Goal: Task Accomplishment & Management: Complete application form

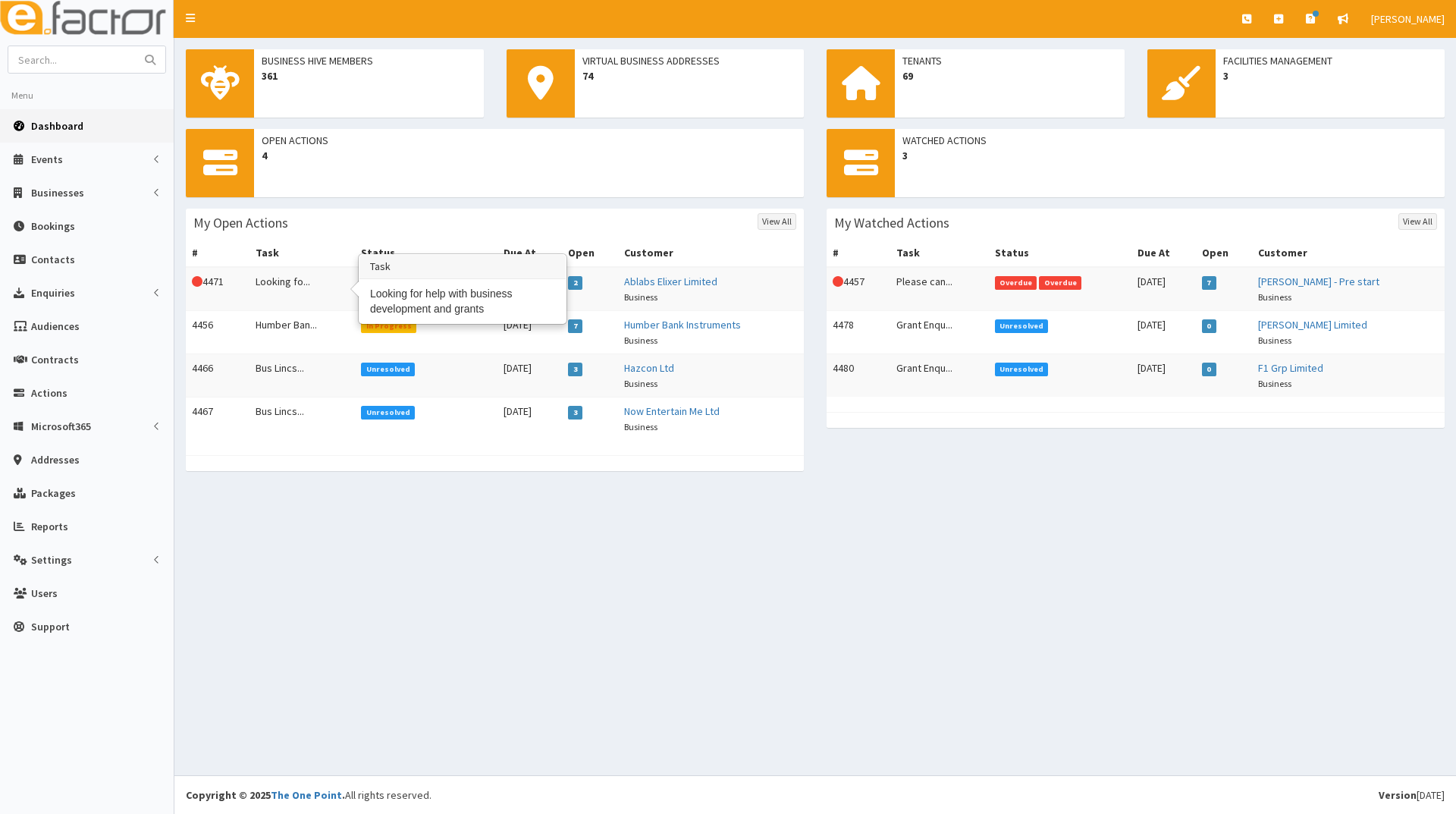
click at [293, 278] on td "Looking fo..." at bounding box center [302, 289] width 106 height 44
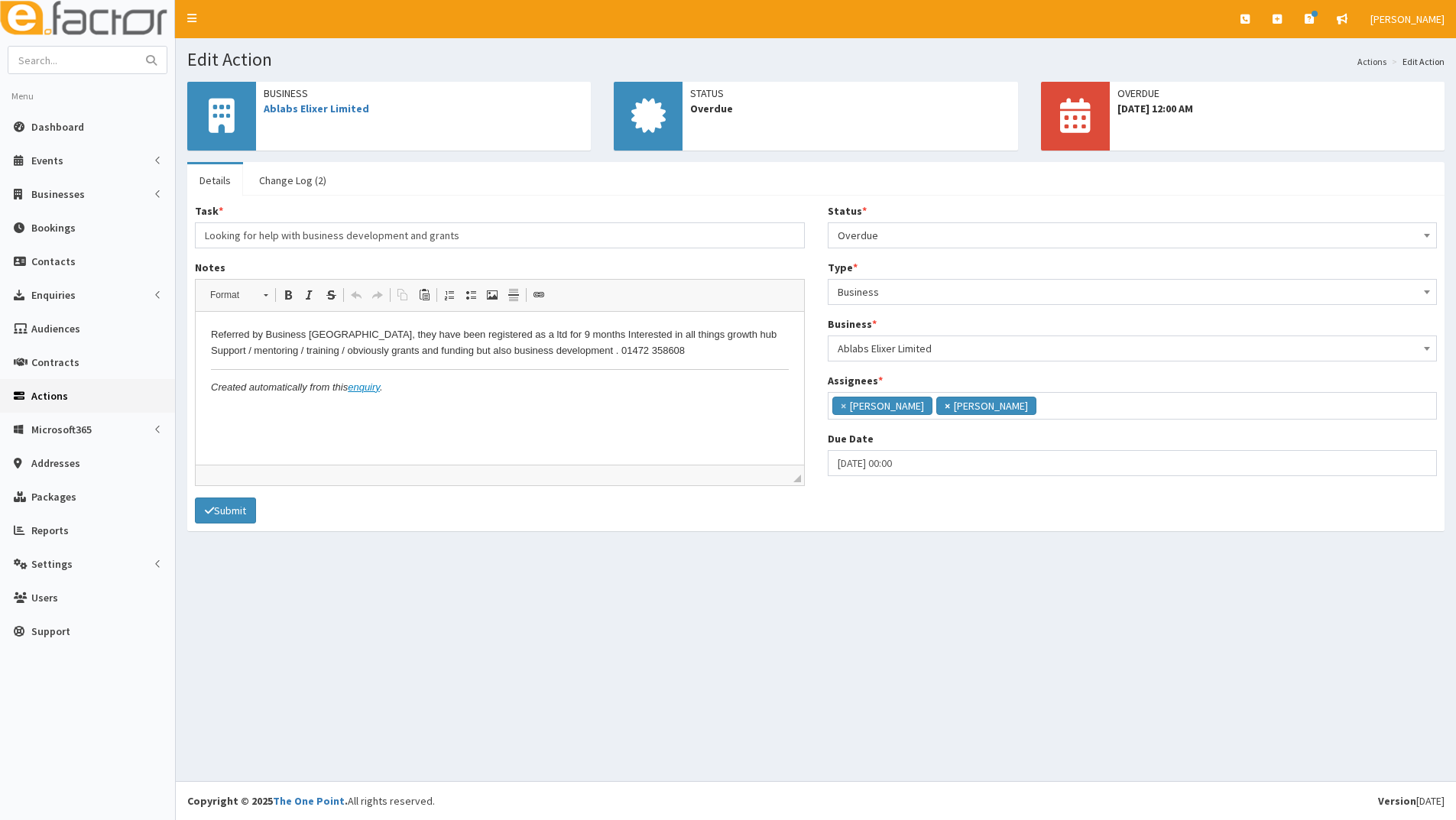
click at [944, 403] on span "×" at bounding box center [947, 406] width 6 height 15
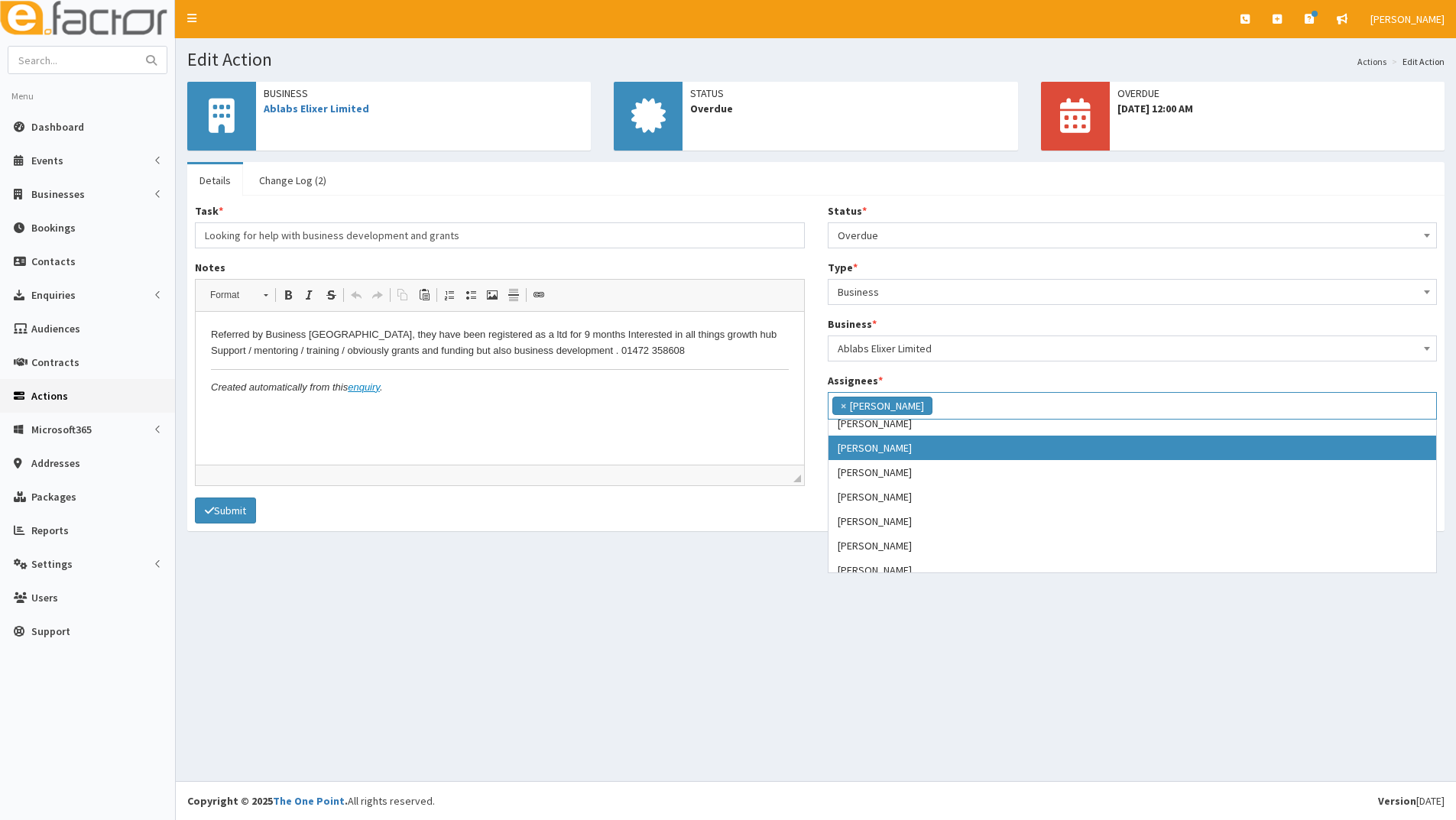
scroll to position [153, 0]
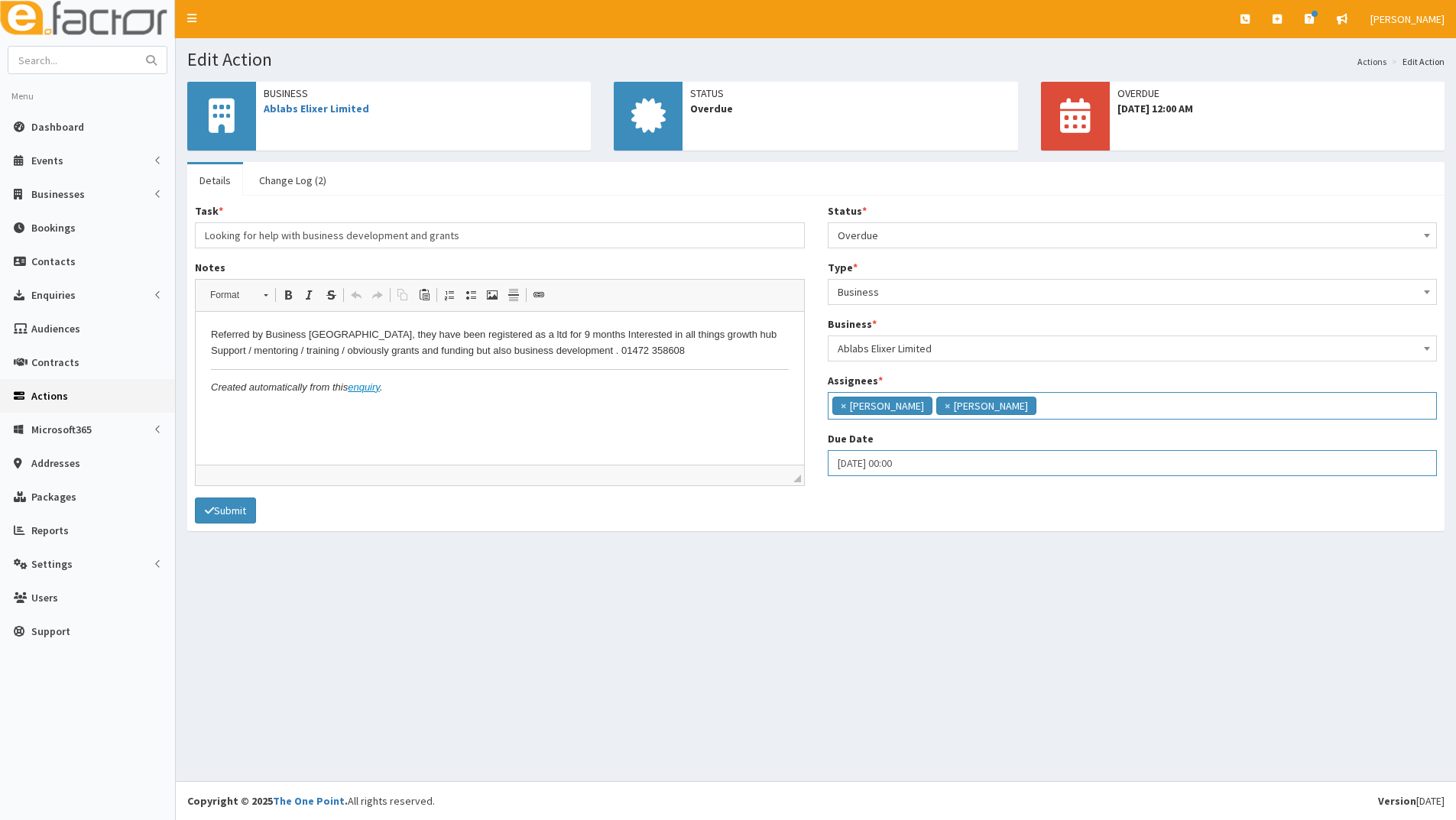
click at [930, 464] on input "22-08-2025 00:00" at bounding box center [1132, 463] width 610 height 26
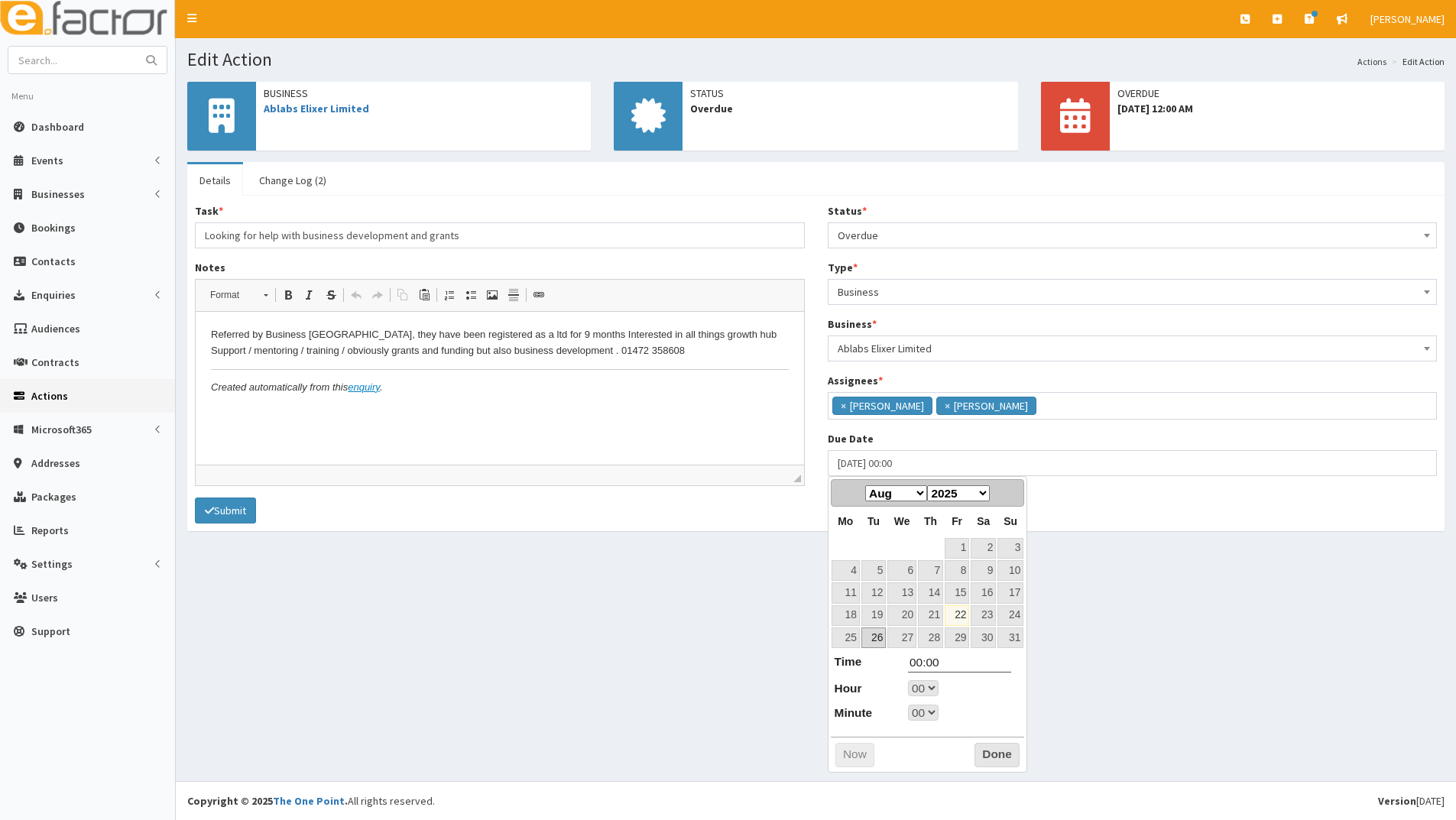
click at [878, 636] on link "26" at bounding box center [873, 638] width 24 height 20
type input "26-08-2025 00:00"
click at [994, 754] on button "Done" at bounding box center [996, 755] width 46 height 24
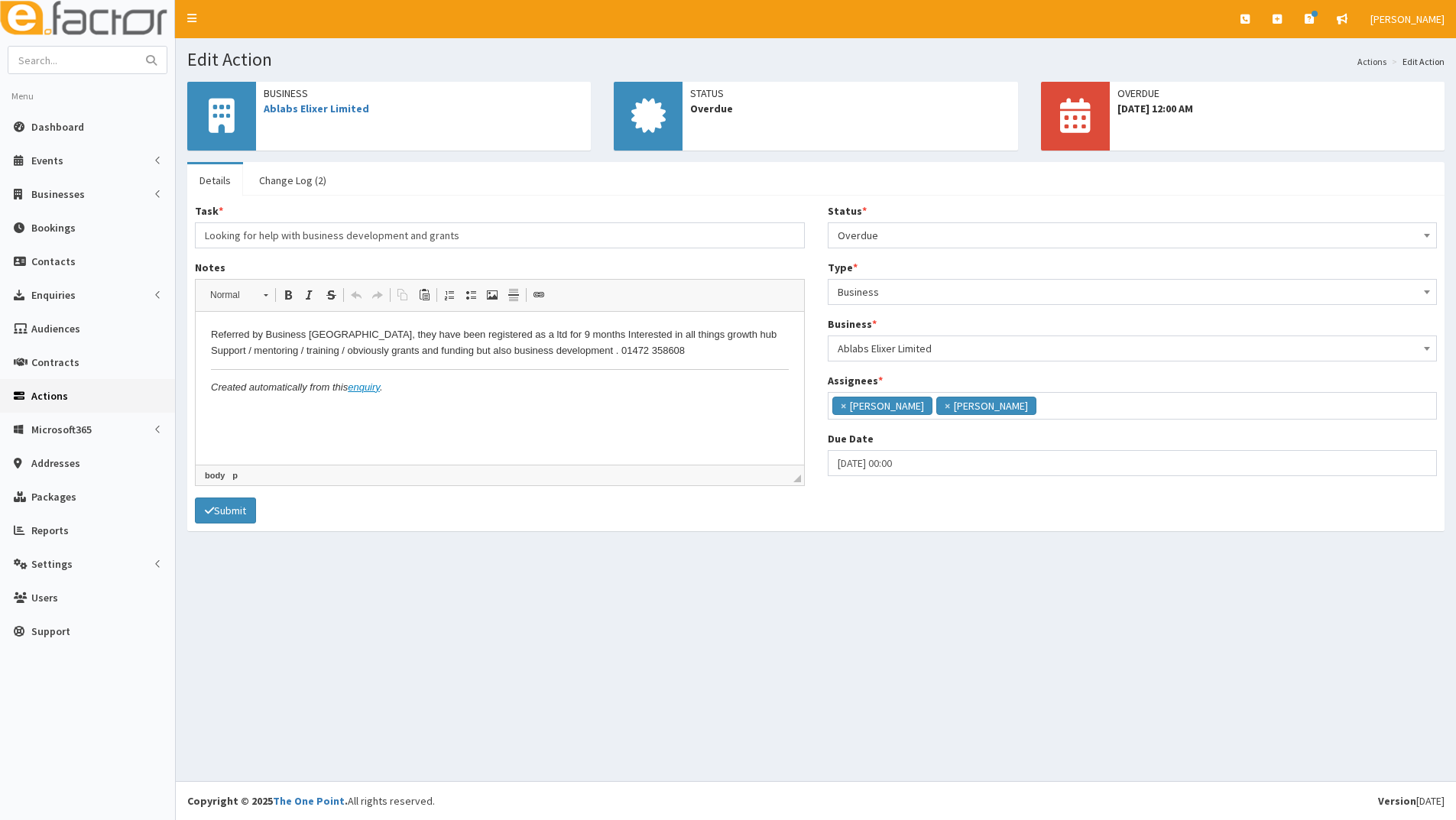
click at [659, 356] on p "Referred by Business Lincolnshire, they have been registered as a ltd for 9 mon…" at bounding box center [500, 343] width 578 height 33
click at [904, 233] on span "Overdue" at bounding box center [1132, 235] width 590 height 21
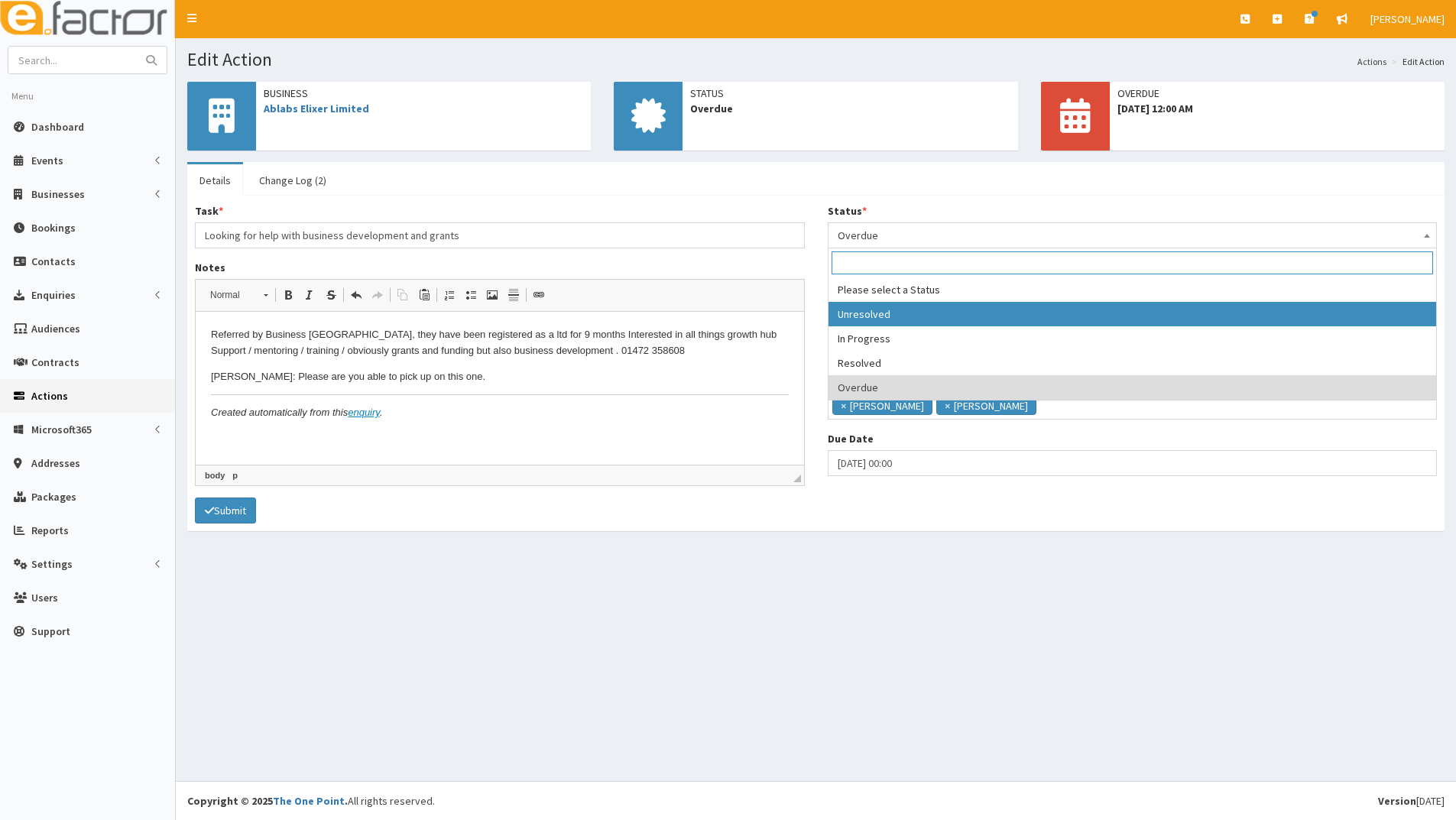
select select "1"
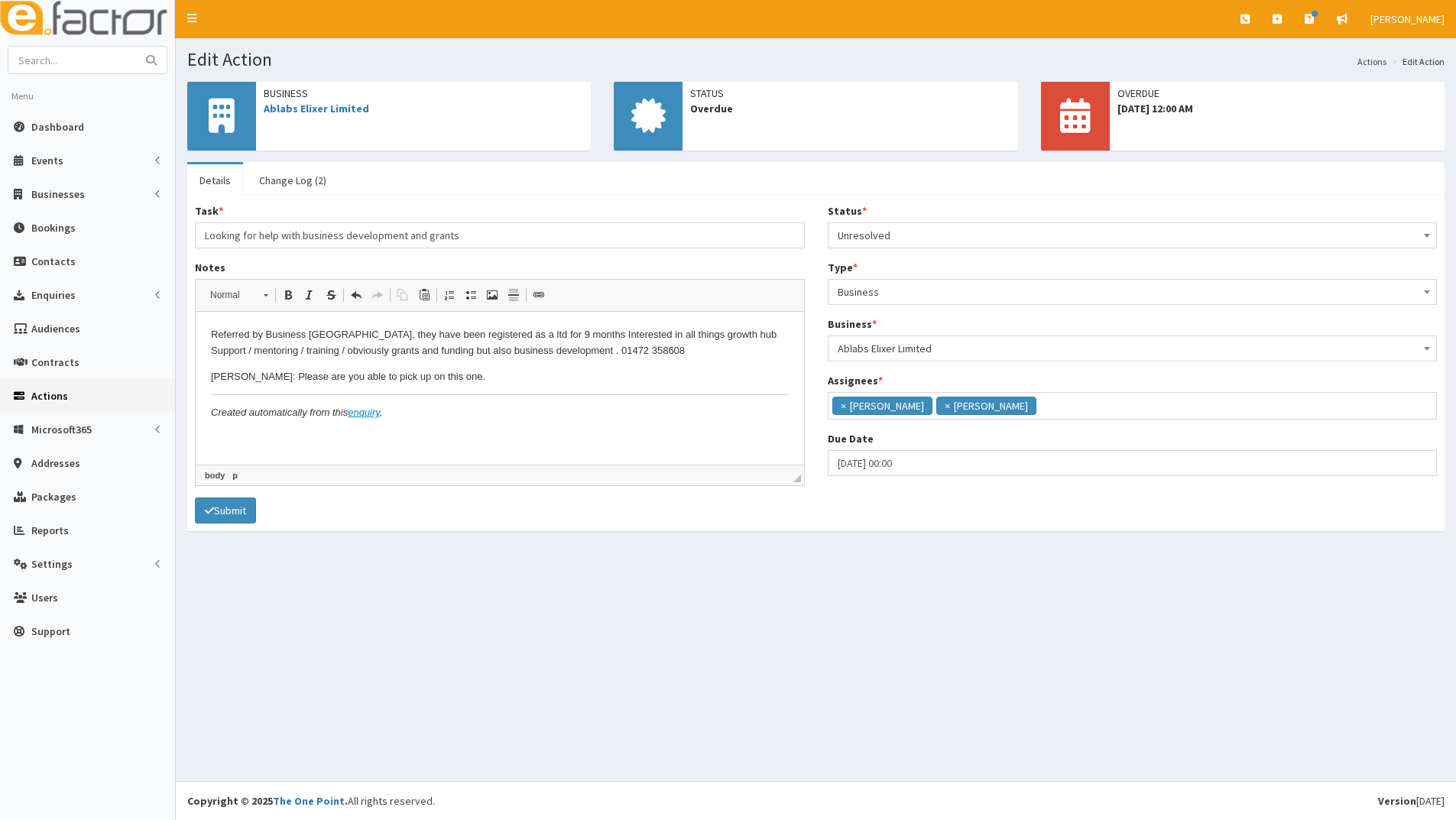
click at [449, 379] on p "Paul: Please are you able to pick up on this one." at bounding box center [500, 376] width 578 height 16
click at [238, 514] on button "Submit" at bounding box center [226, 511] width 61 height 26
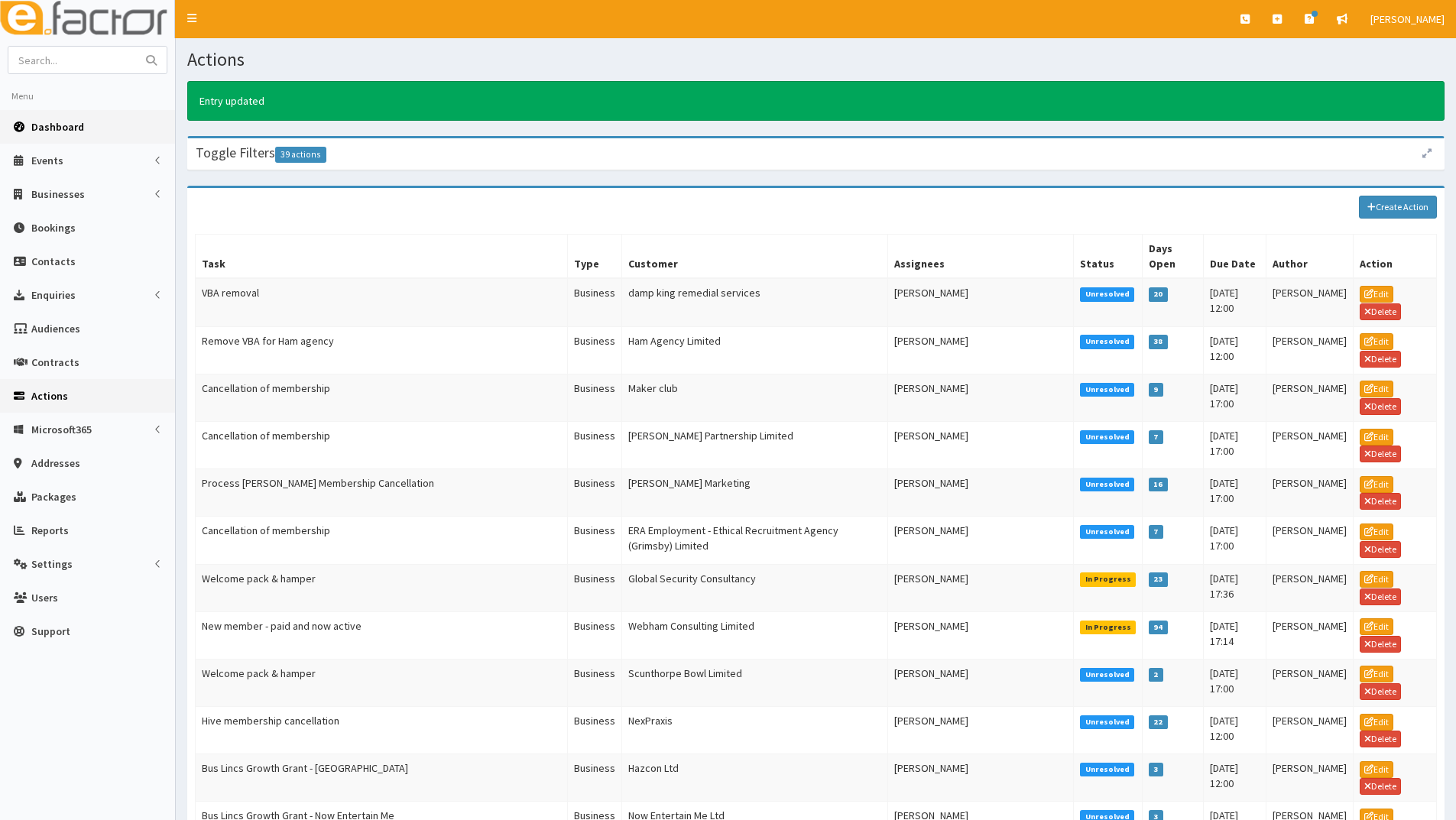
click at [67, 128] on span "Dashboard" at bounding box center [58, 126] width 53 height 14
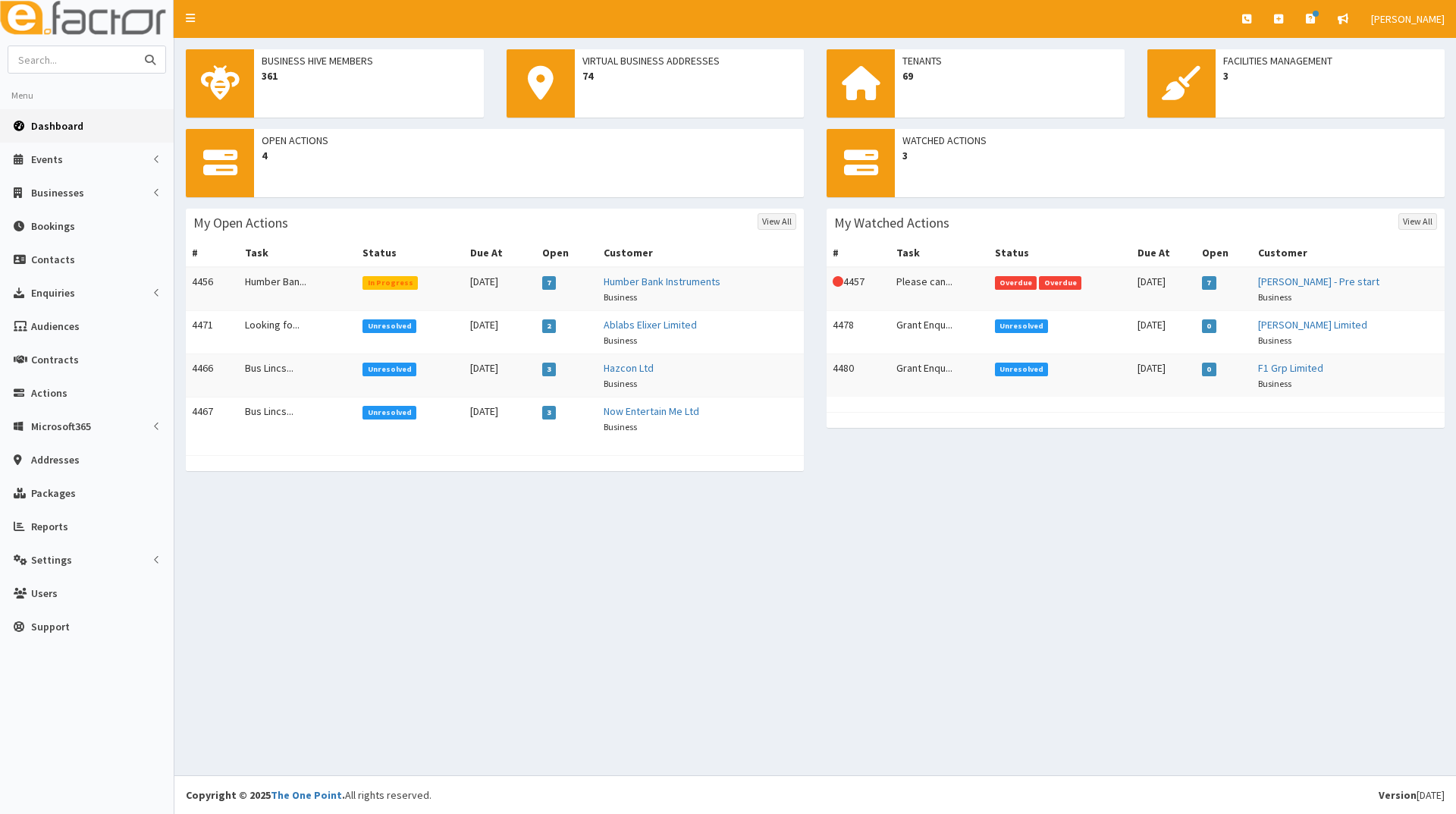
click at [64, 60] on input "text" at bounding box center [72, 59] width 127 height 27
type input "ablabs"
click at [135, 46] on button "submit" at bounding box center [149, 59] width 30 height 27
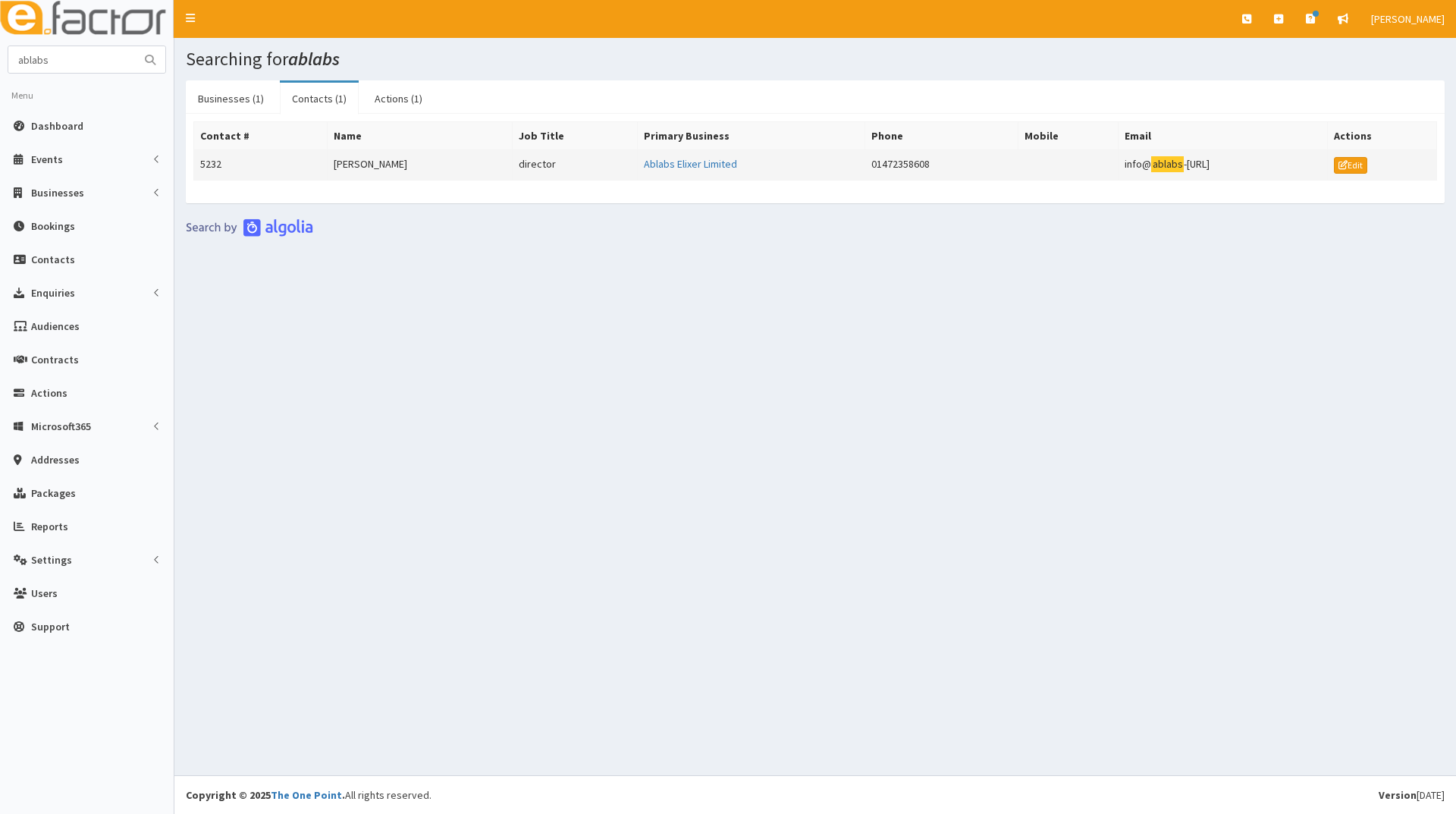
click at [349, 162] on td "[PERSON_NAME]" at bounding box center [419, 165] width 185 height 30
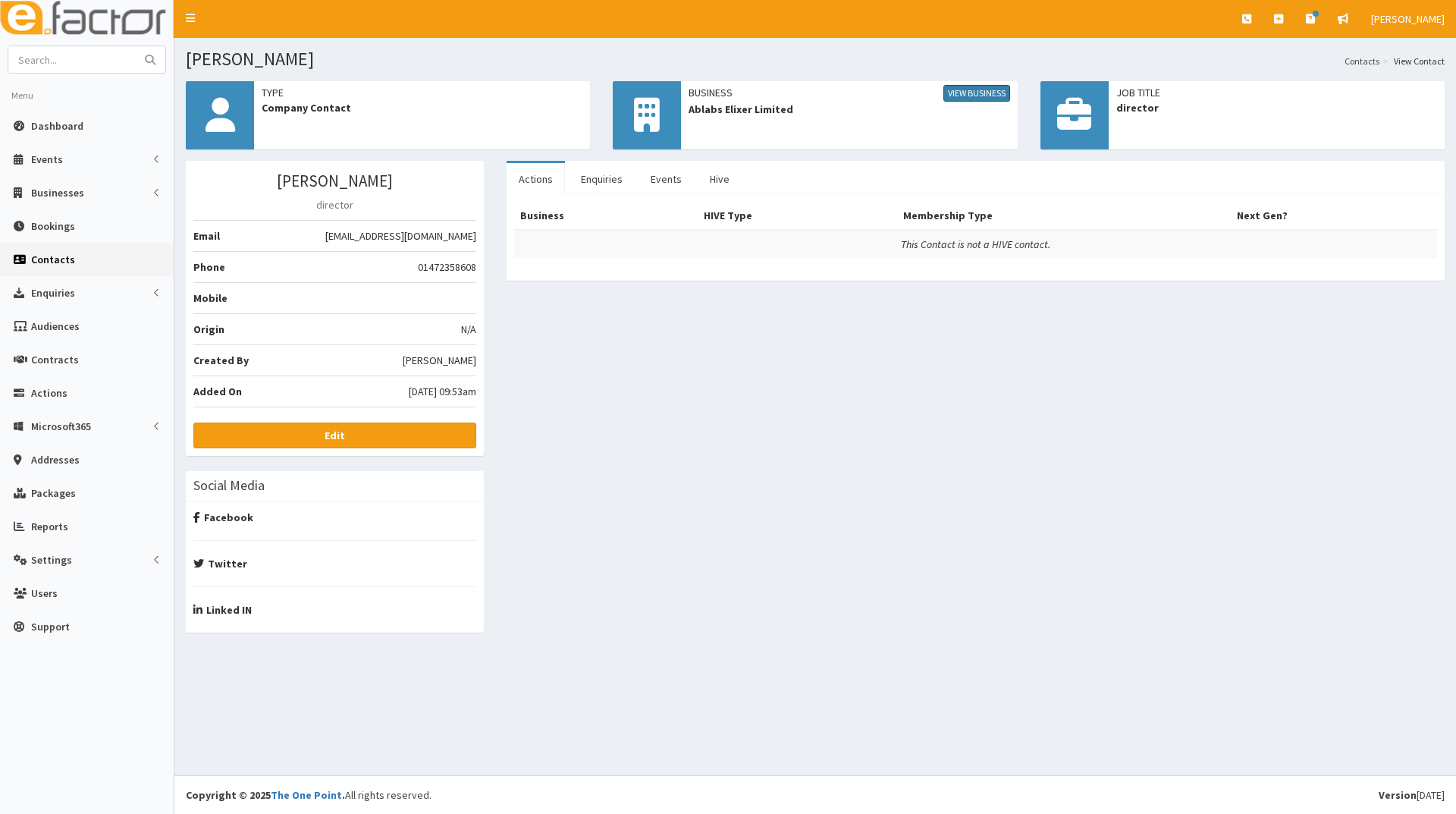
click at [966, 99] on link "View Business" at bounding box center [977, 93] width 66 height 17
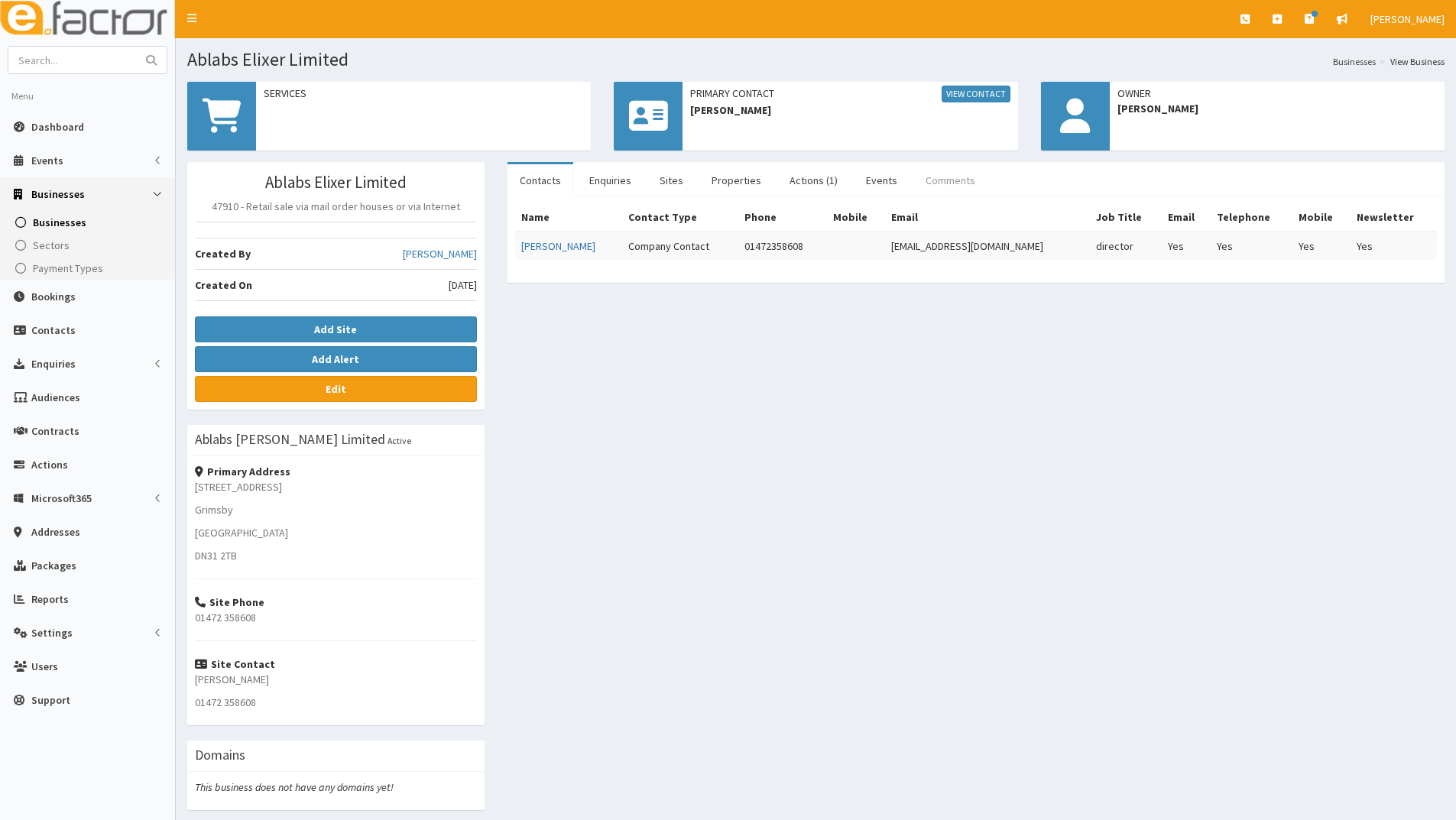
click at [951, 176] on link "Comments" at bounding box center [950, 180] width 74 height 33
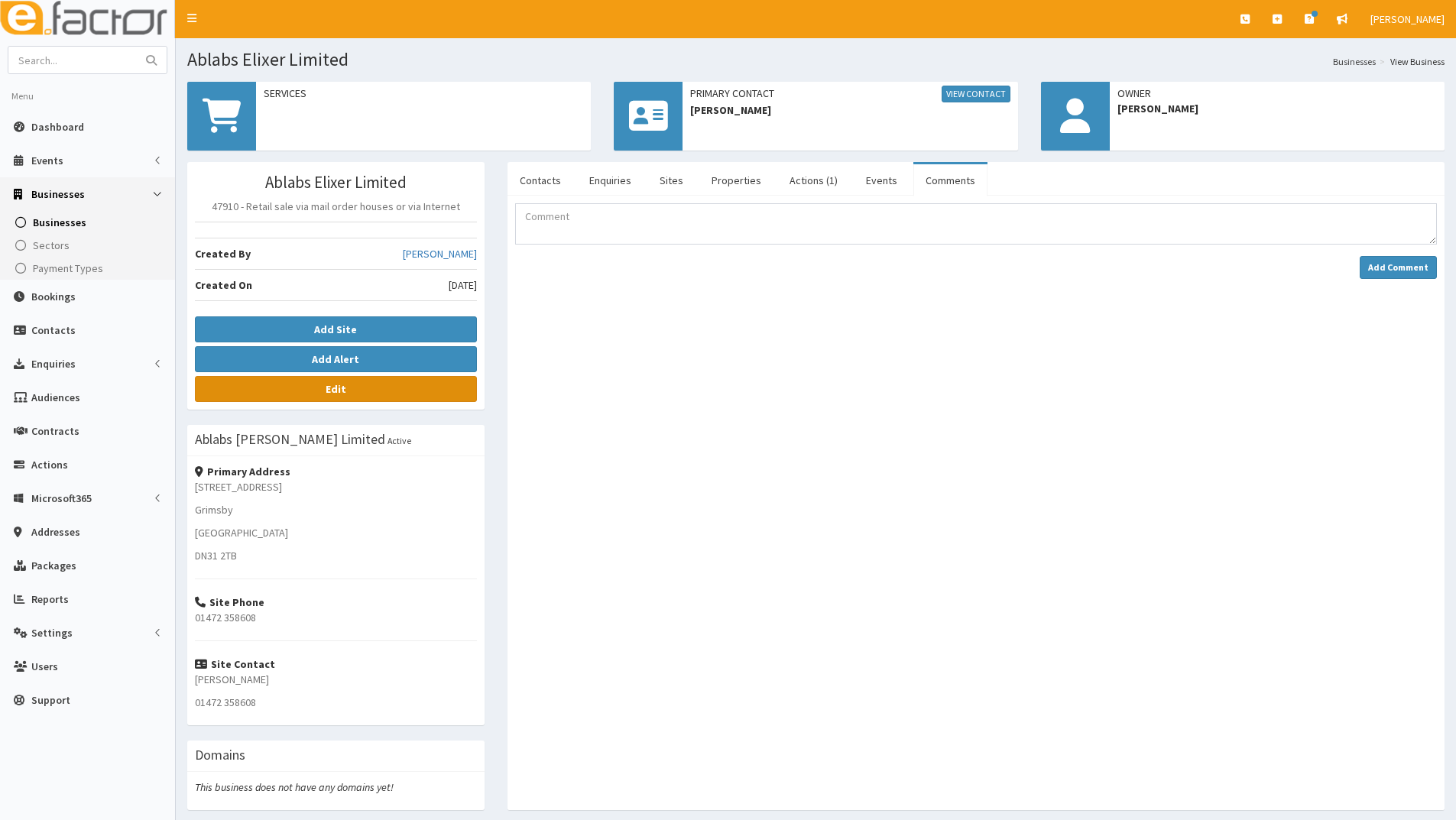
click at [375, 387] on link "Edit" at bounding box center [336, 389] width 282 height 26
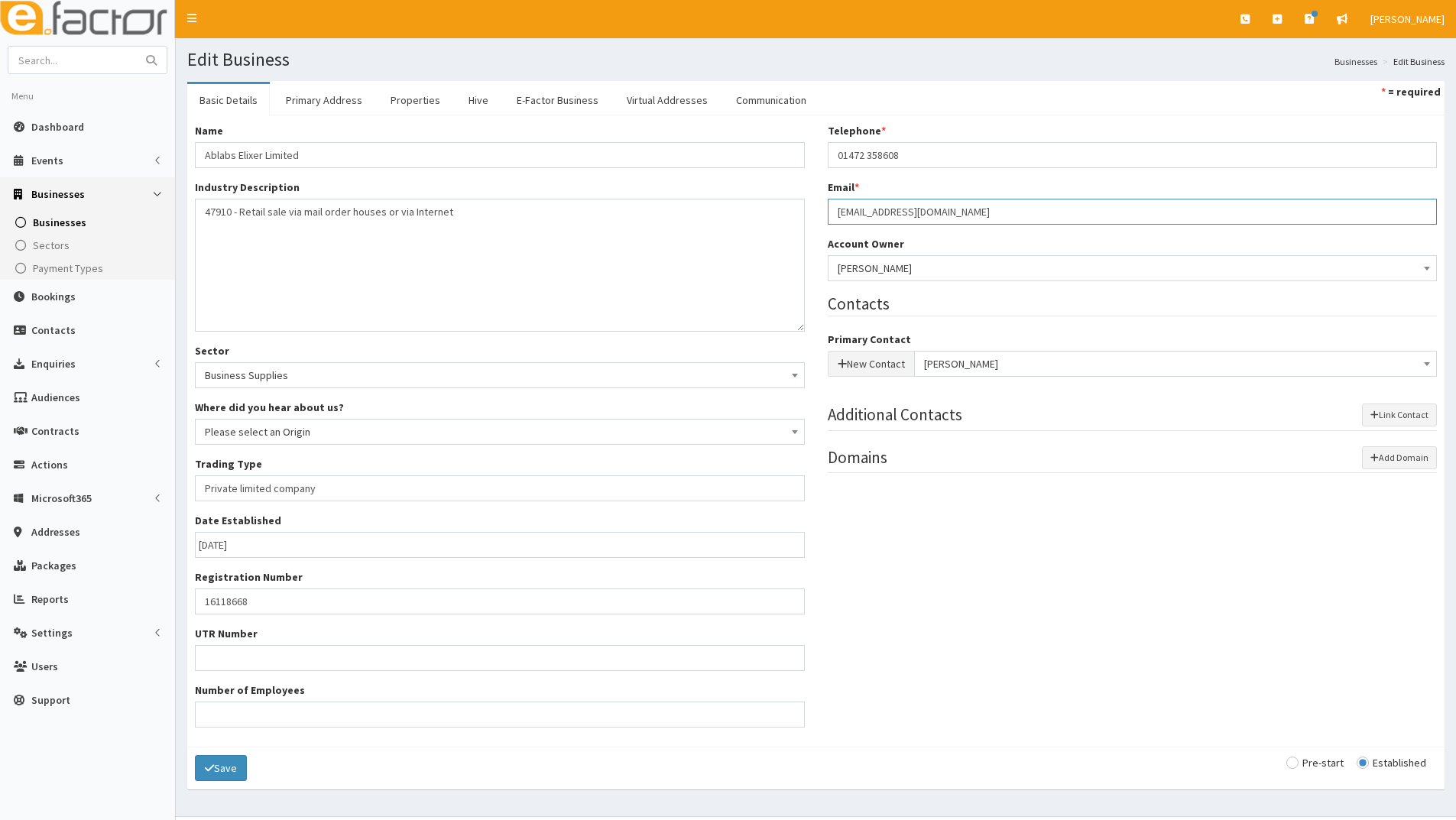
drag, startPoint x: 946, startPoint y: 212, endPoint x: 838, endPoint y: 214, distance: 108.0
click at [835, 215] on input "[EMAIL_ADDRESS][DOMAIN_NAME]" at bounding box center [1132, 212] width 610 height 26
click at [227, 768] on button "Save" at bounding box center [221, 768] width 52 height 26
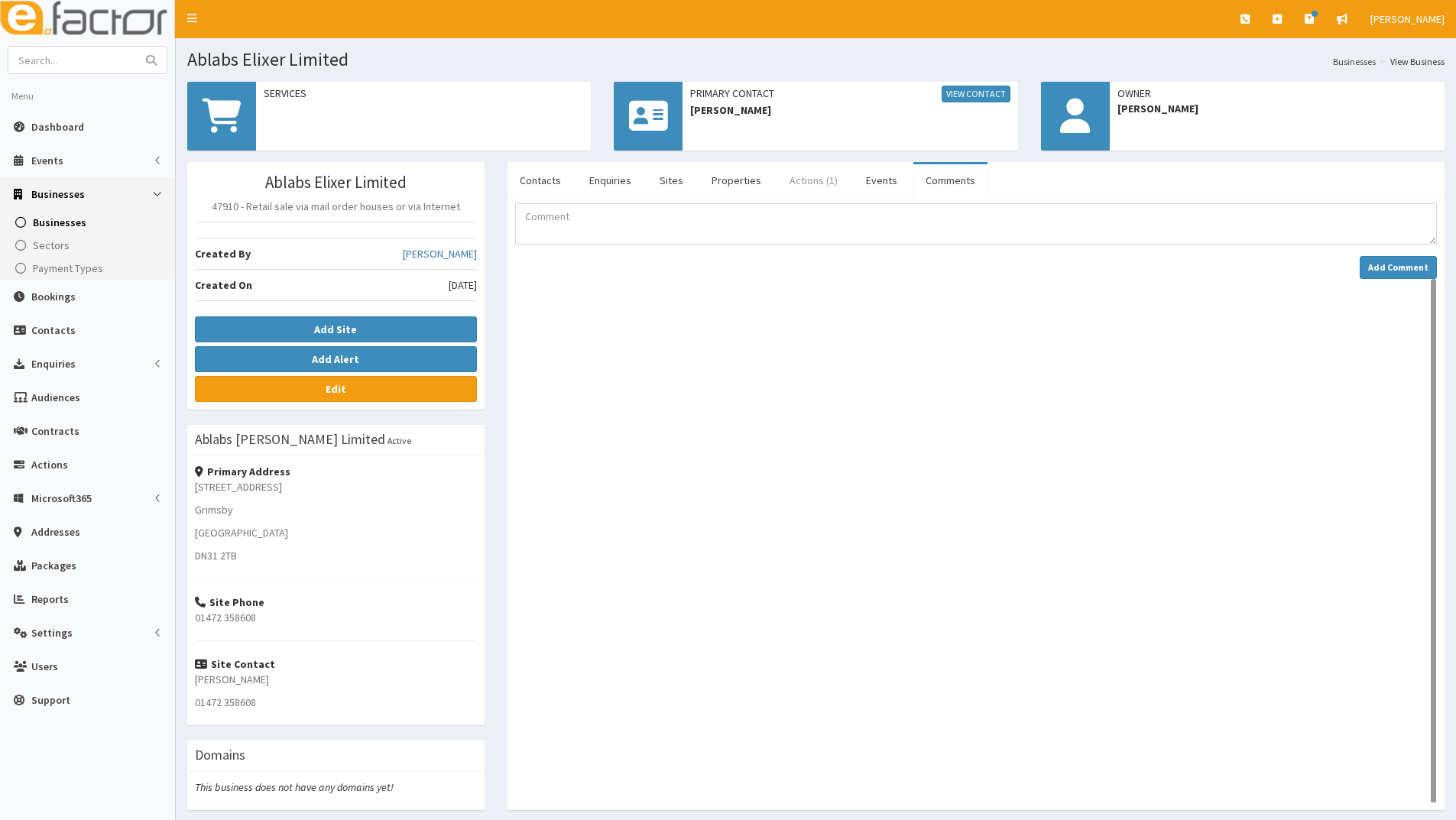
click at [801, 179] on link "Actions (1)" at bounding box center [813, 180] width 72 height 33
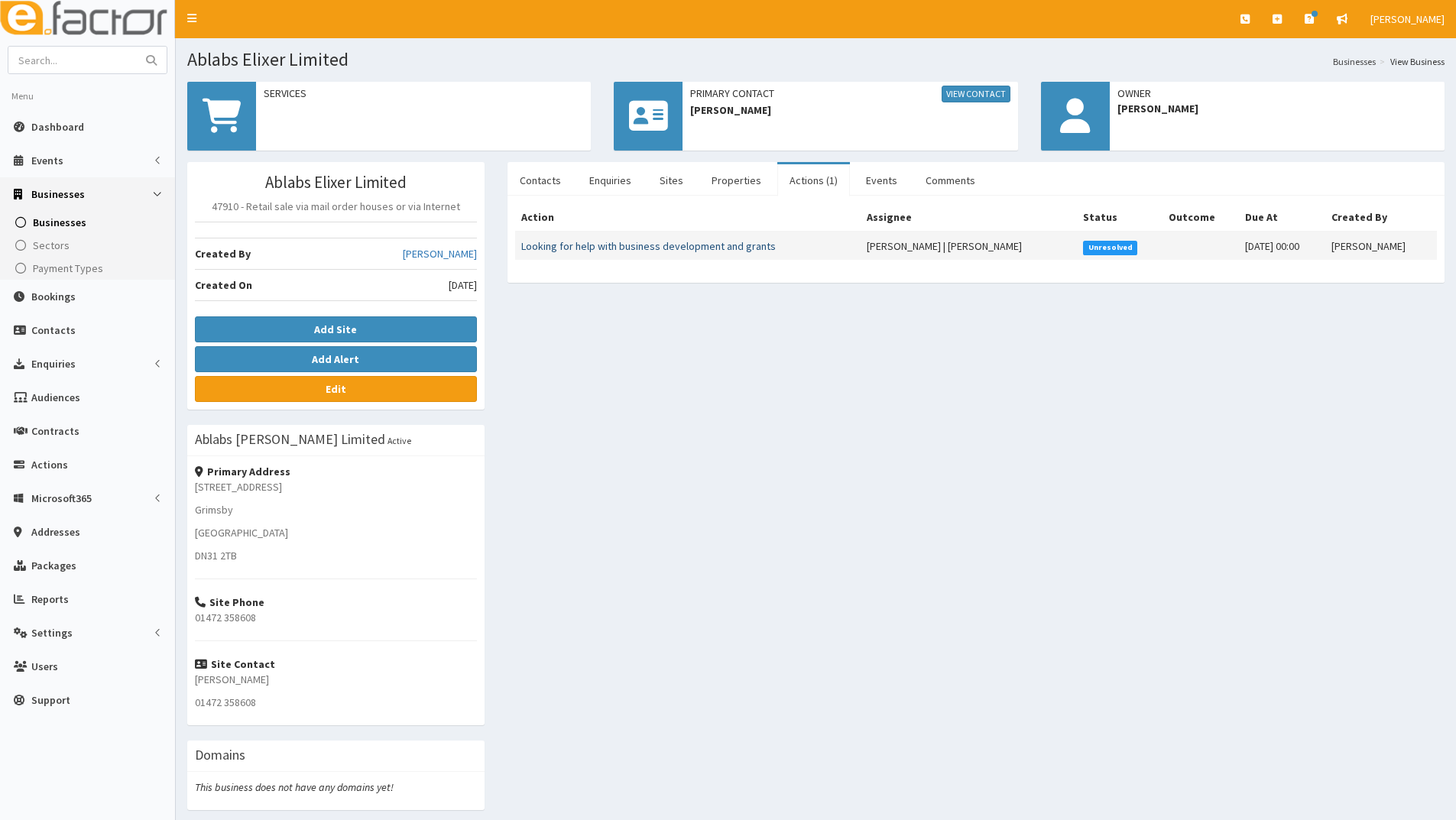
click at [651, 243] on link "Looking for help with business development and grants" at bounding box center [648, 246] width 254 height 14
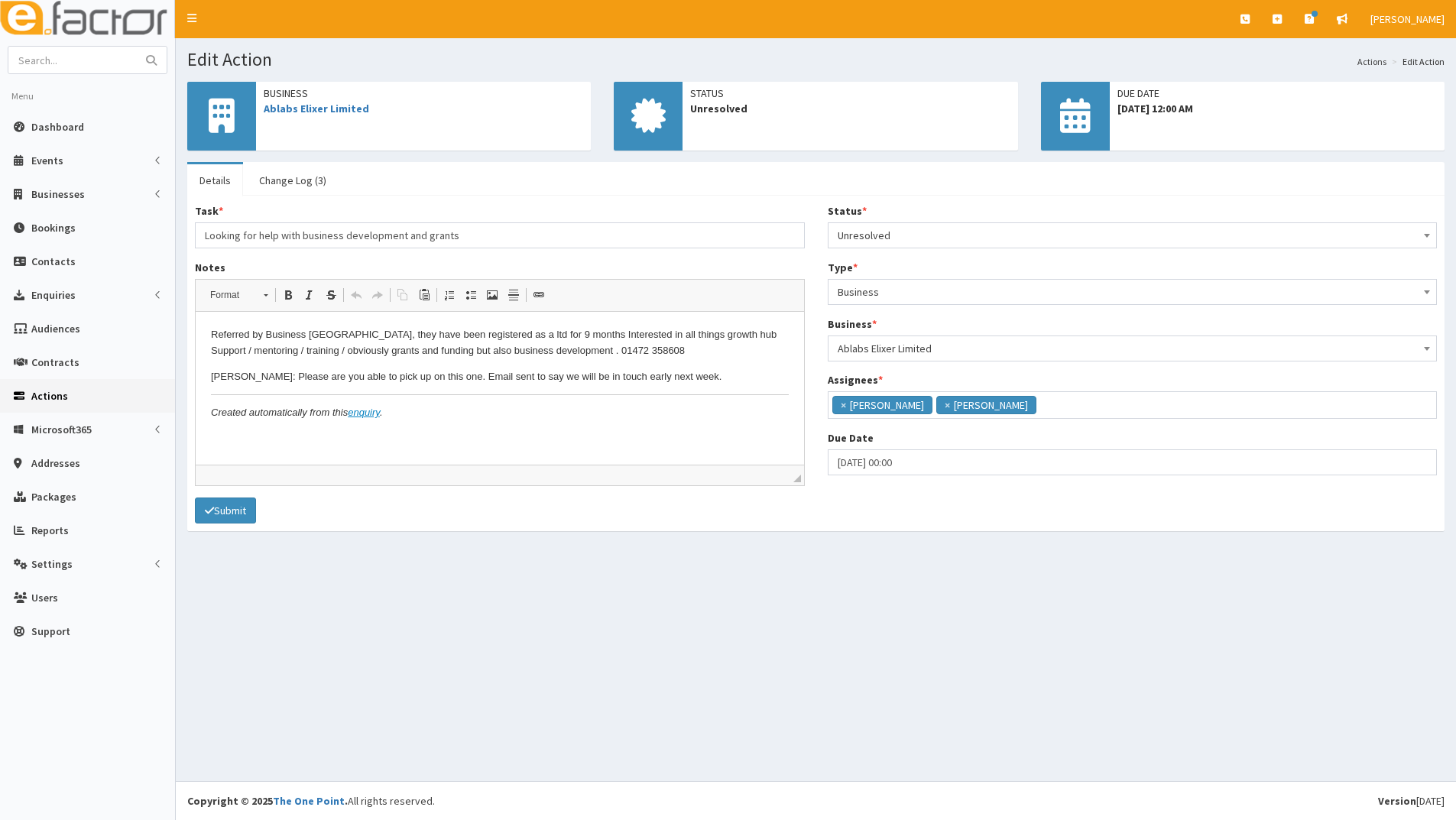
scroll to position [10, 0]
click at [83, 62] on input "text" at bounding box center [72, 59] width 128 height 27
type input "elder"
click at [136, 46] on button "submit" at bounding box center [150, 59] width 31 height 27
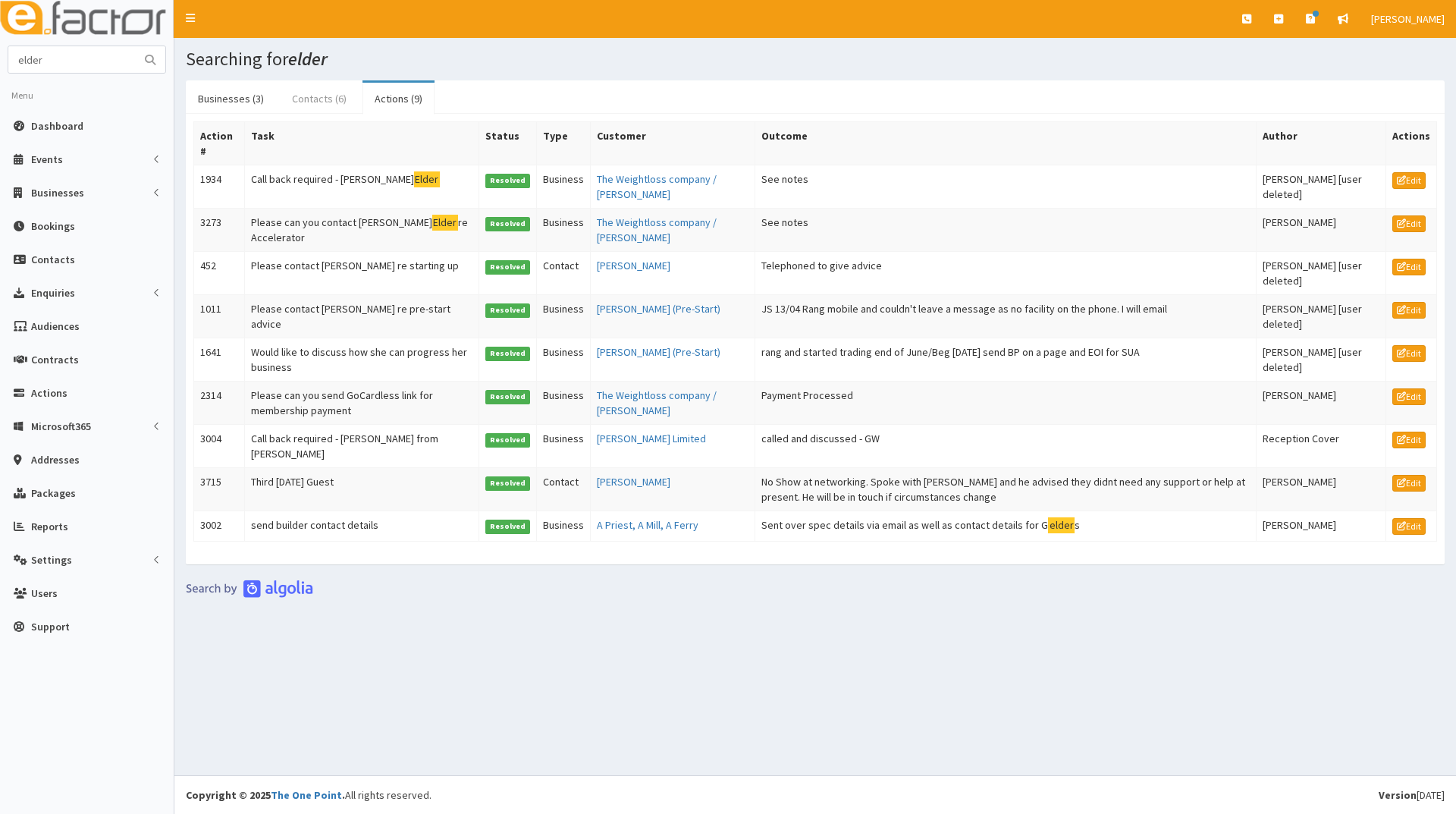
click at [311, 100] on link "Contacts (6)" at bounding box center [320, 99] width 79 height 32
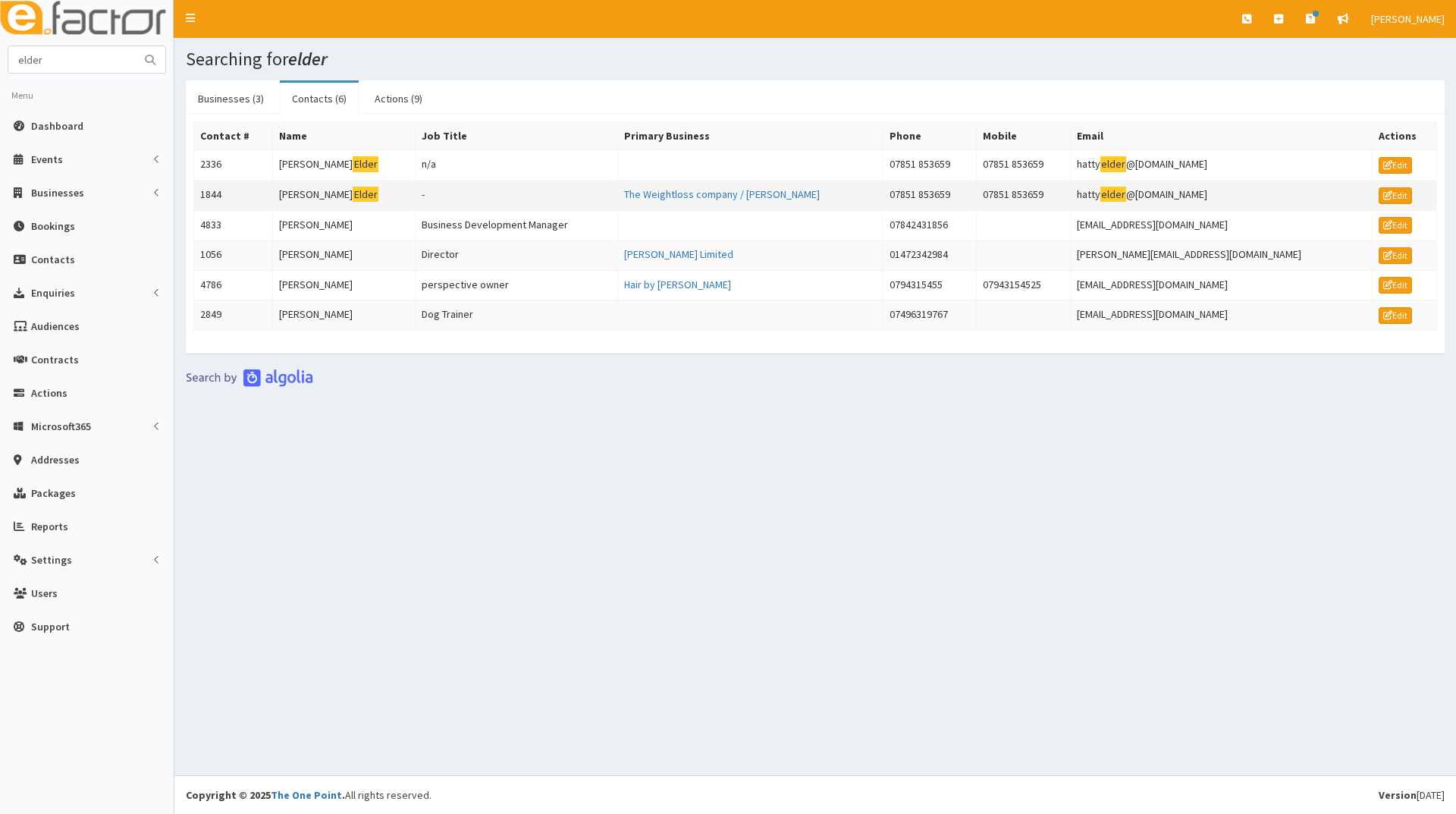
click at [301, 193] on td "Debbie Elder" at bounding box center [344, 195] width 143 height 30
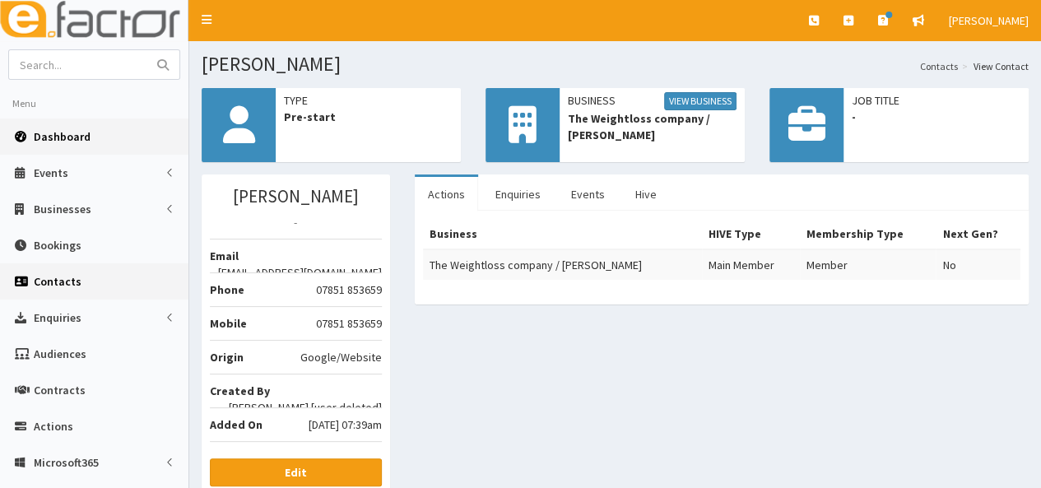
click at [76, 137] on span "Dashboard" at bounding box center [62, 136] width 57 height 15
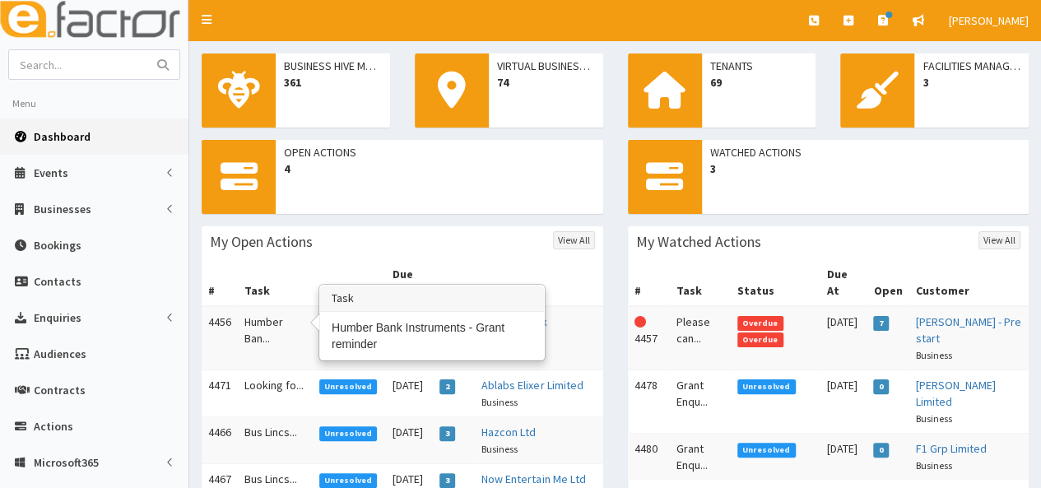
click at [264, 309] on td "Humber Ban..." at bounding box center [275, 338] width 75 height 64
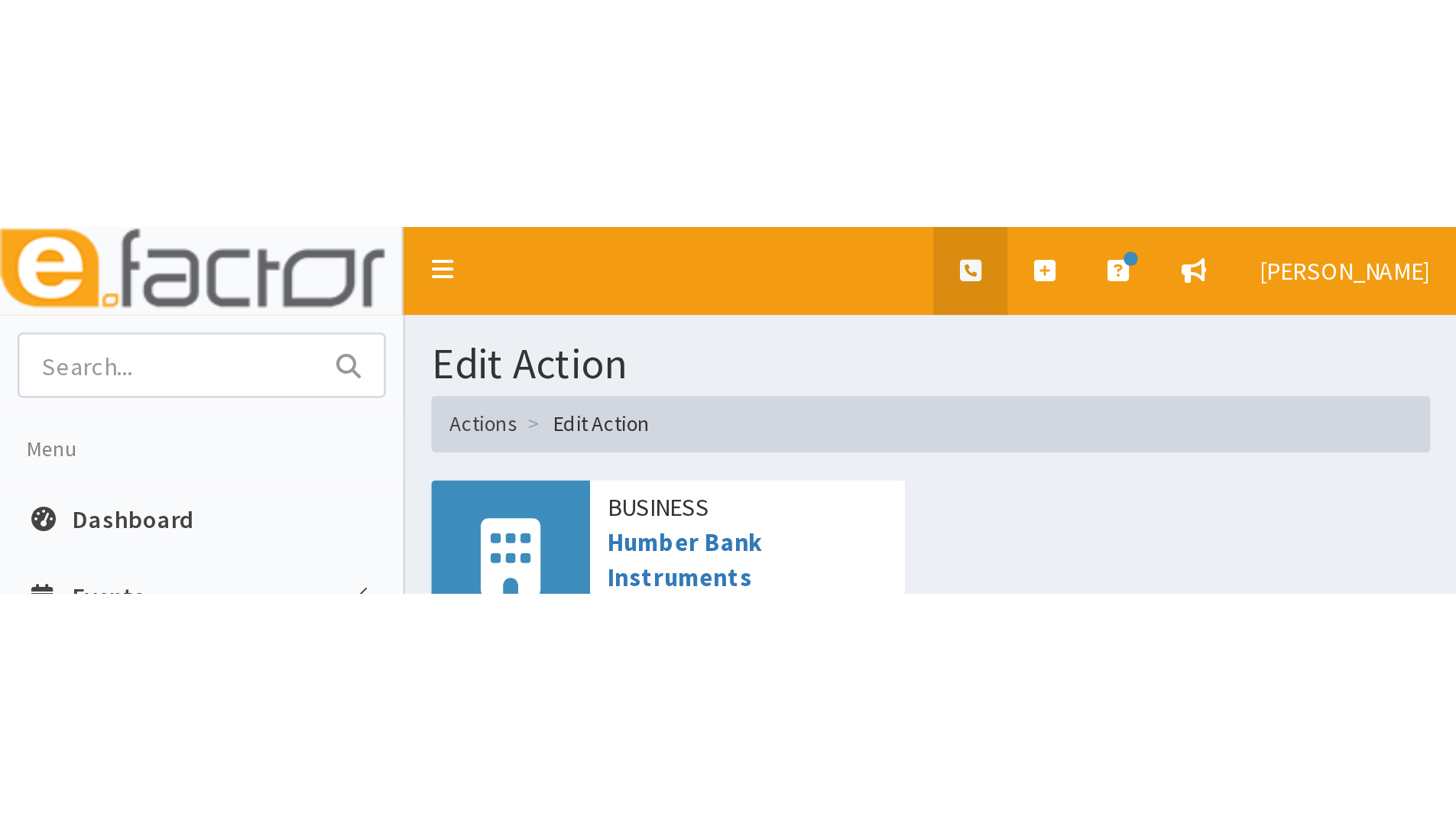
scroll to position [10, 0]
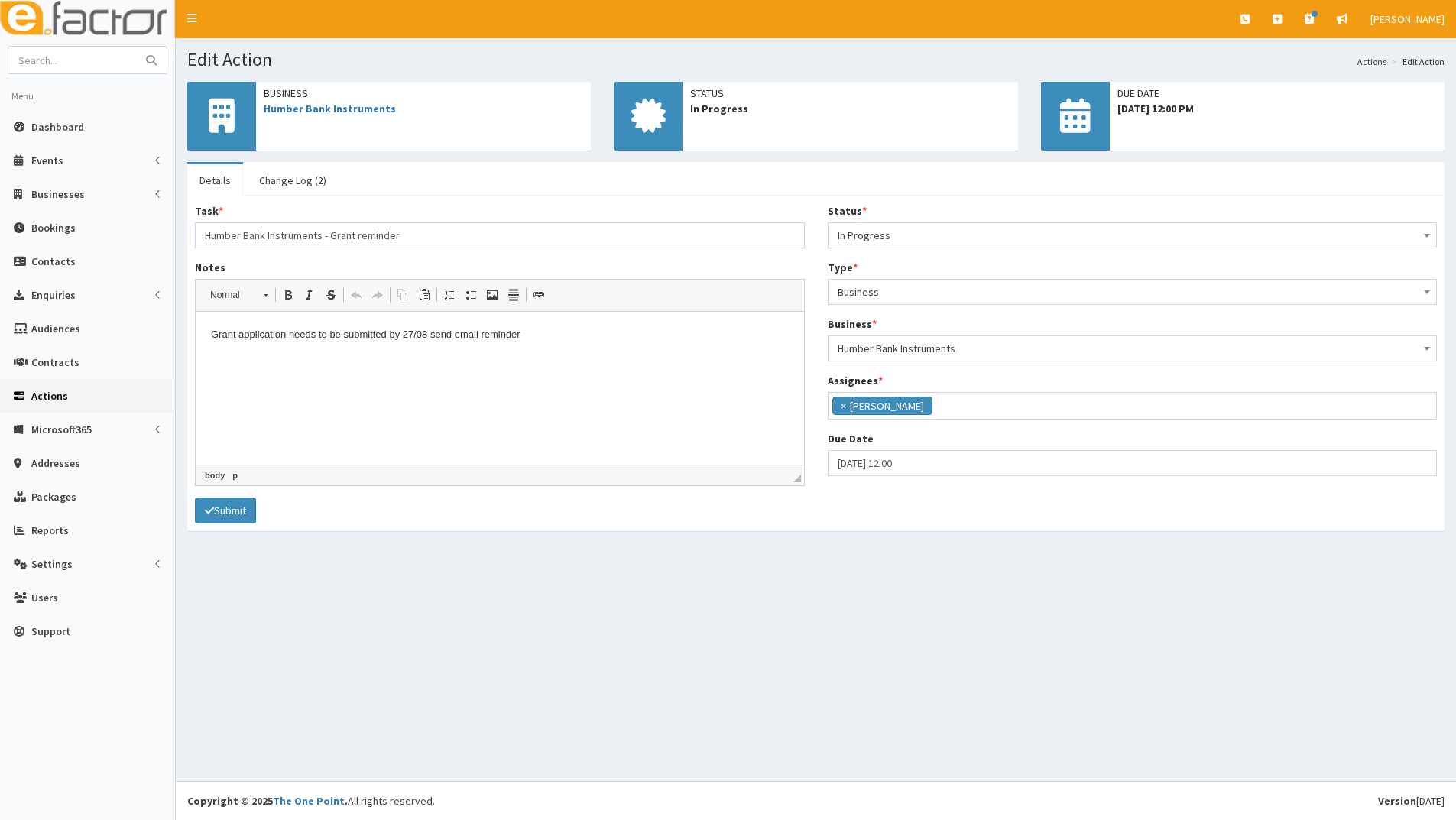
click at [218, 358] on html "Grant application needs to be submitted by 27/08 send email reminder" at bounding box center [500, 335] width 608 height 46
click at [578, 337] on p "Grant application needs to be submitted by 27/08 send email reminder" at bounding box center [500, 334] width 578 height 16
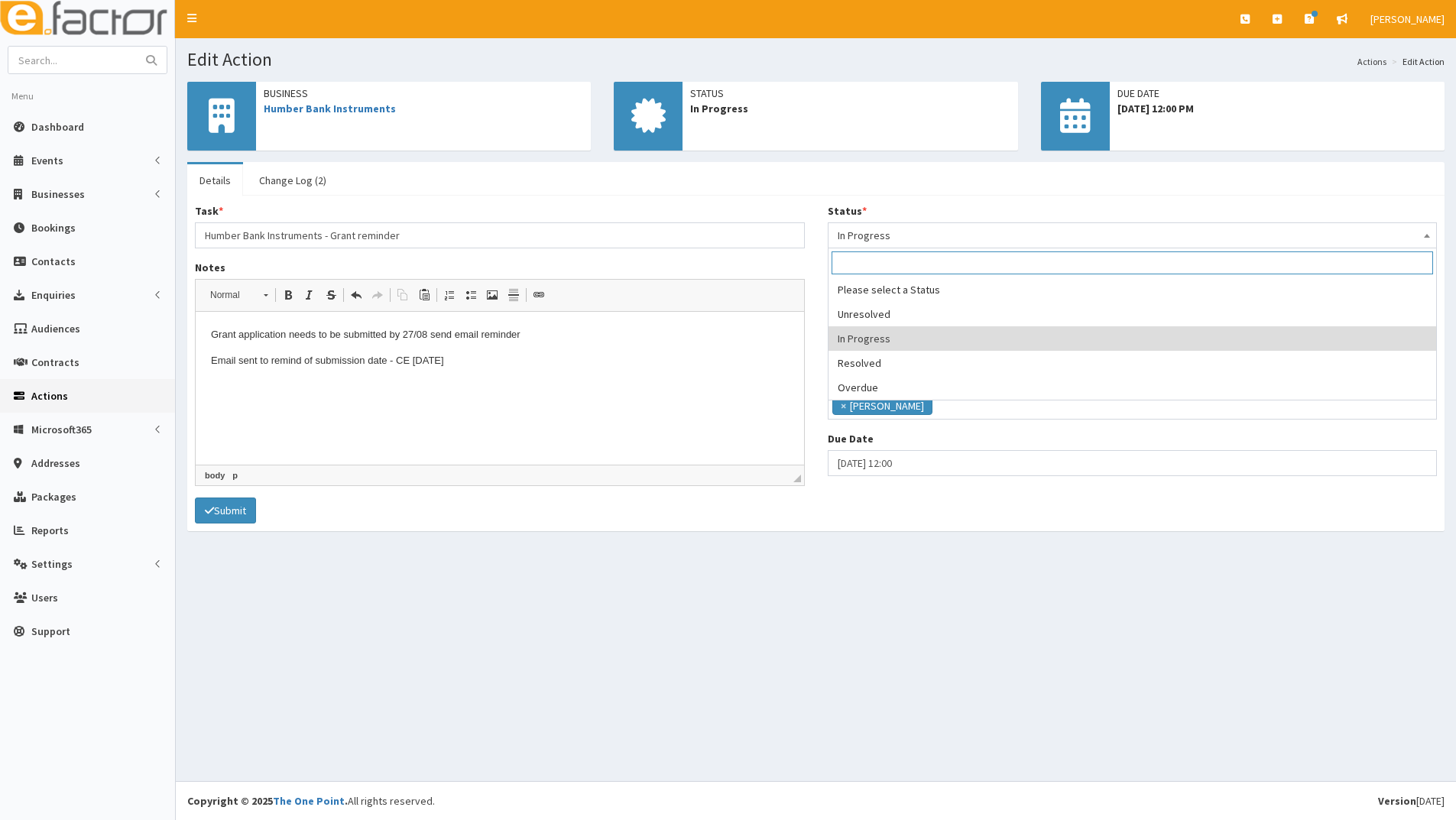
click at [903, 235] on span "In Progress" at bounding box center [1132, 235] width 590 height 21
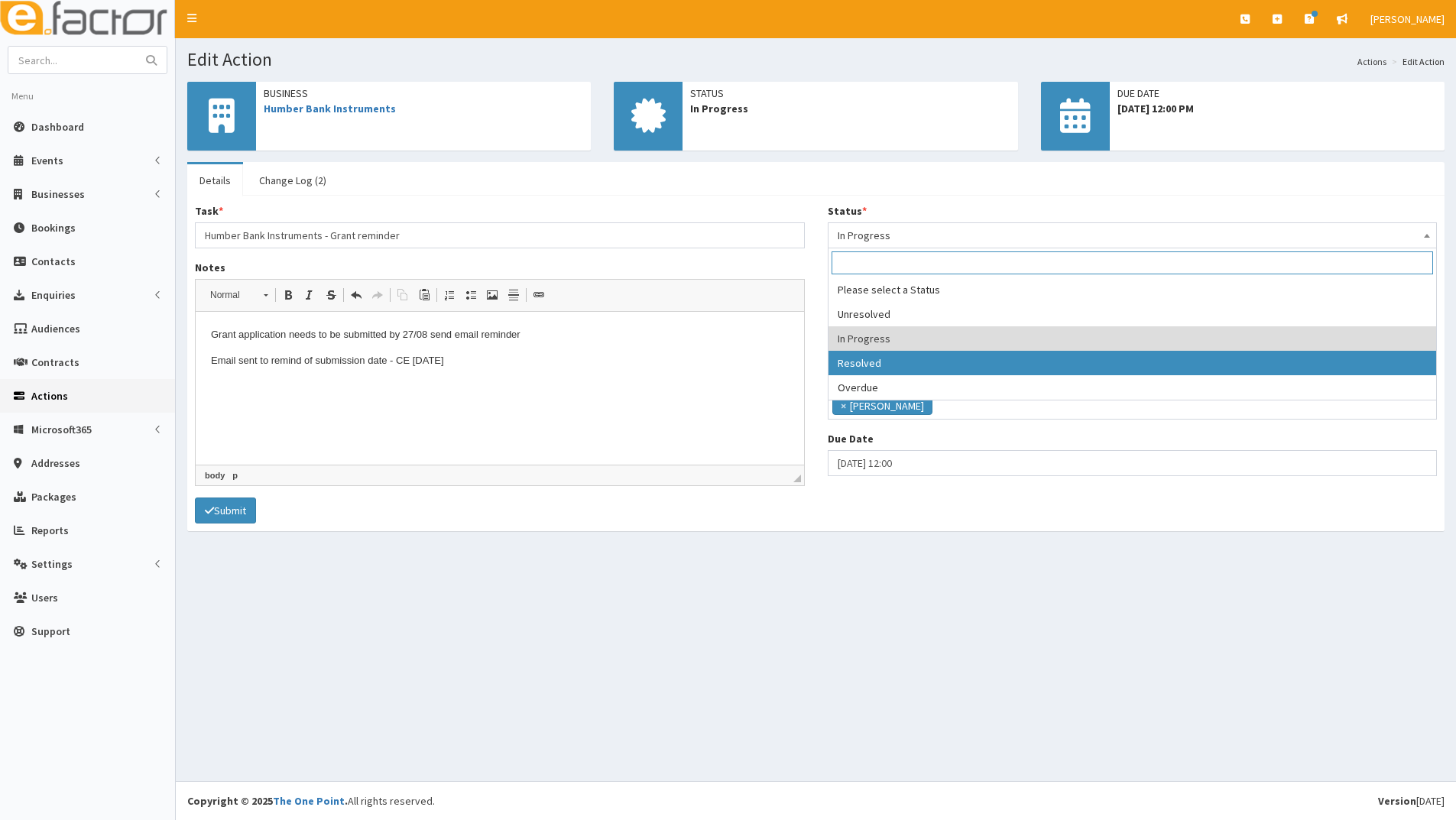
select select "3"
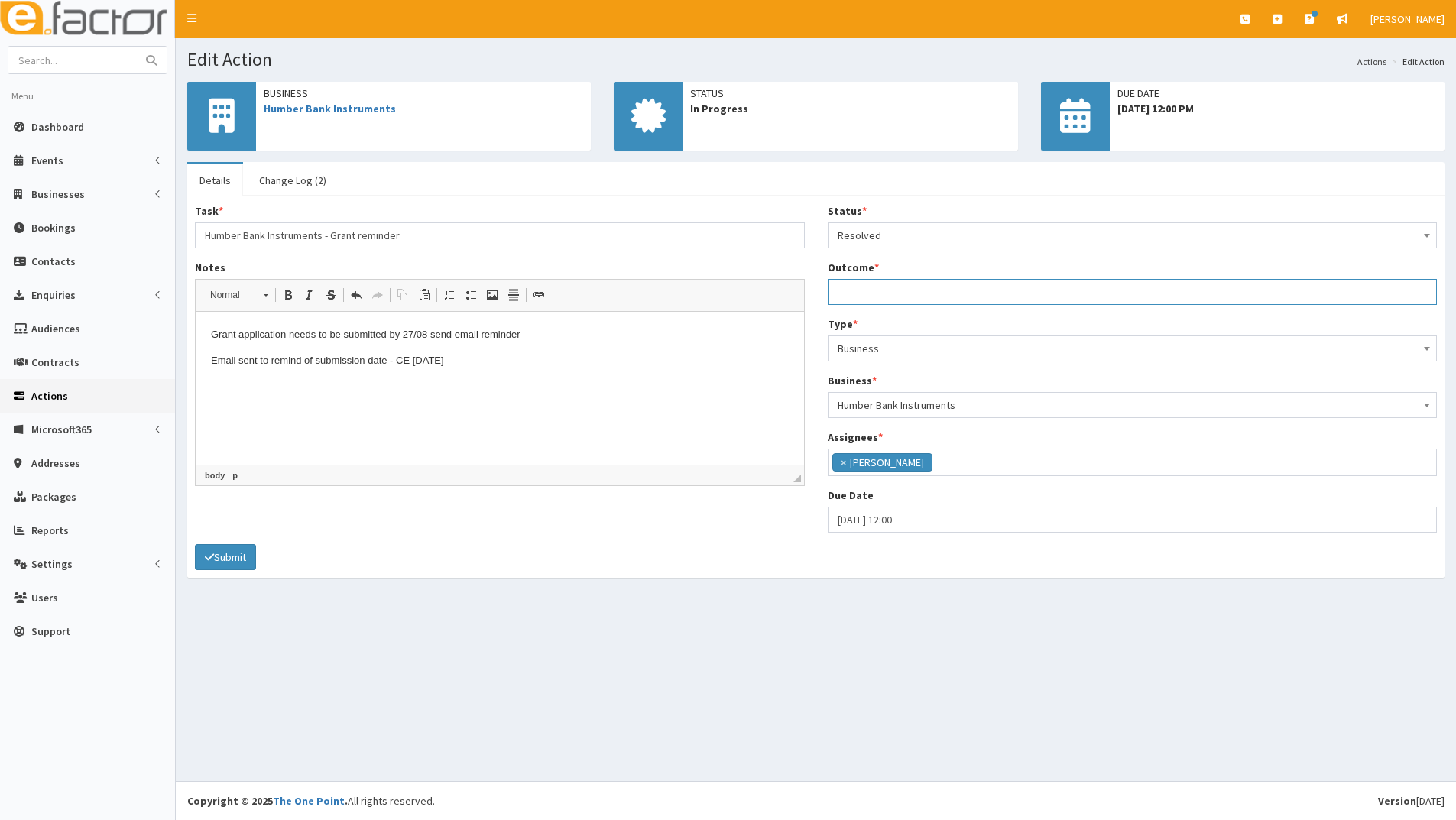
click at [870, 293] on input "Outcome *" at bounding box center [1132, 292] width 610 height 26
click at [966, 292] on input "Email sent with reminder and offer of support 24.06.25" at bounding box center [1132, 292] width 610 height 26
type input "Email sent with reminder and offer of support 22.08.25"
click at [226, 452] on button "Submit" at bounding box center [226, 557] width 61 height 26
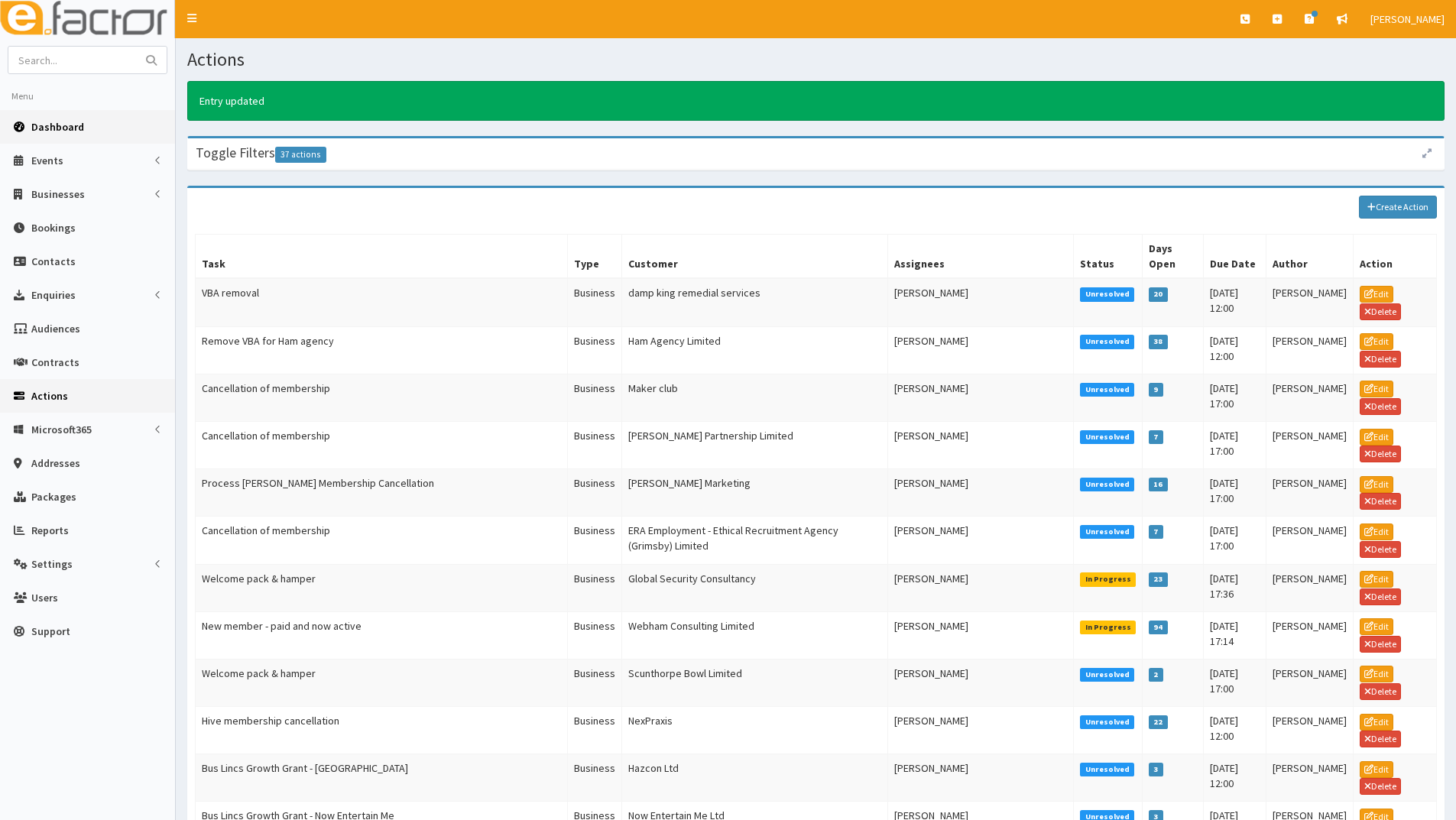
click at [60, 124] on span "Dashboard" at bounding box center [58, 126] width 53 height 14
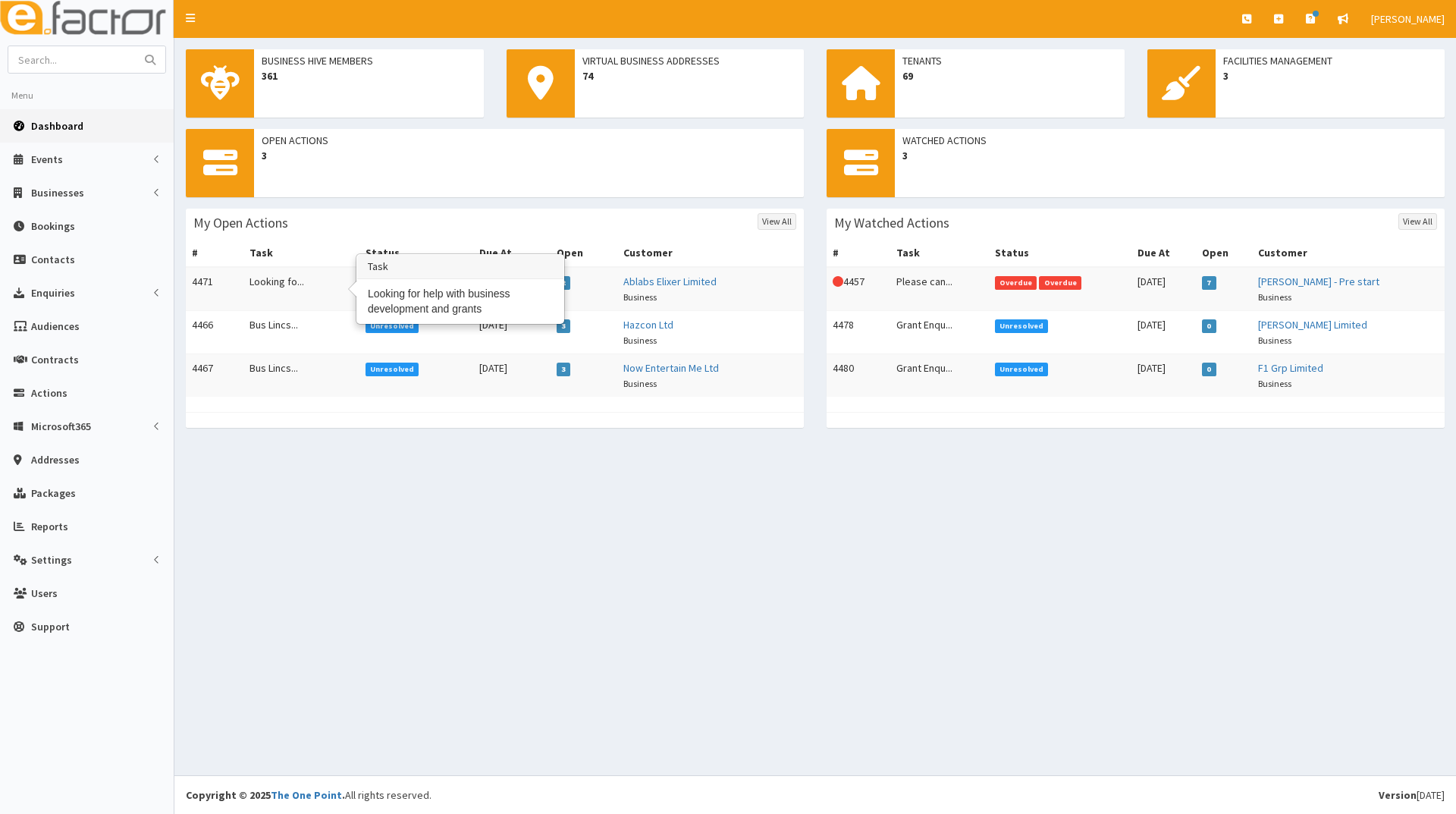
click at [265, 279] on td "Looking fo..." at bounding box center [300, 289] width 115 height 44
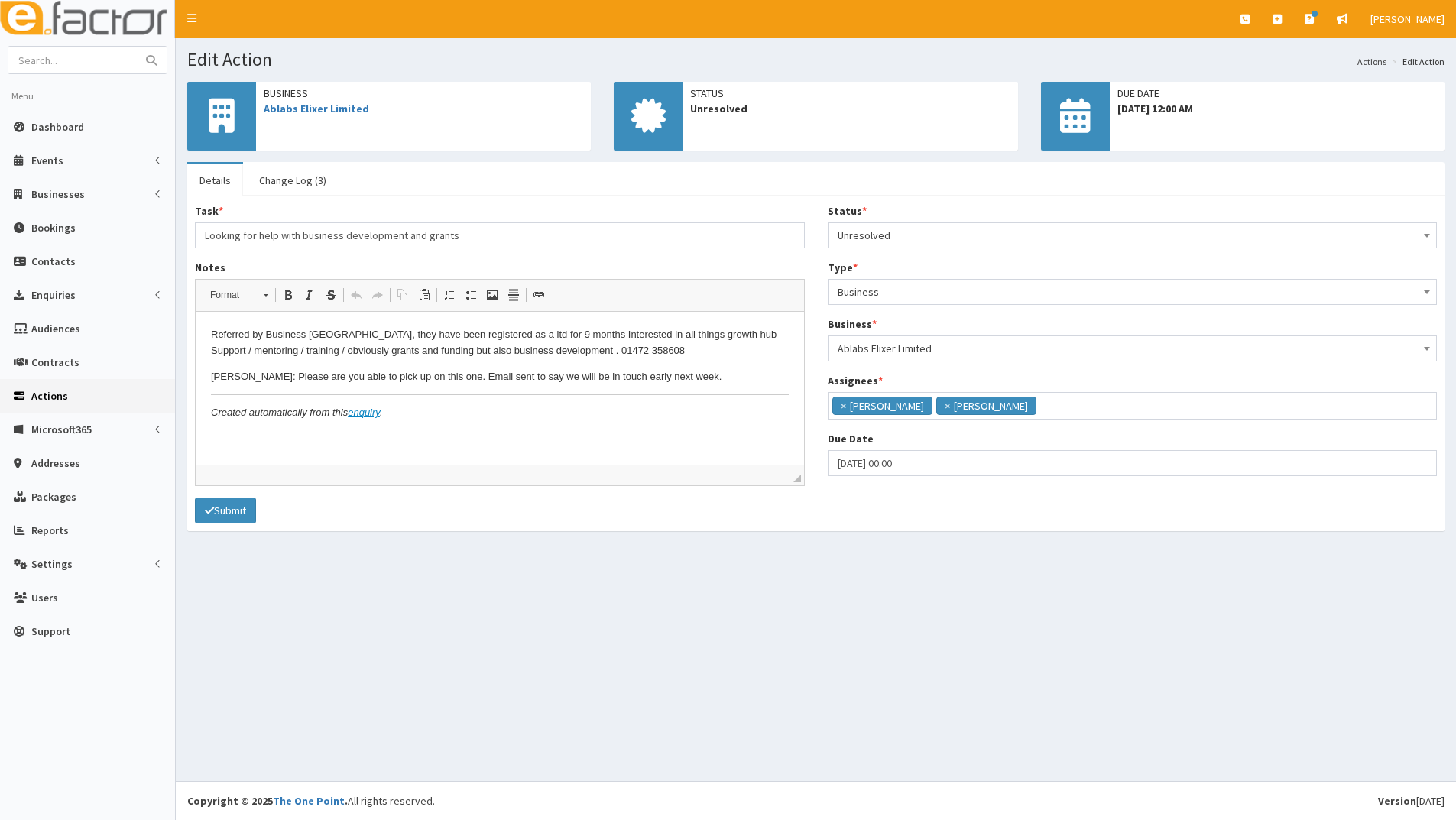
scroll to position [10, 0]
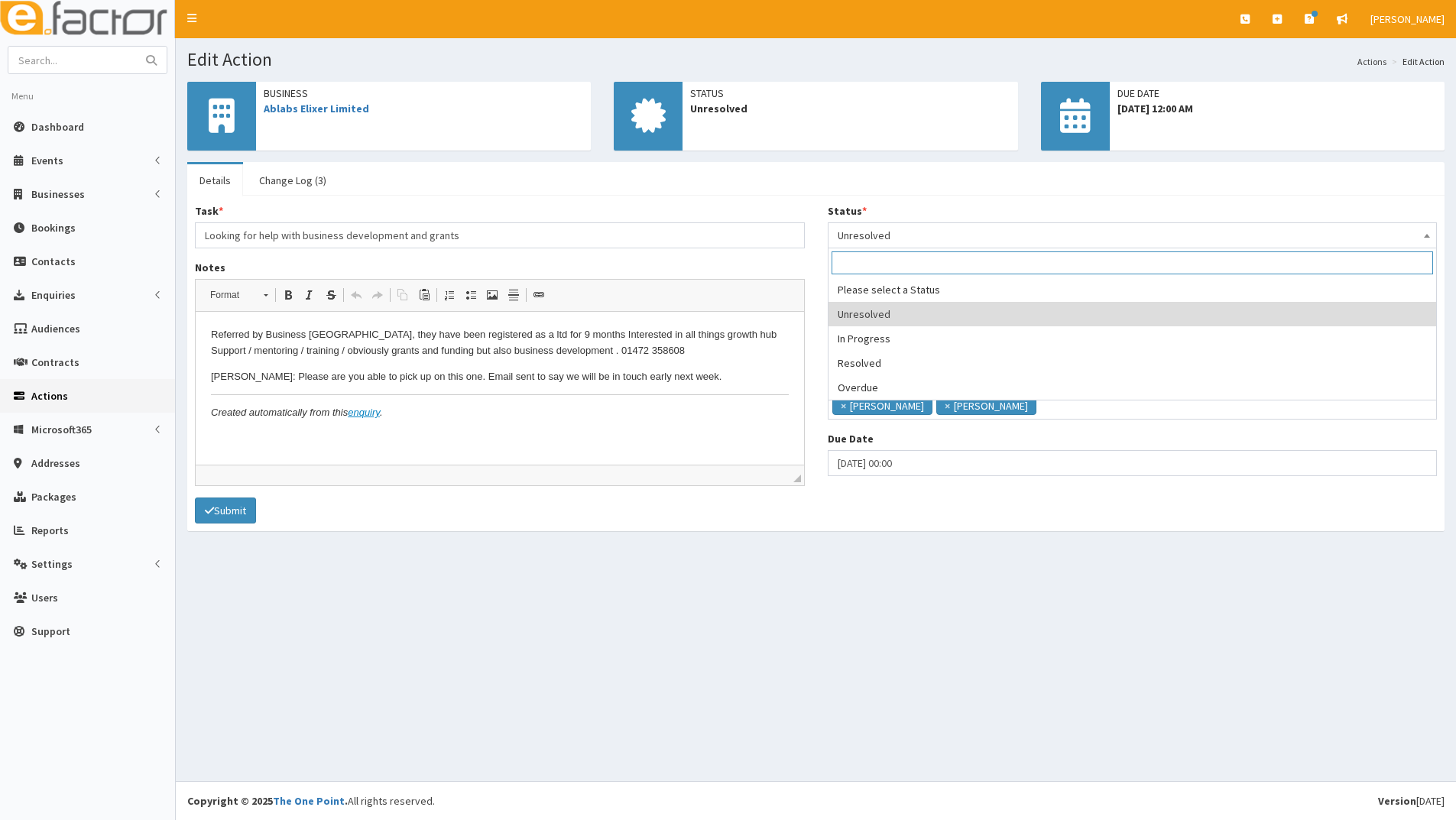
click at [898, 235] on span "Unresolved" at bounding box center [1132, 235] width 590 height 21
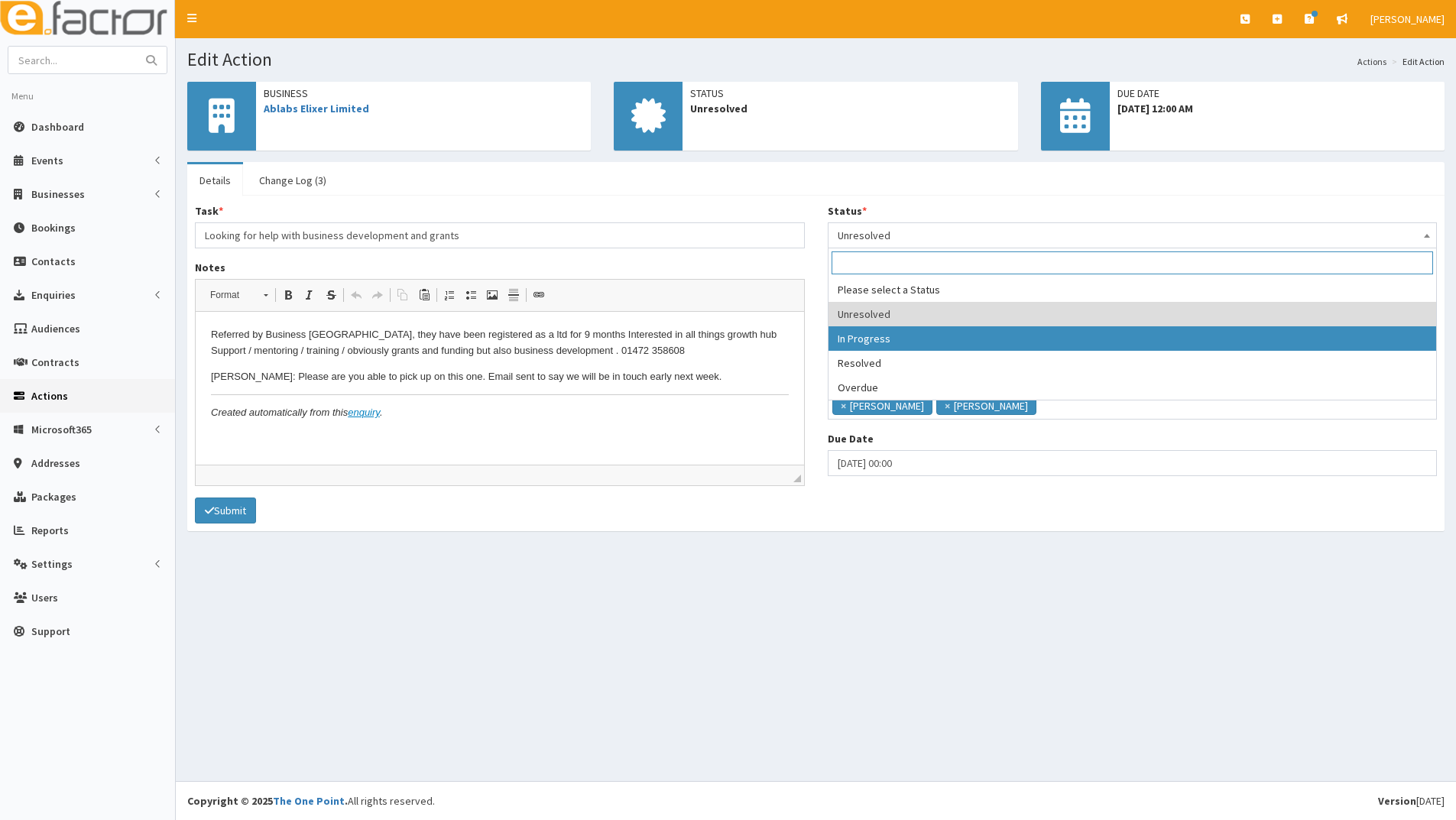
select select "2"
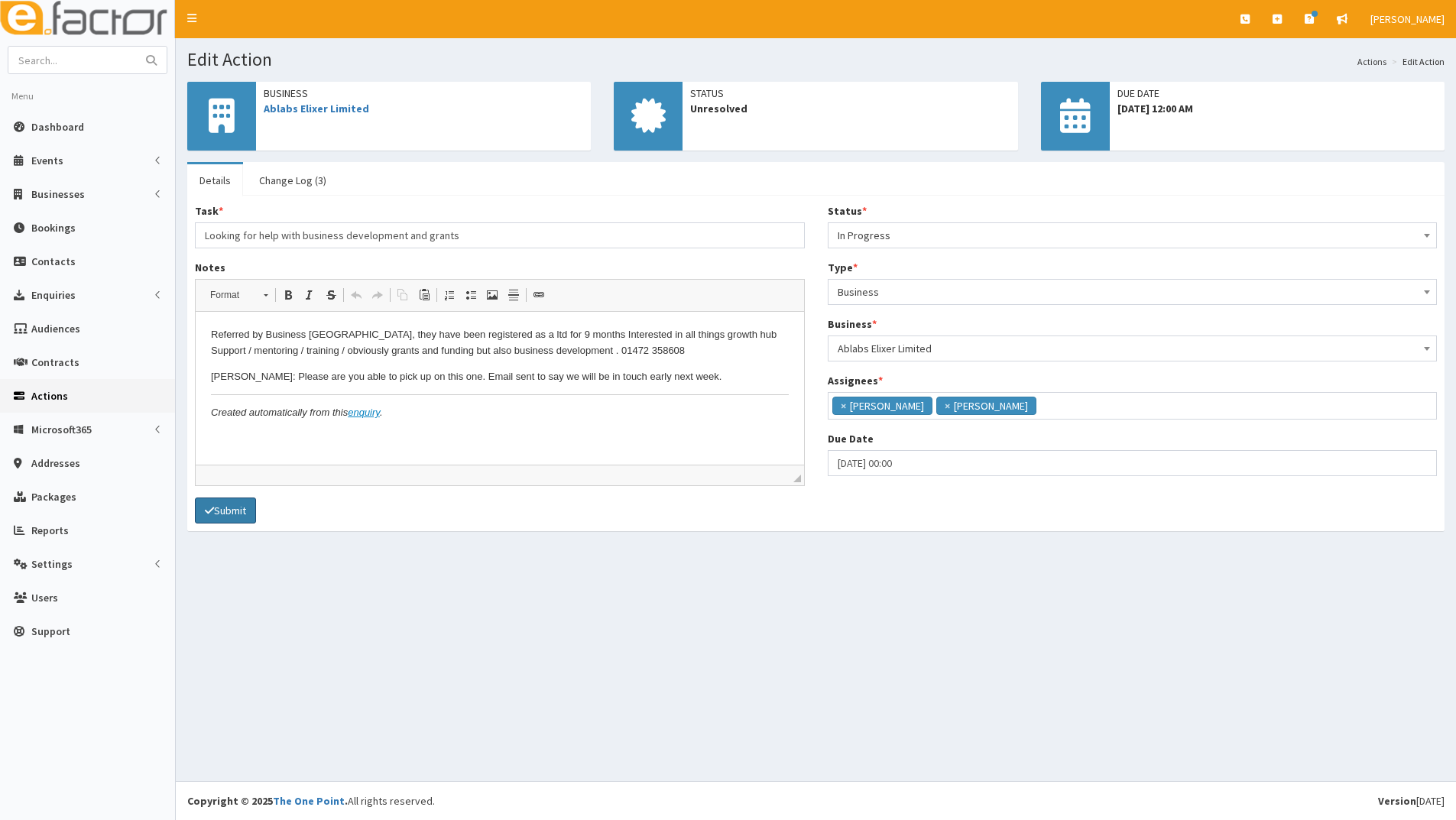
click at [218, 508] on button "Submit" at bounding box center [226, 511] width 61 height 26
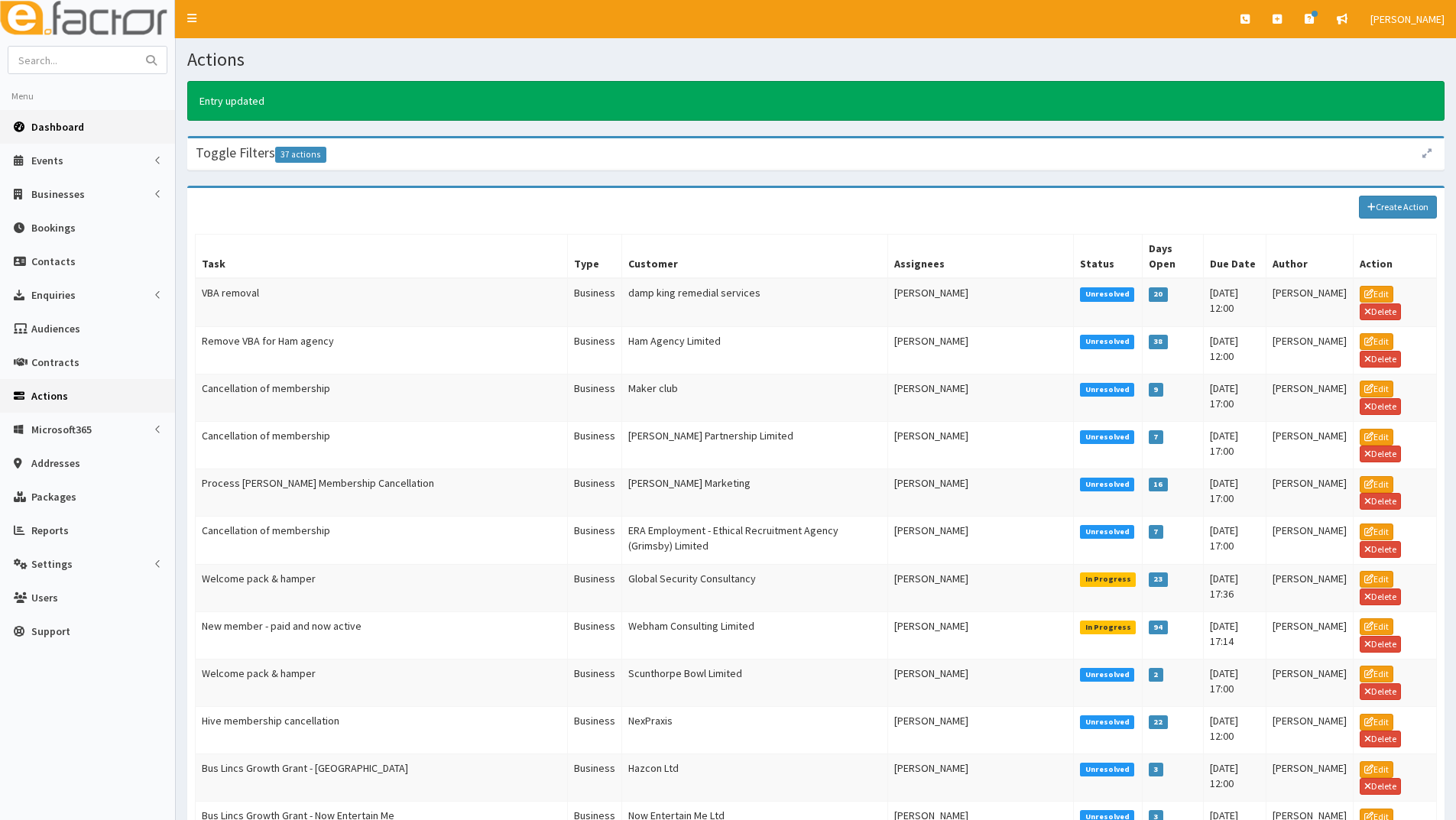
click at [58, 124] on span "Dashboard" at bounding box center [58, 126] width 53 height 14
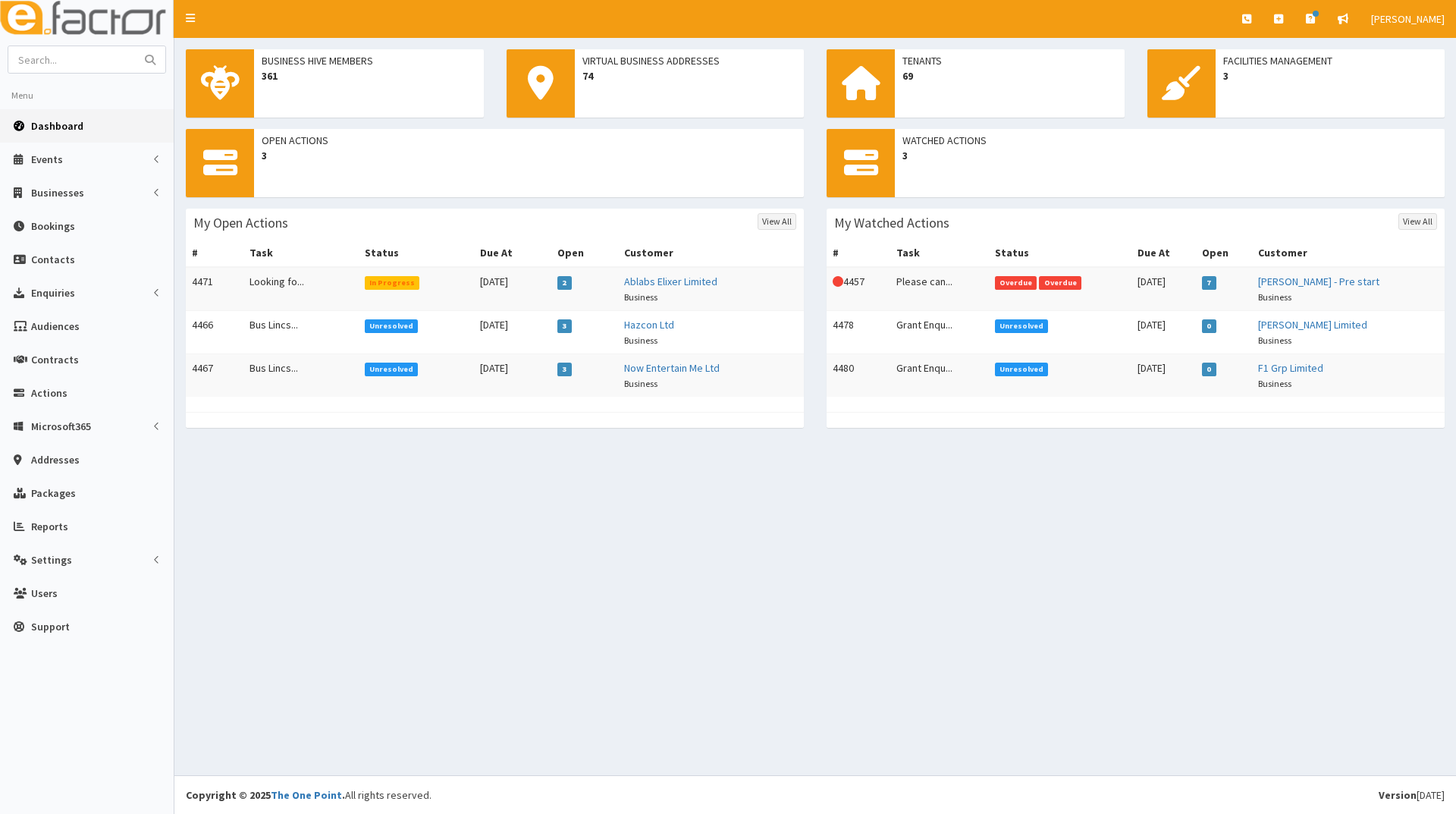
click at [272, 326] on td "Bus Lincs..." at bounding box center [300, 332] width 115 height 43
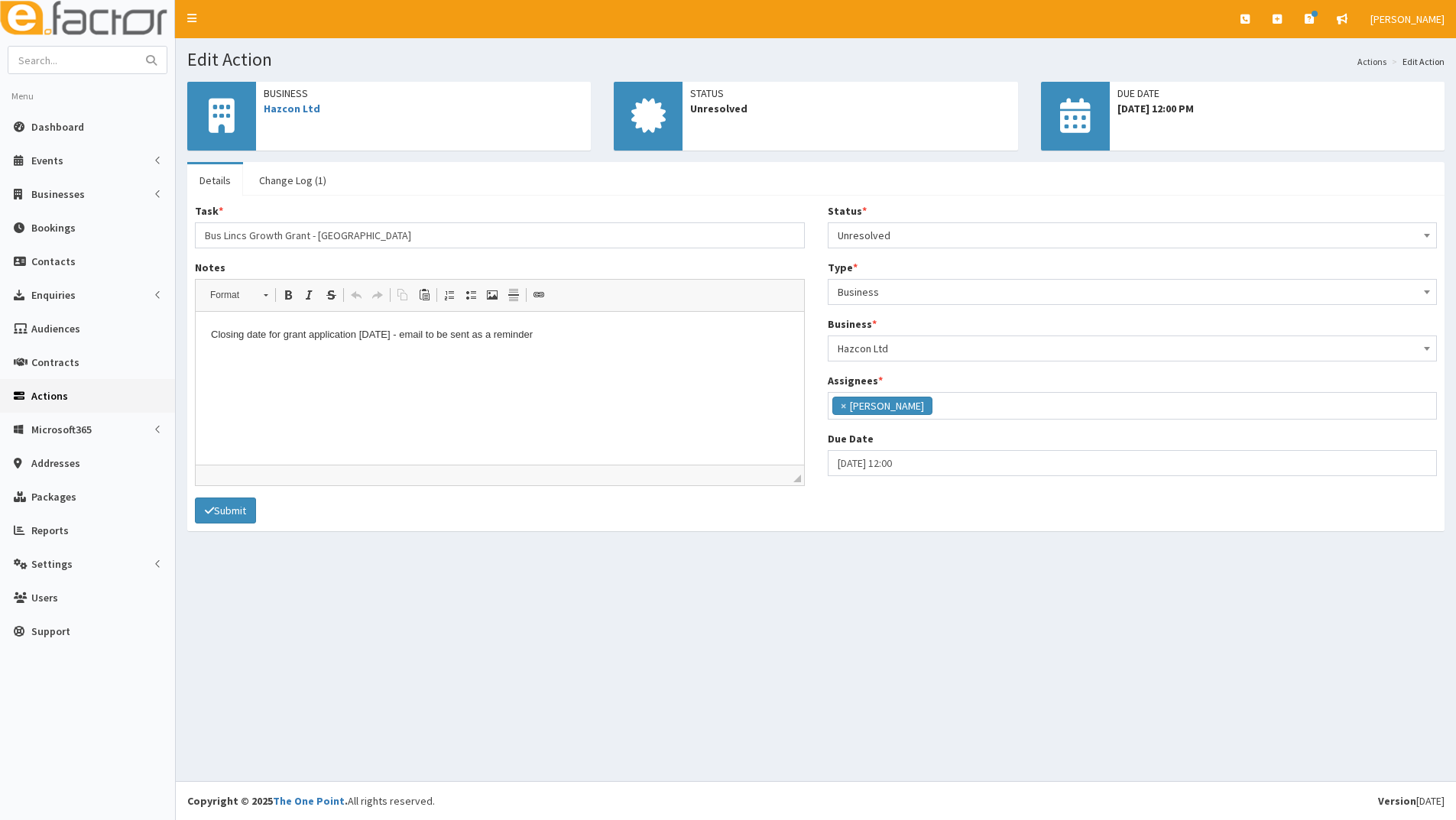
click at [41, 397] on span "Actions" at bounding box center [49, 396] width 36 height 14
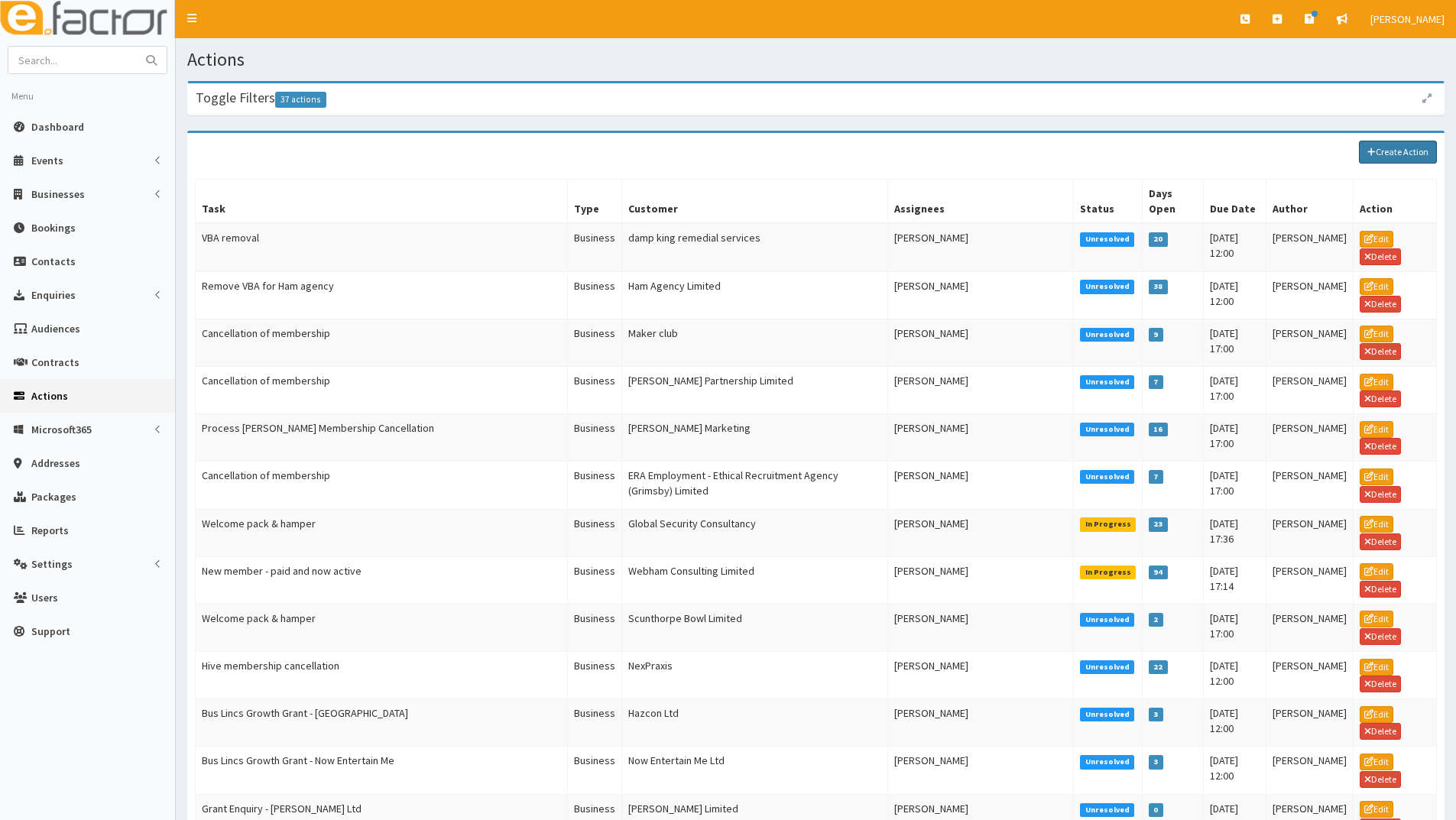
click at [1396, 150] on link "Create Action" at bounding box center [1398, 151] width 78 height 23
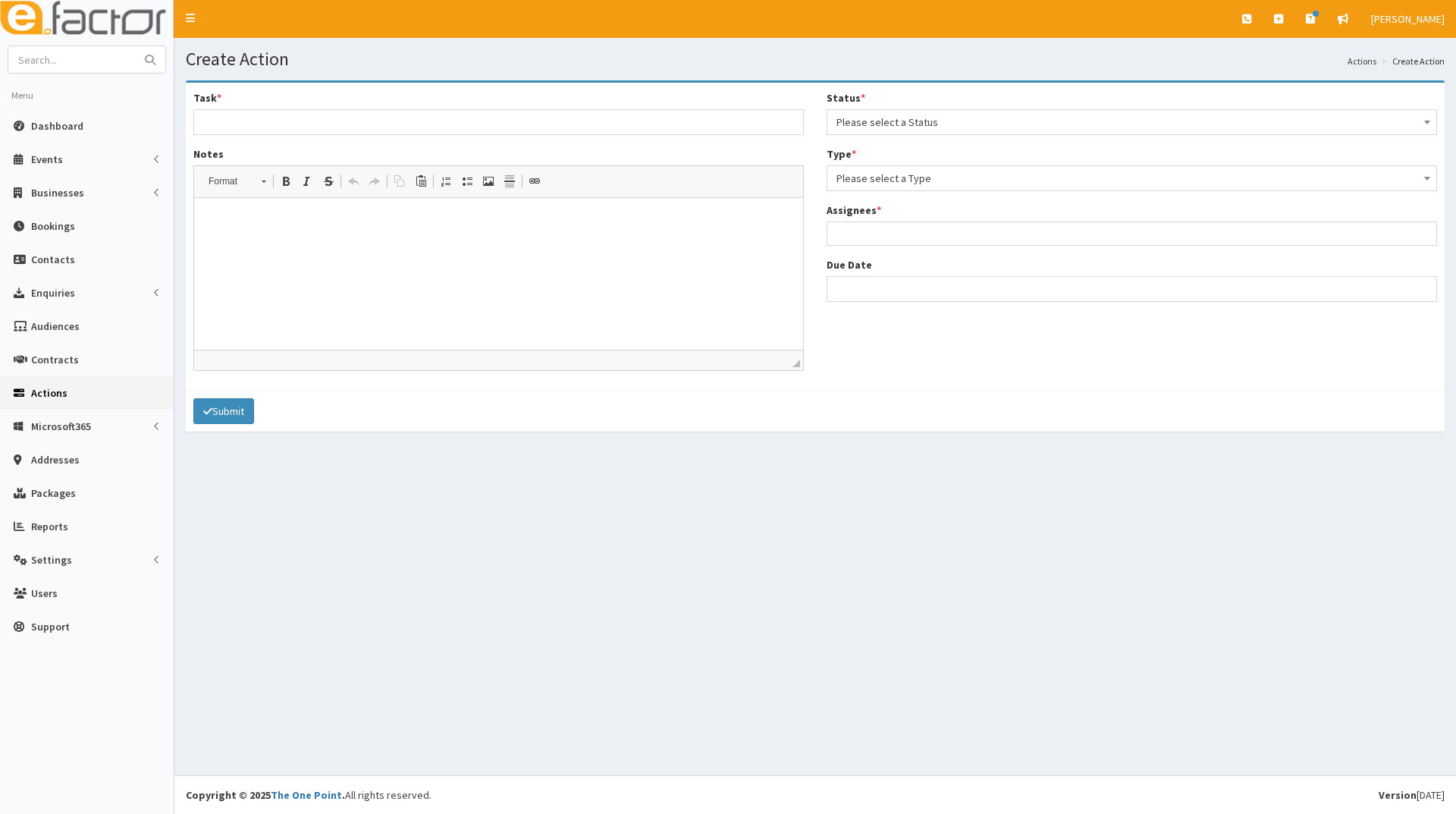
select select
click at [264, 126] on input "Task *" at bounding box center [496, 122] width 605 height 26
click at [357, 128] on input "Bus Lincs Growth Grant - [GEOGRAPHIC_DATA]" at bounding box center [496, 122] width 605 height 26
type input "Bus Lincs Growth Grant - Probia"
click at [280, 222] on p at bounding box center [496, 220] width 573 height 16
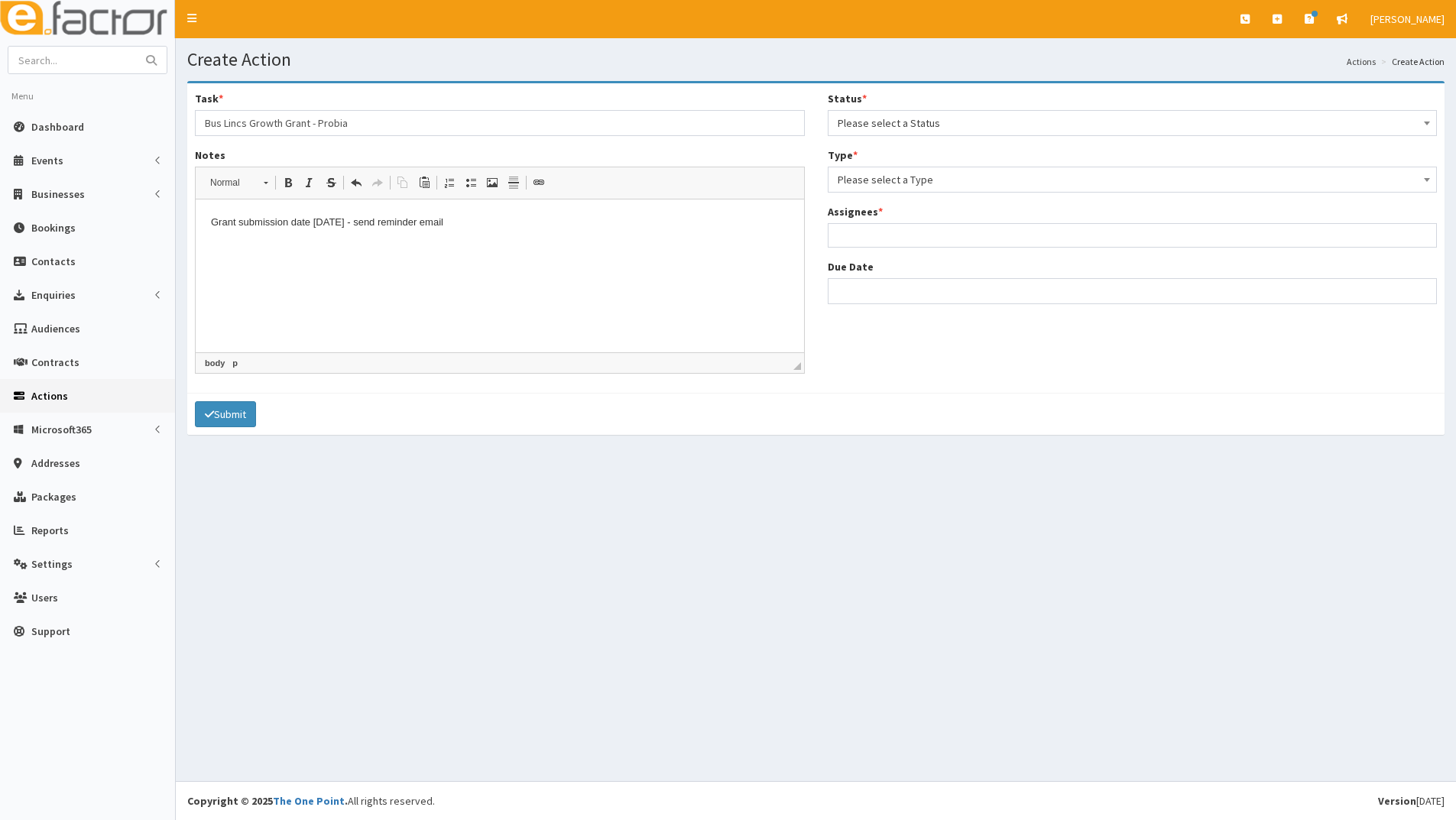
click at [856, 125] on span "Please select a Status" at bounding box center [1132, 123] width 590 height 21
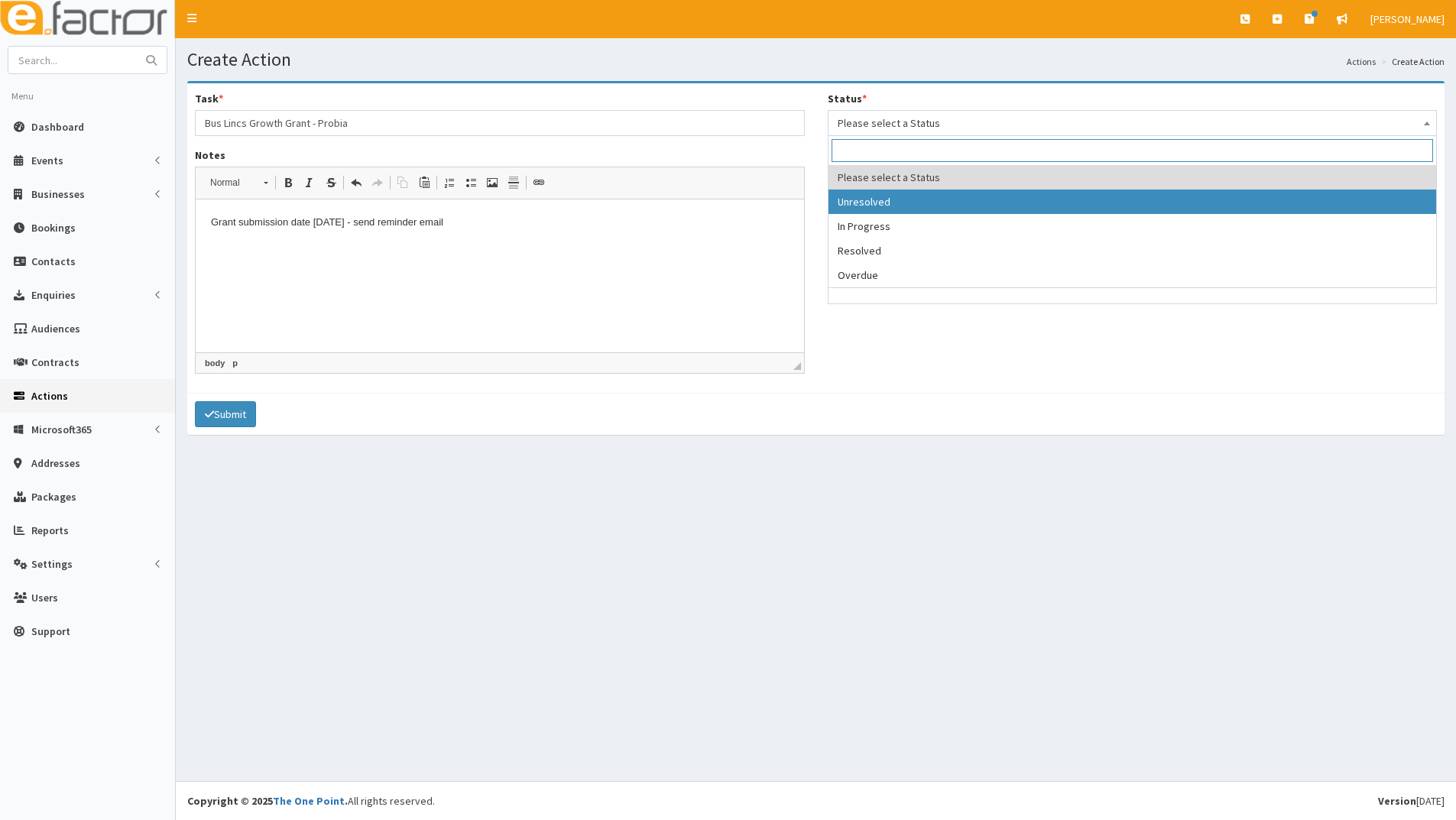
select select "1"
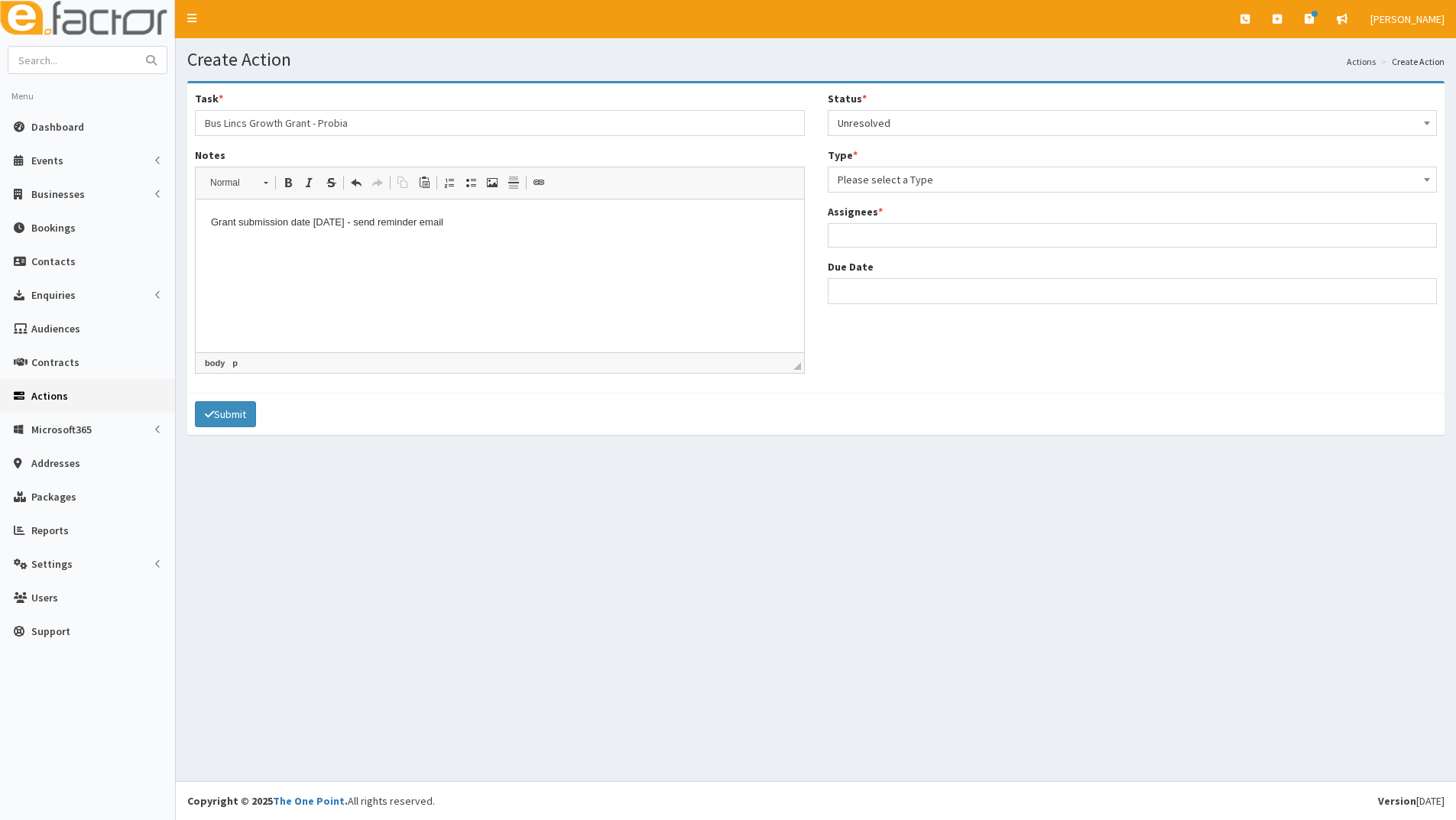
click at [882, 183] on span "Please select a Type" at bounding box center [1132, 179] width 590 height 21
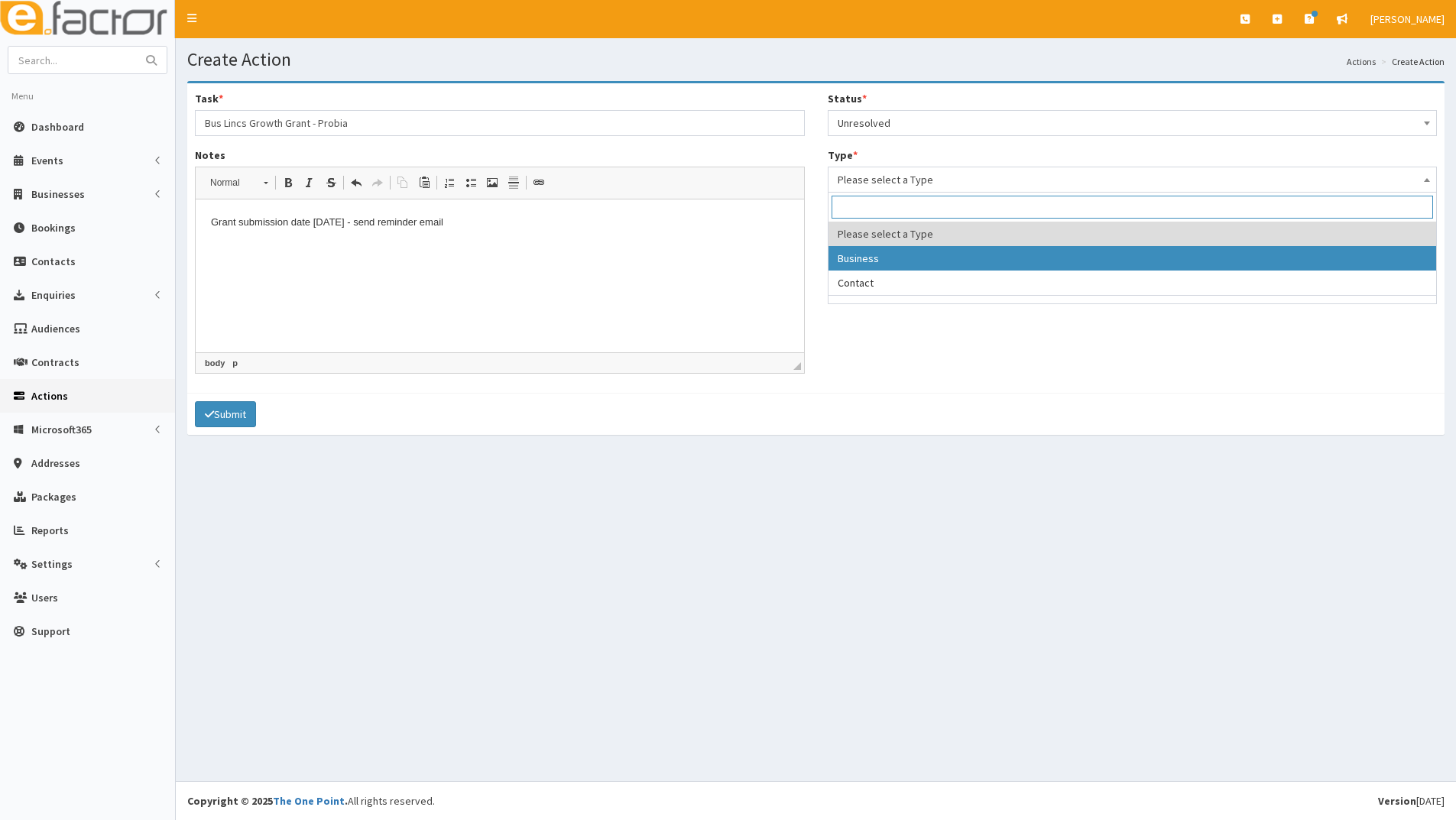
select select "business"
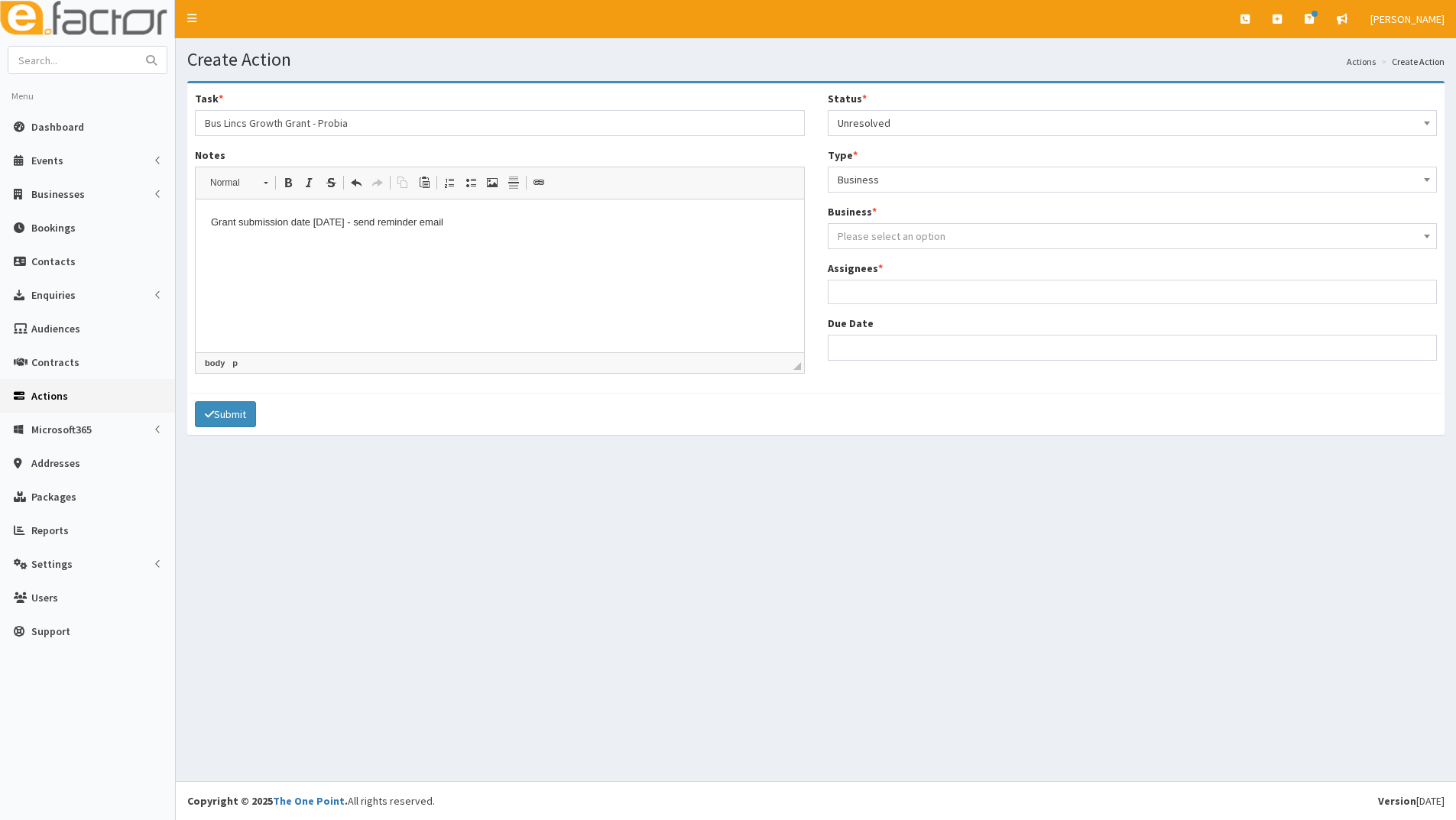
click at [878, 230] on span "Please select an option" at bounding box center [891, 236] width 108 height 14
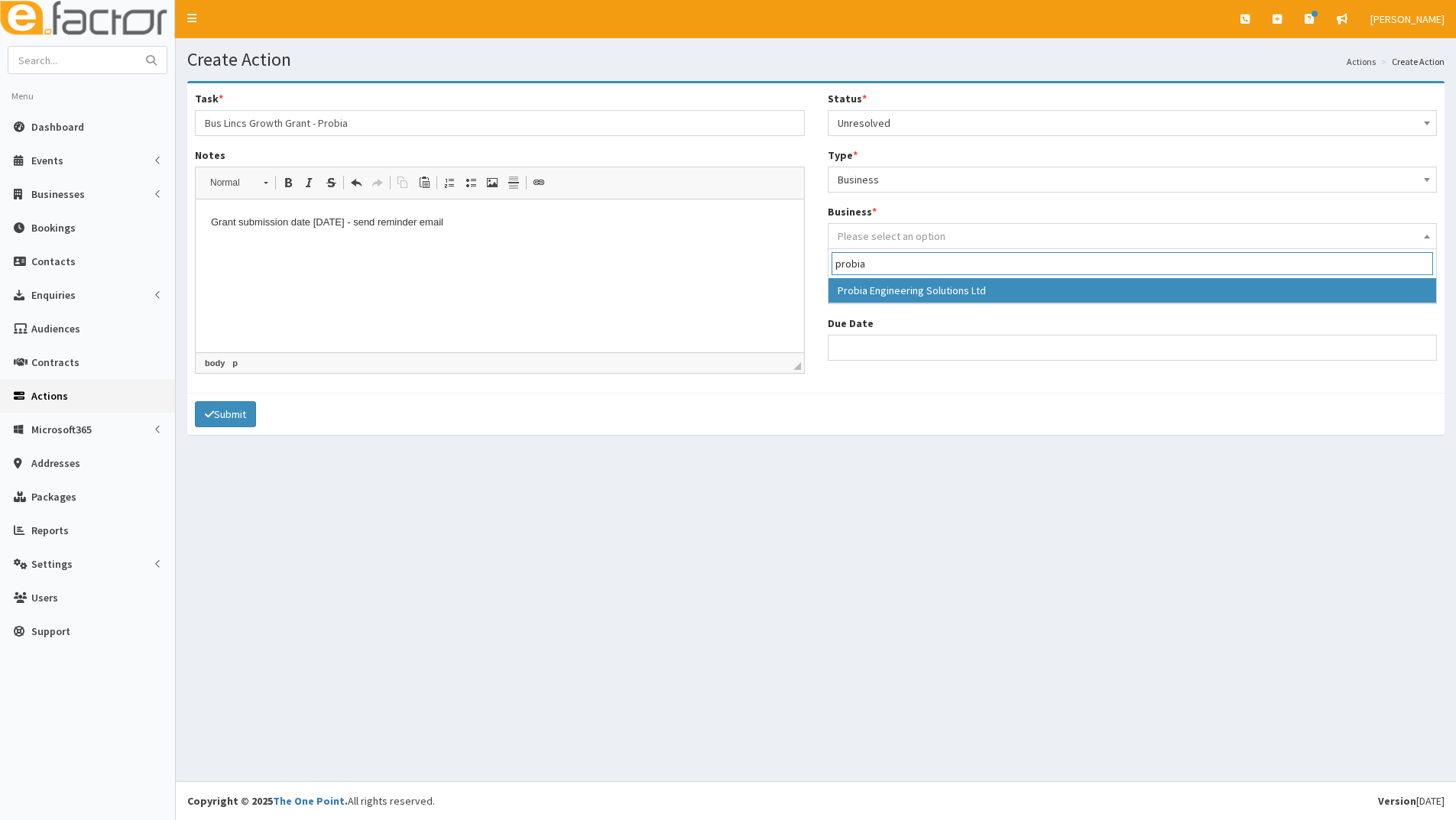
type input "probia"
select select "4108"
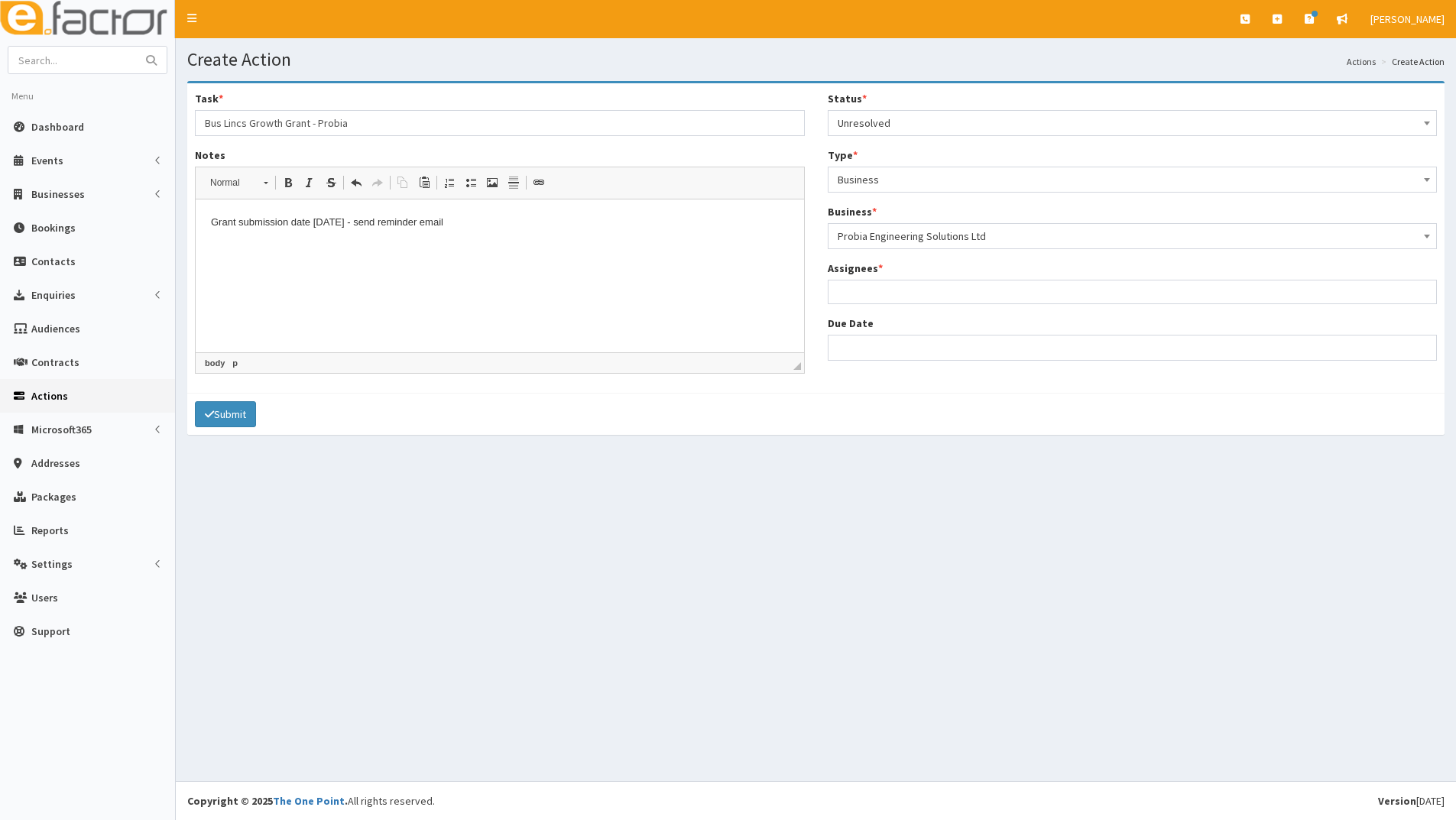
click at [884, 295] on ul at bounding box center [1132, 290] width 608 height 20
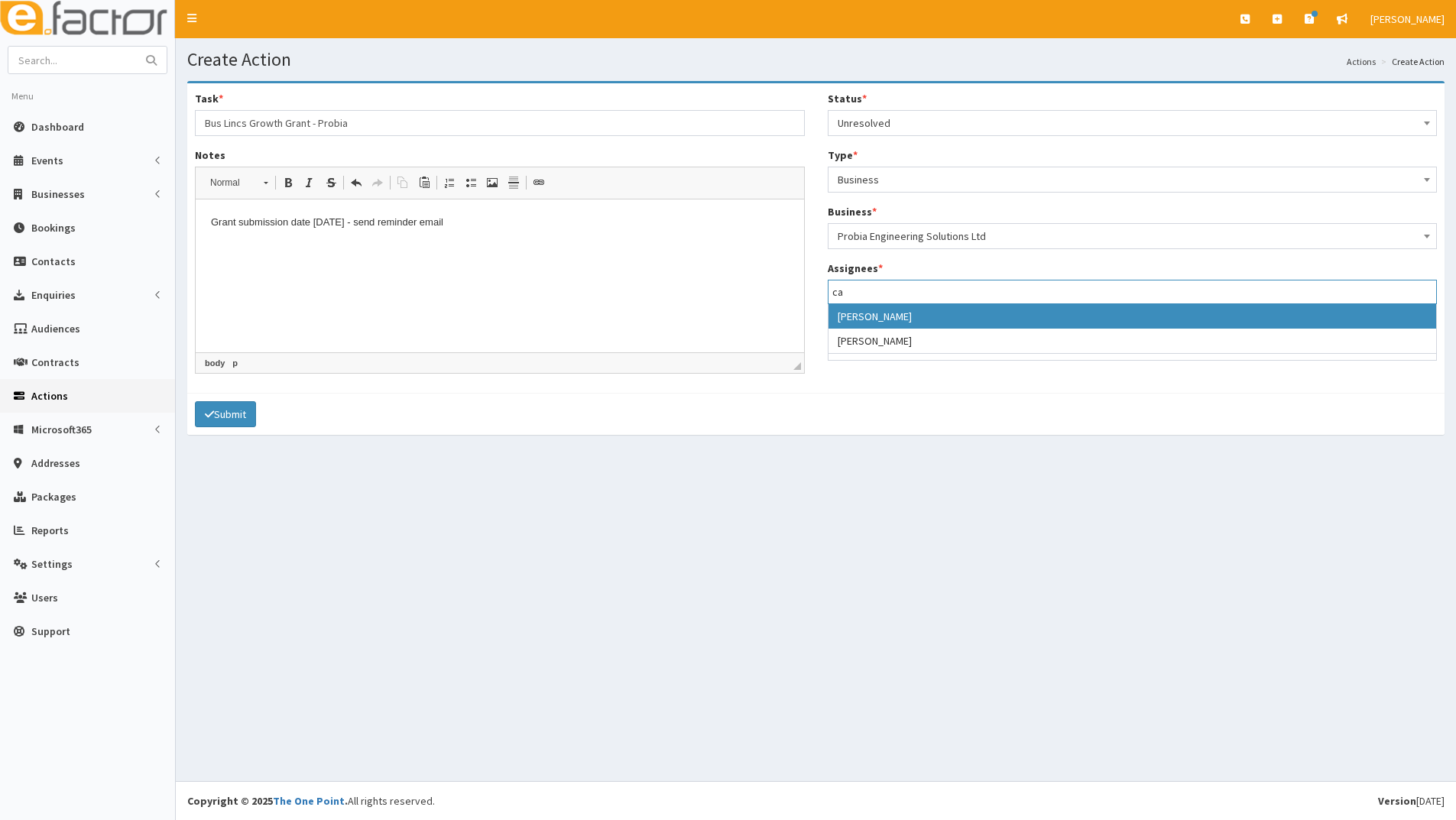
type input "ca"
select select "10"
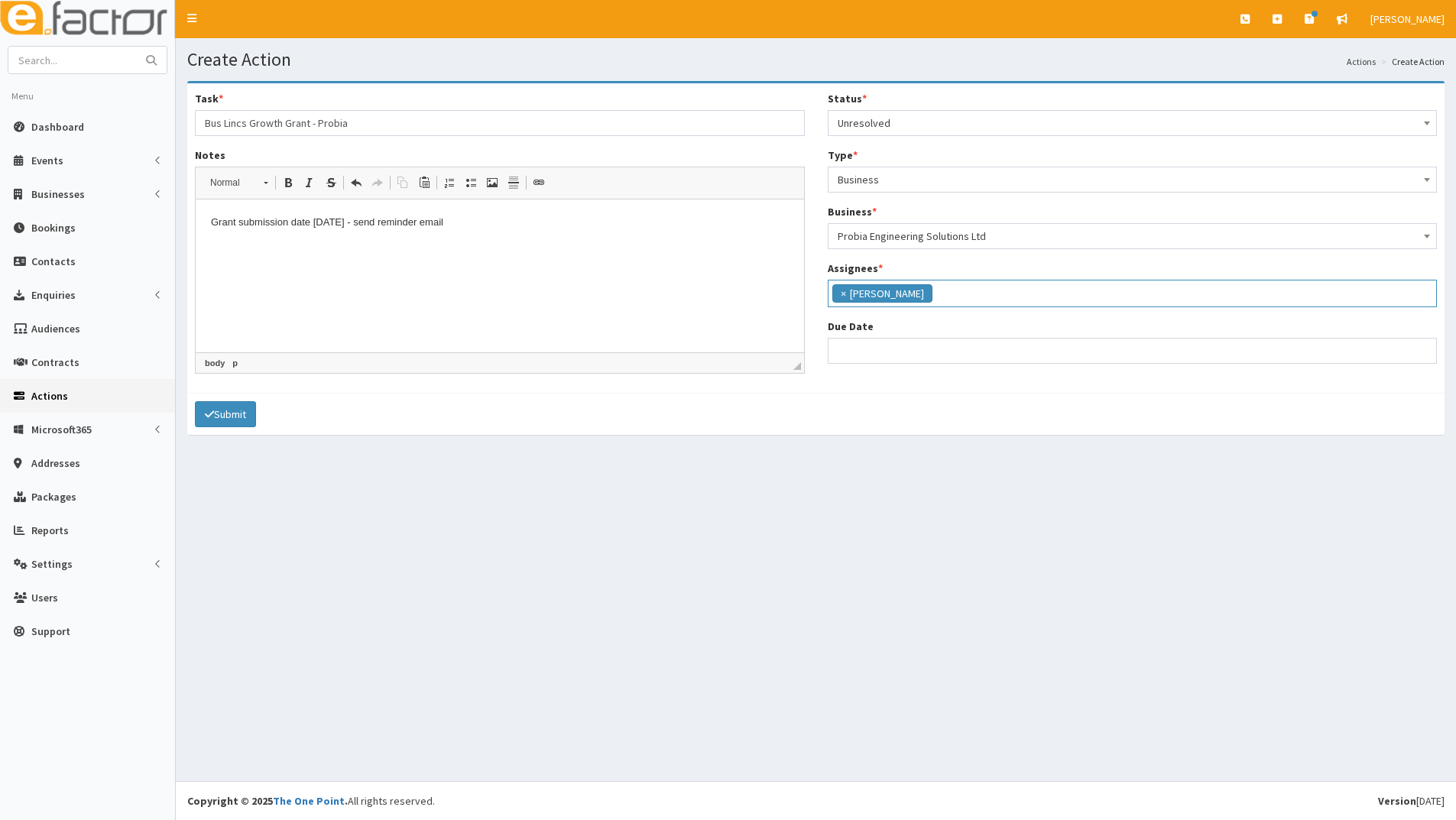
scroll to position [59, 0]
select select "12"
click at [871, 347] on input "Due Date" at bounding box center [1132, 351] width 610 height 26
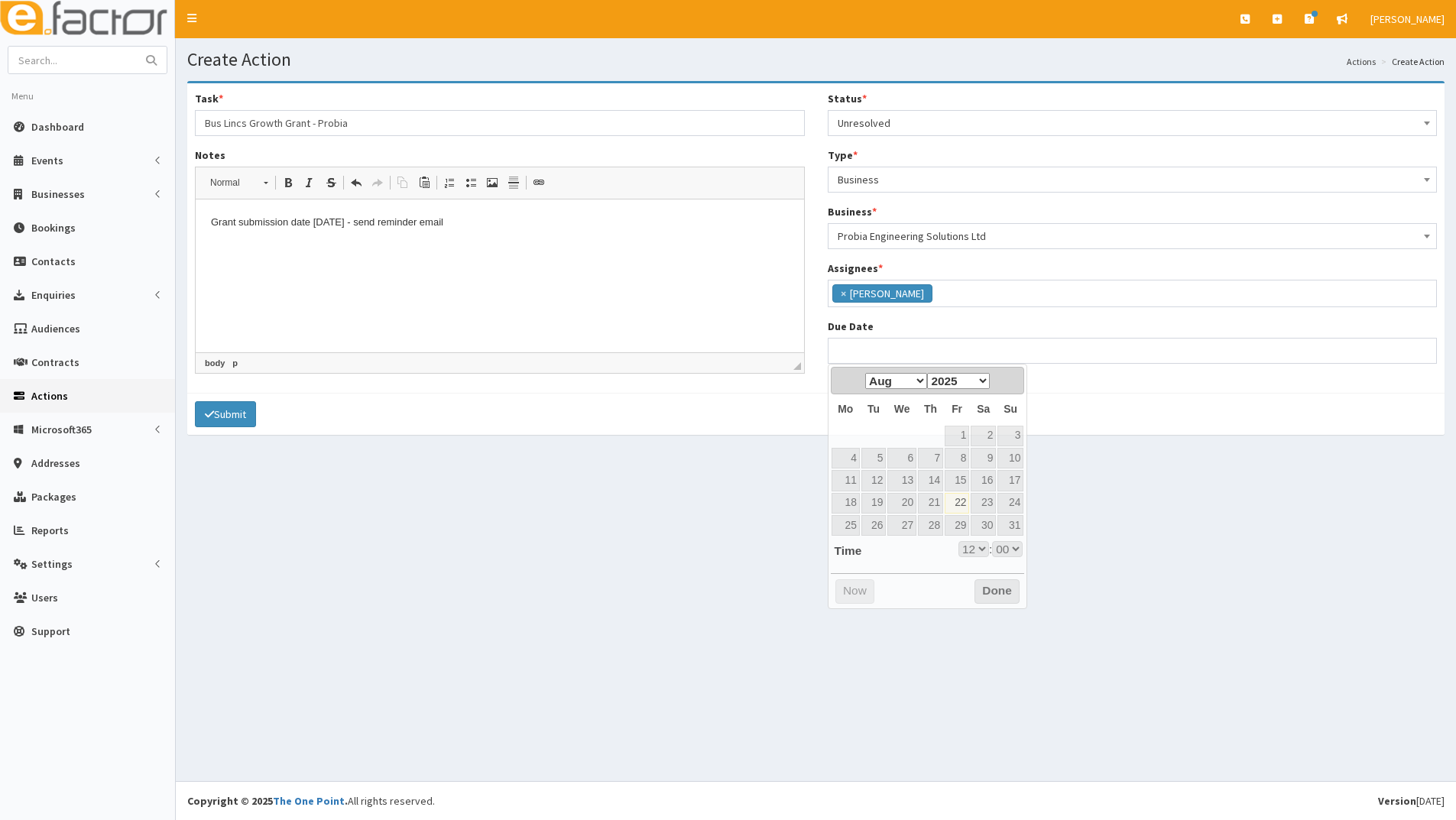
click at [752, 498] on div "Create Action Actions Create Action Task * Bus Lincs Growth Grant - Probia Note…" at bounding box center [815, 410] width 1280 height 743
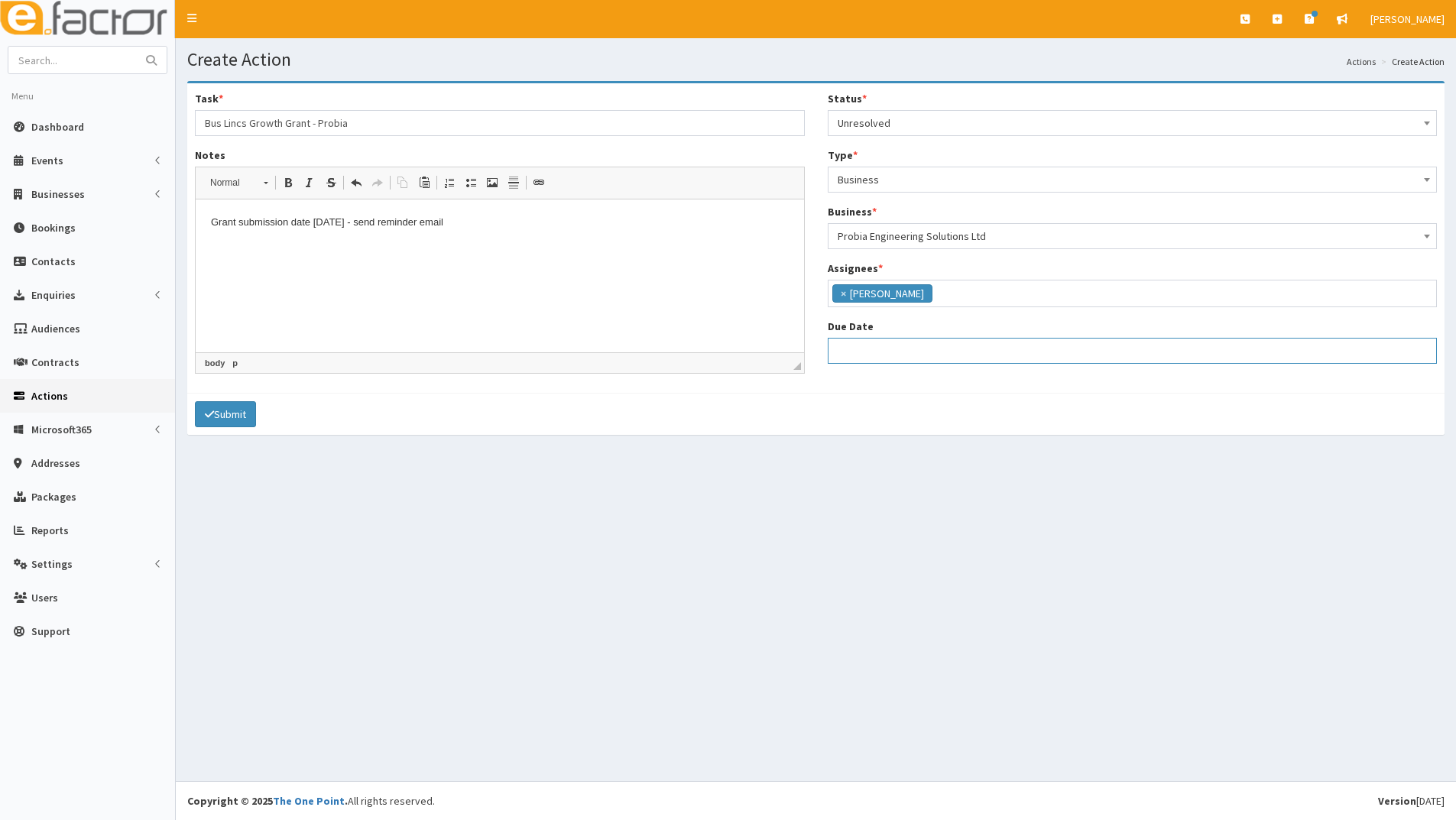
select select "12"
click at [861, 356] on input "Due Date" at bounding box center [1132, 351] width 610 height 26
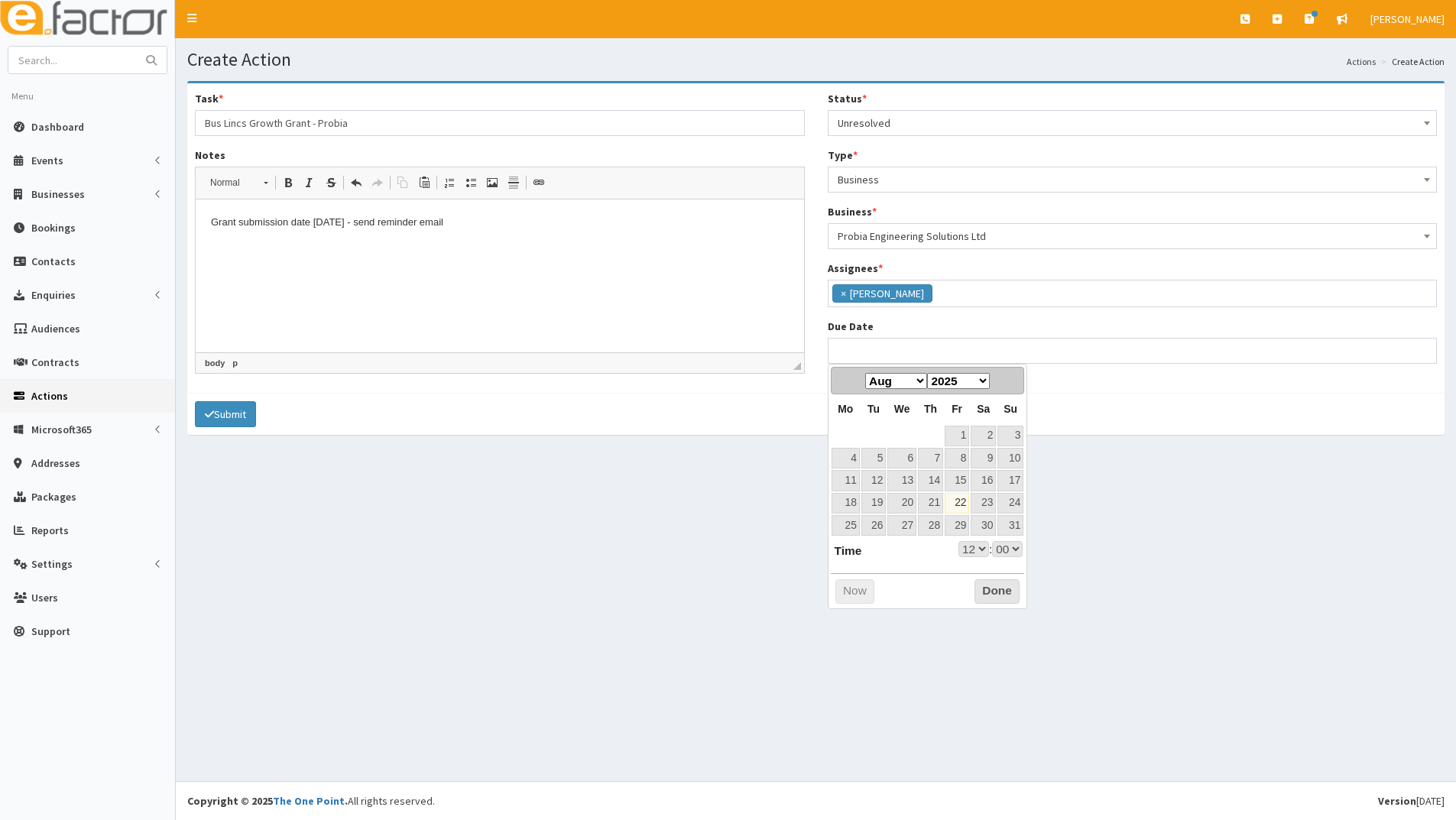
click at [889, 557] on dl "Time 12:00 Hour 00 01 02 03 04 05 06 07 08 09 10 11 12 13 14 15 16 17 18 19 20 …" at bounding box center [926, 550] width 192 height 17
click at [957, 524] on link "29" at bounding box center [956, 526] width 24 height 20
type input "[DATE] 12:00"
select select "12"
click at [985, 591] on button "Done" at bounding box center [996, 592] width 46 height 24
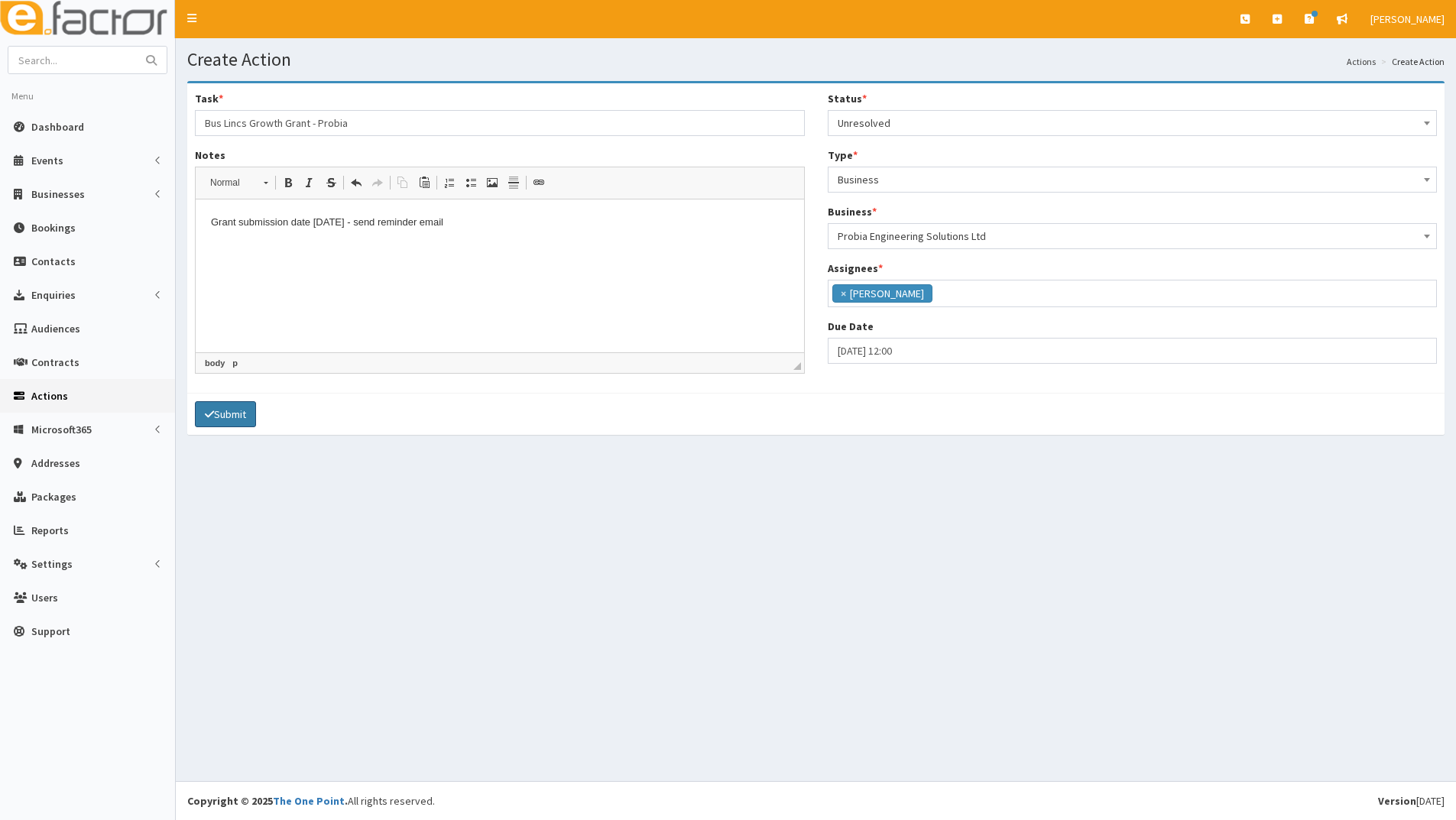
click at [224, 416] on button "Submit" at bounding box center [226, 414] width 61 height 26
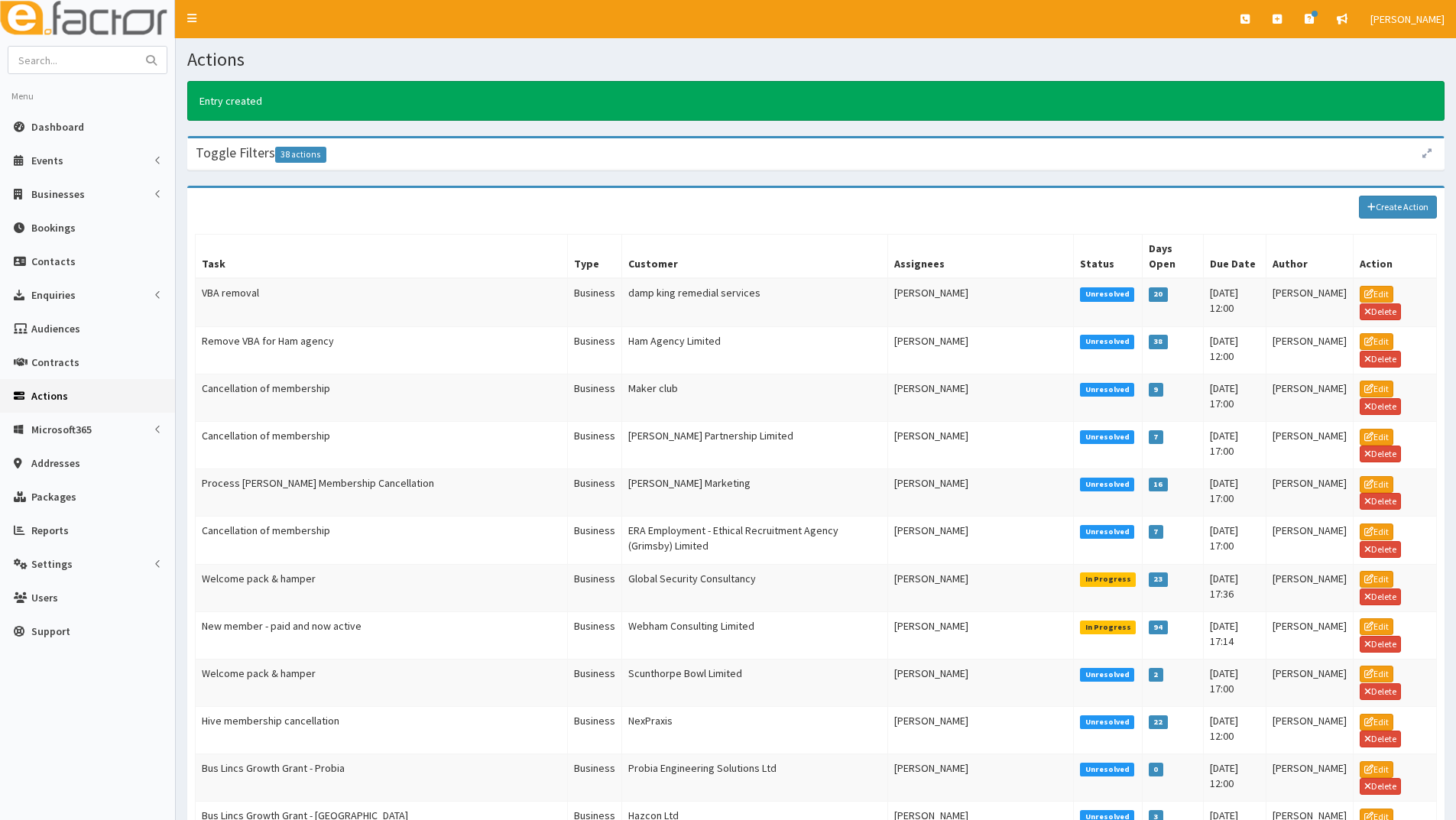
click at [68, 399] on link "Actions" at bounding box center [87, 396] width 175 height 33
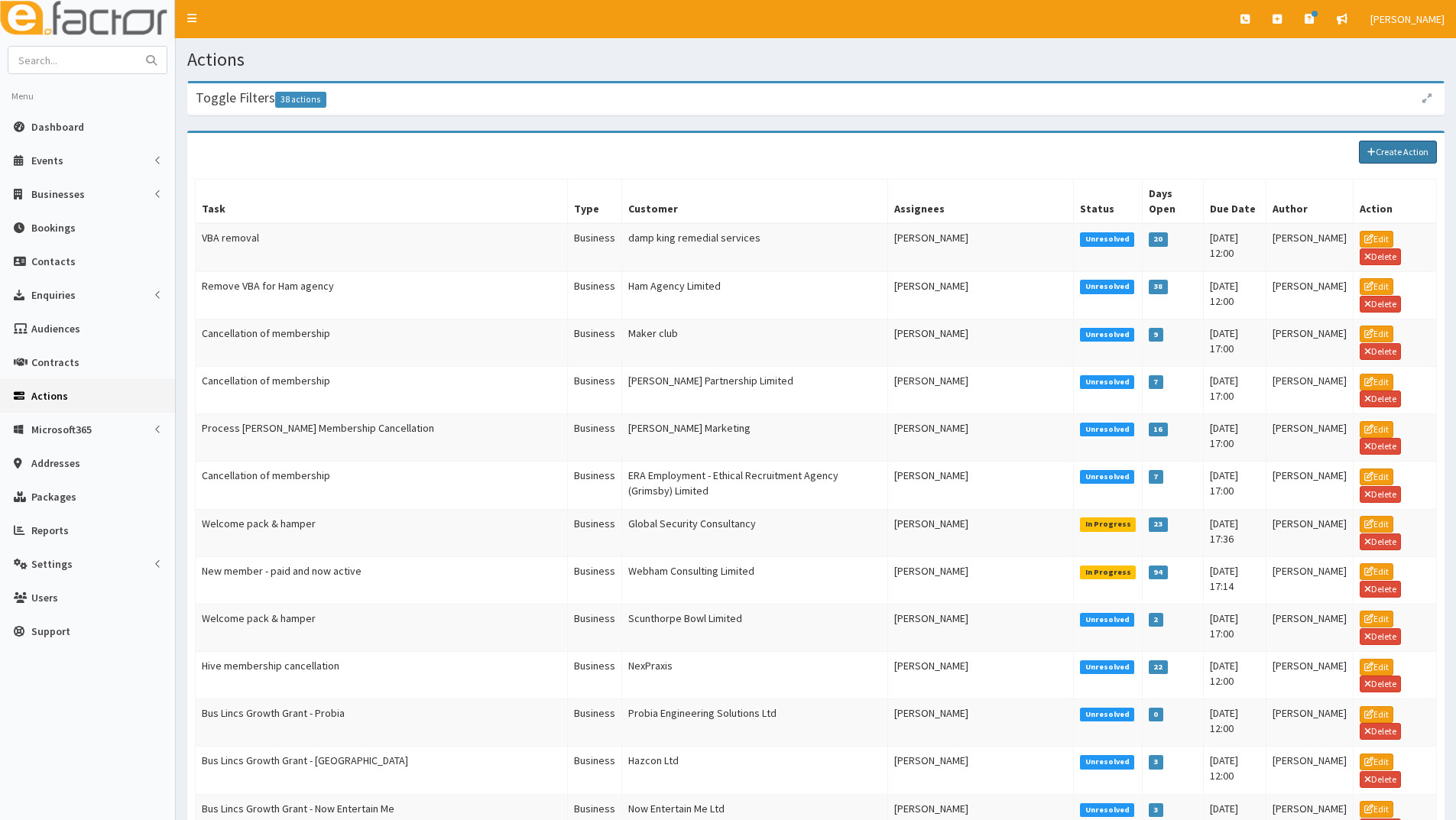
click at [1389, 157] on link "Create Action" at bounding box center [1398, 151] width 78 height 23
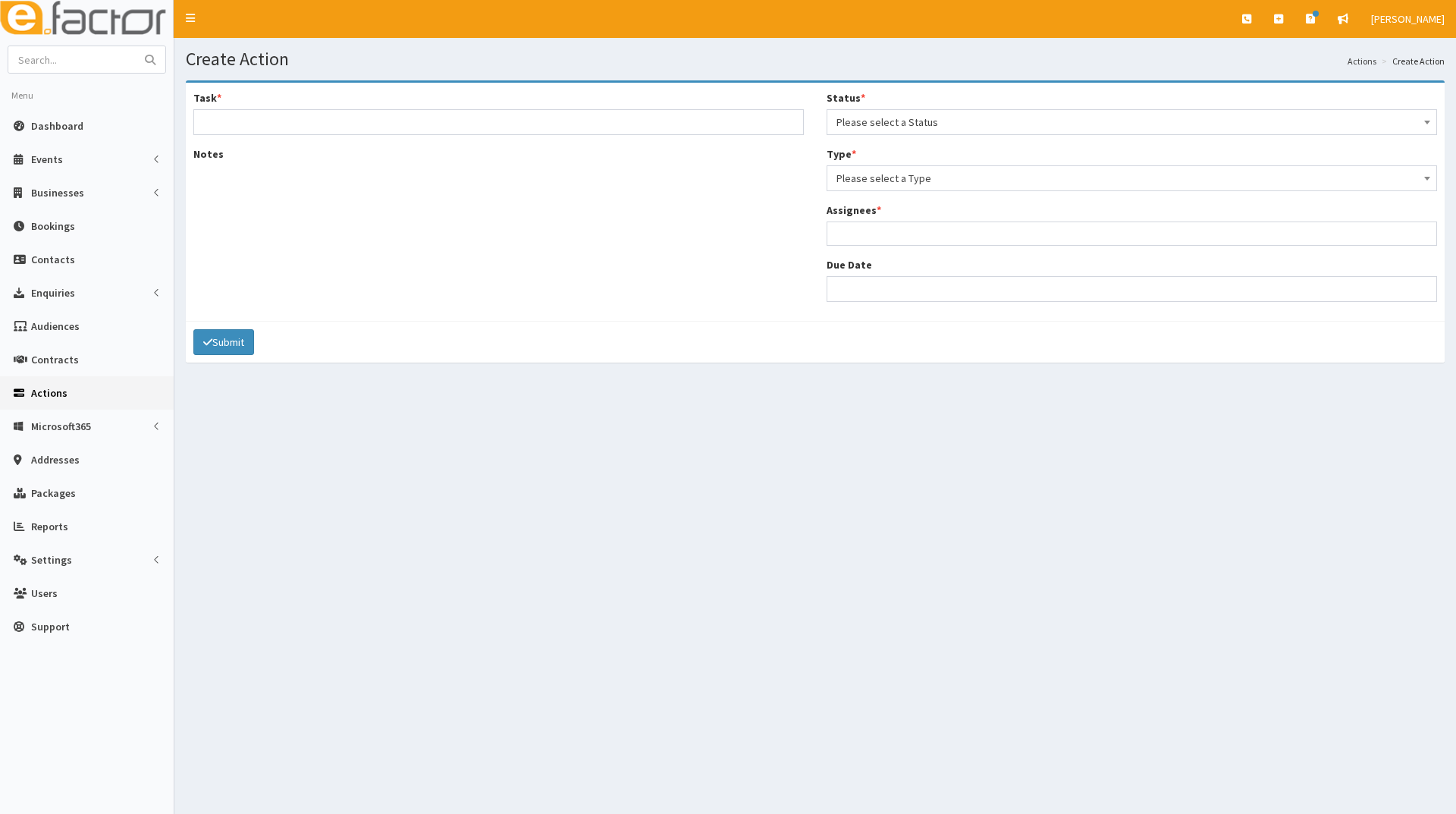
select select
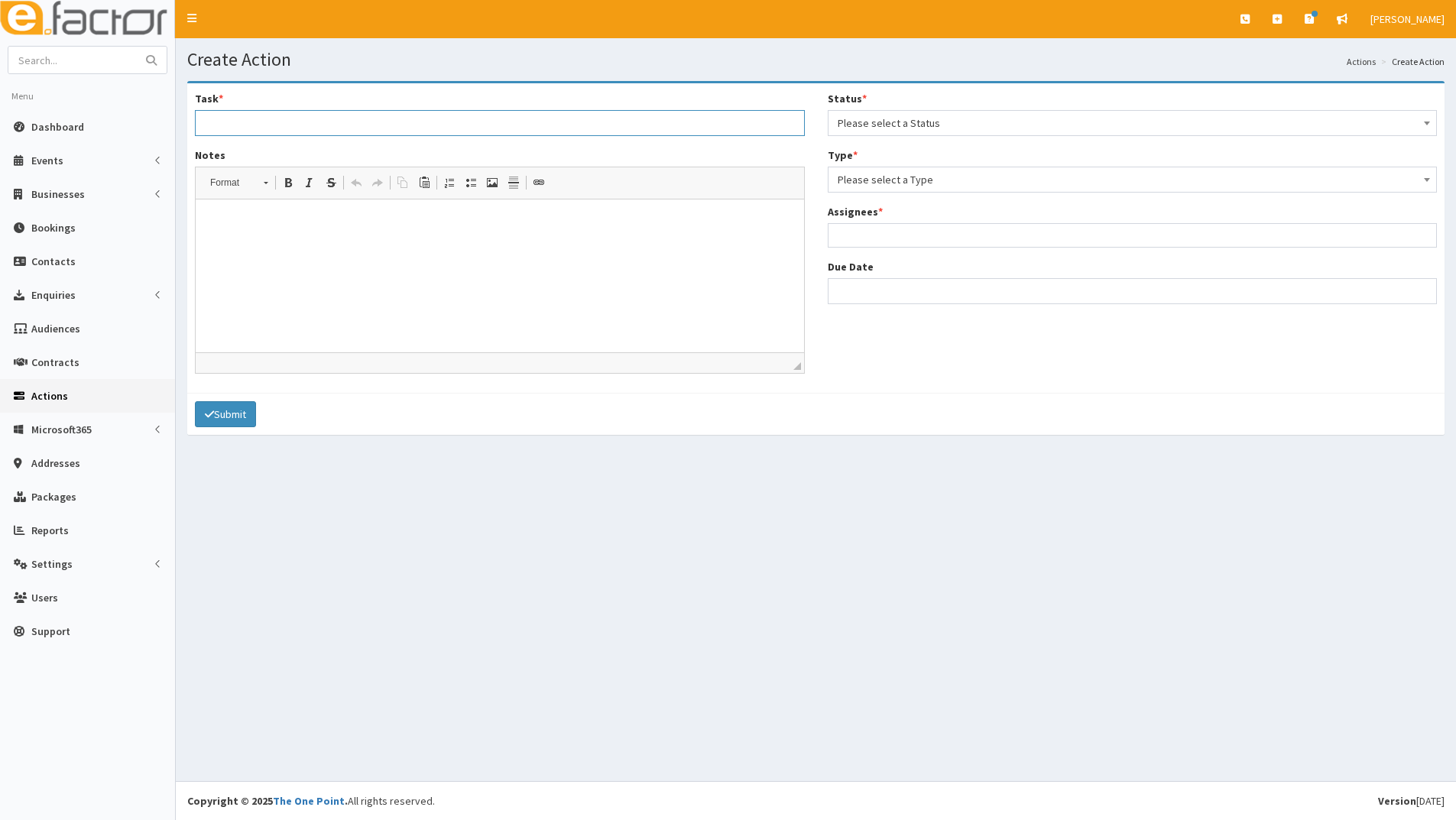
click at [334, 124] on input "Task *" at bounding box center [500, 123] width 610 height 26
click at [372, 123] on input "Bus Lincs Growth Grant - [GEOGRAPHIC_DATA]" at bounding box center [500, 123] width 610 height 26
type input "Bus Lincs Growth Grant - STEM"
click at [292, 221] on p at bounding box center [500, 222] width 578 height 16
click at [857, 117] on span "Please select a Status" at bounding box center [1132, 123] width 590 height 21
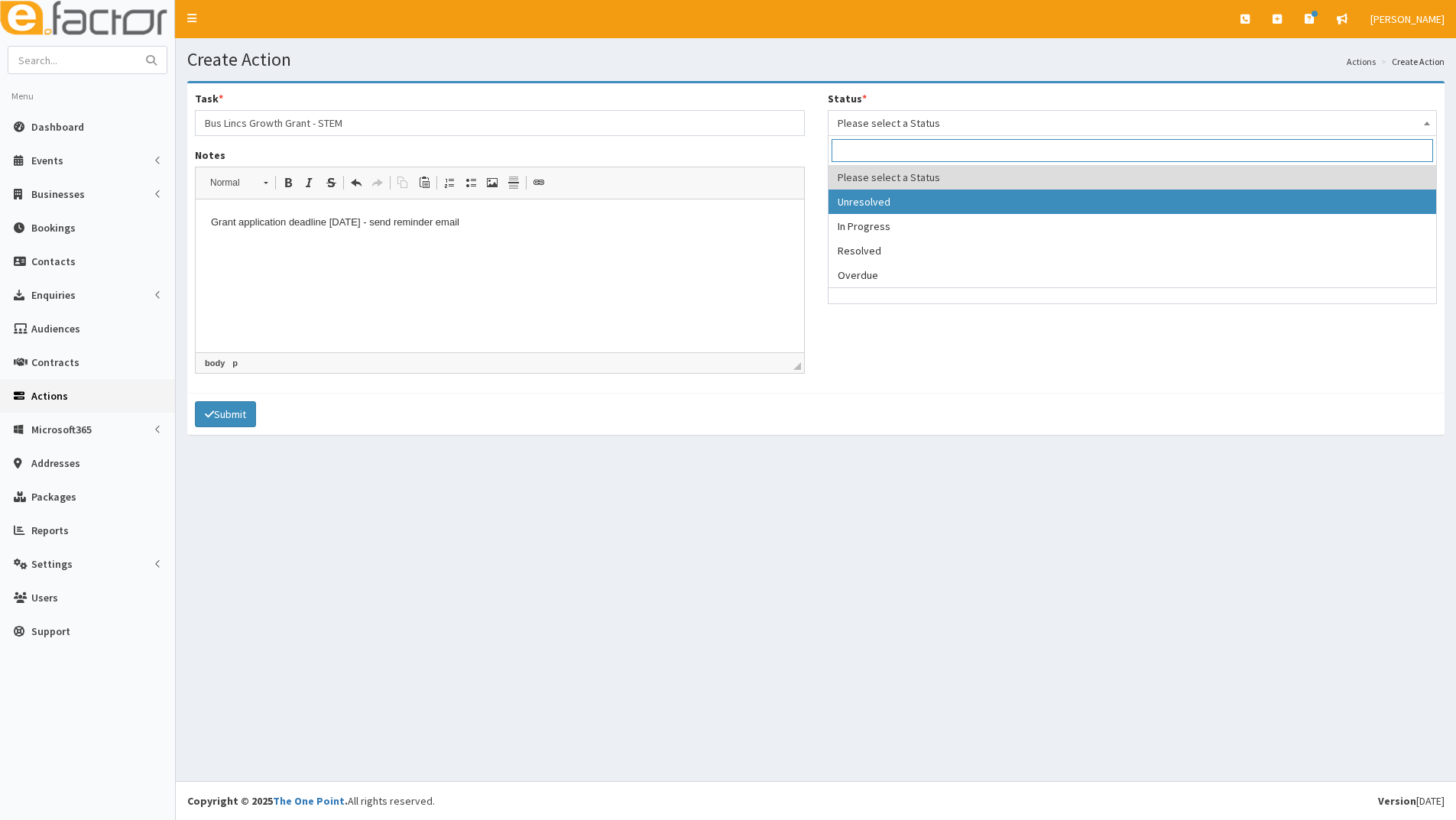
select select "1"
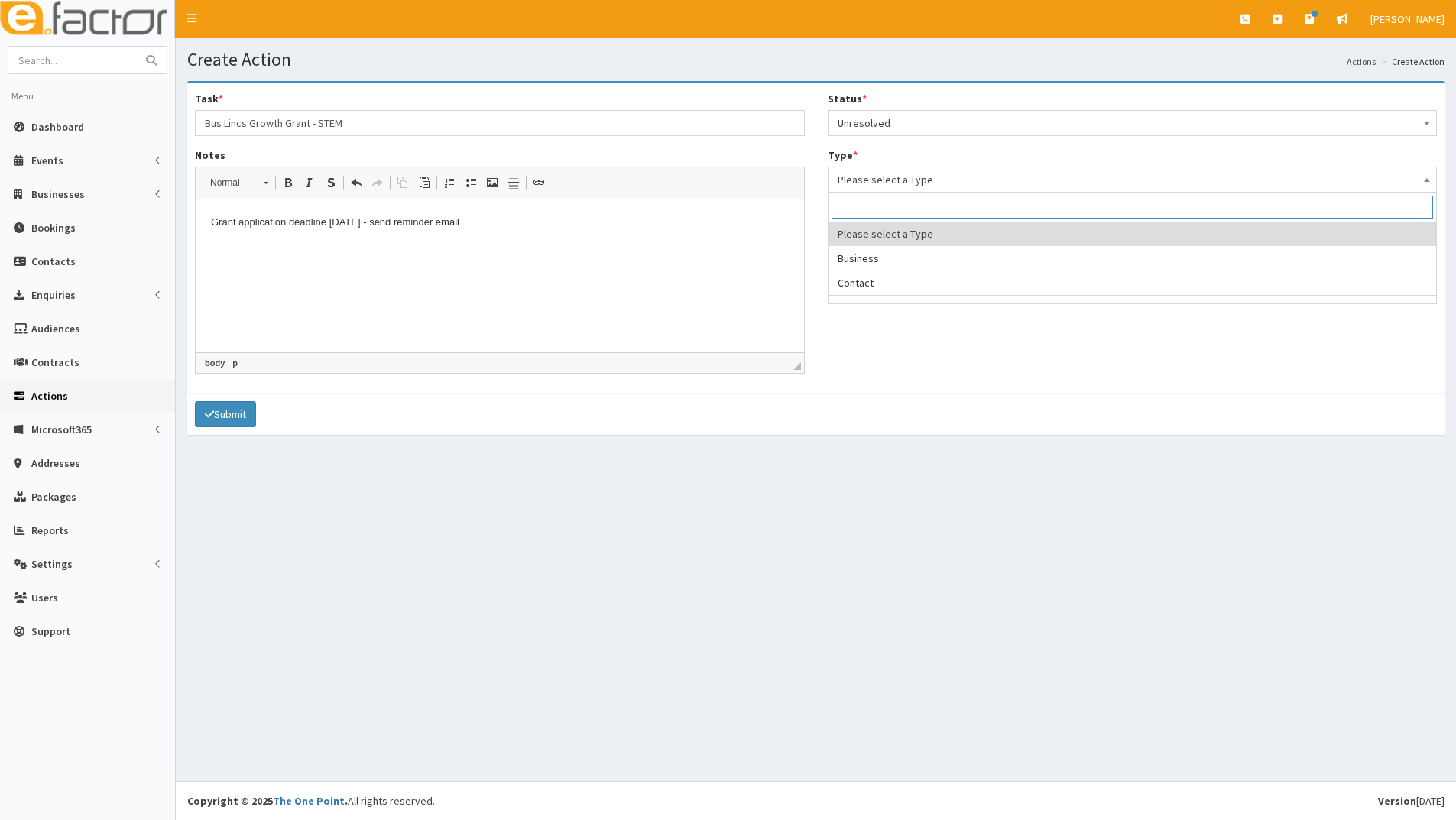
click at [891, 187] on span "Please select a Type" at bounding box center [1132, 179] width 590 height 21
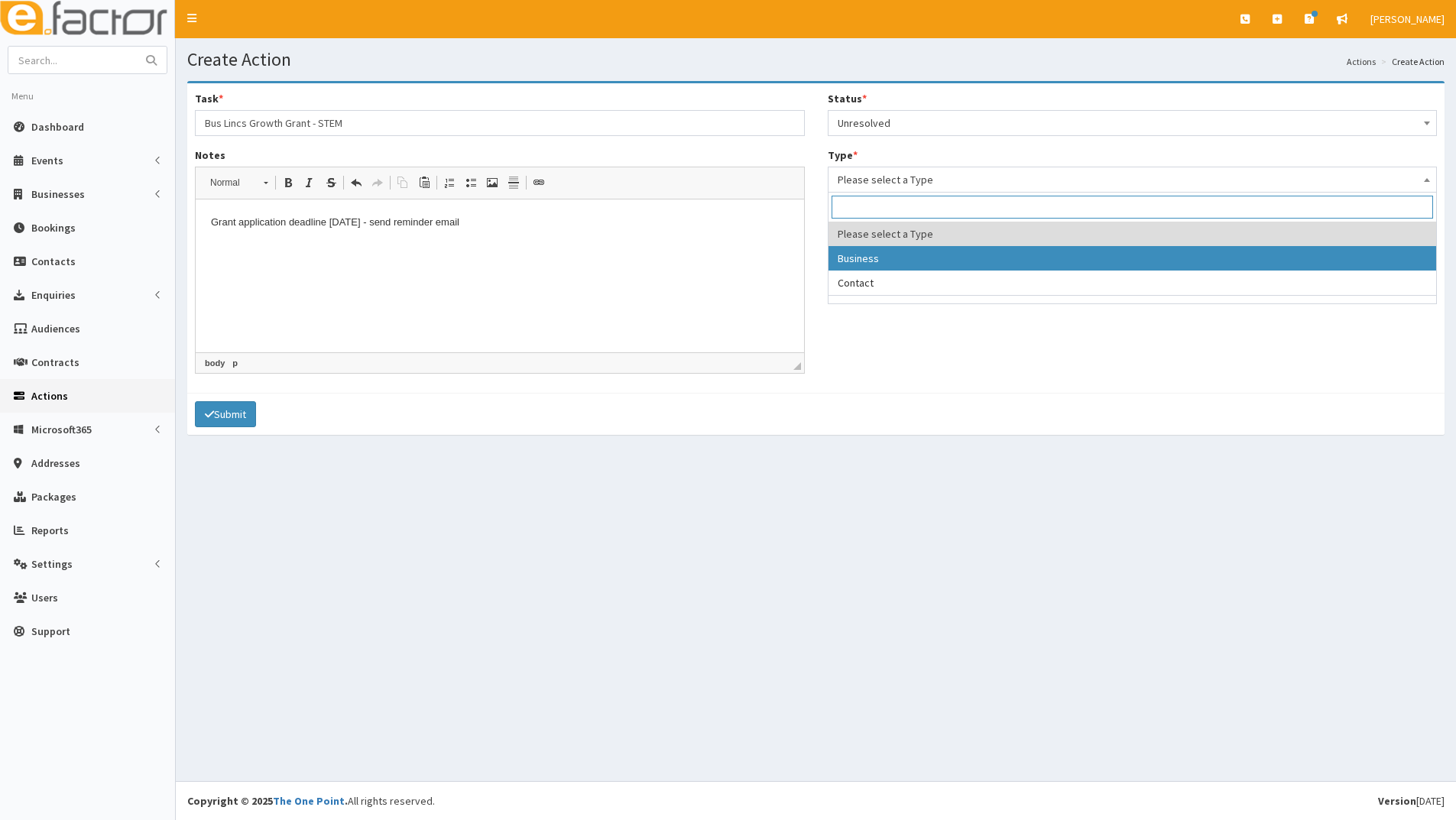
select select "business"
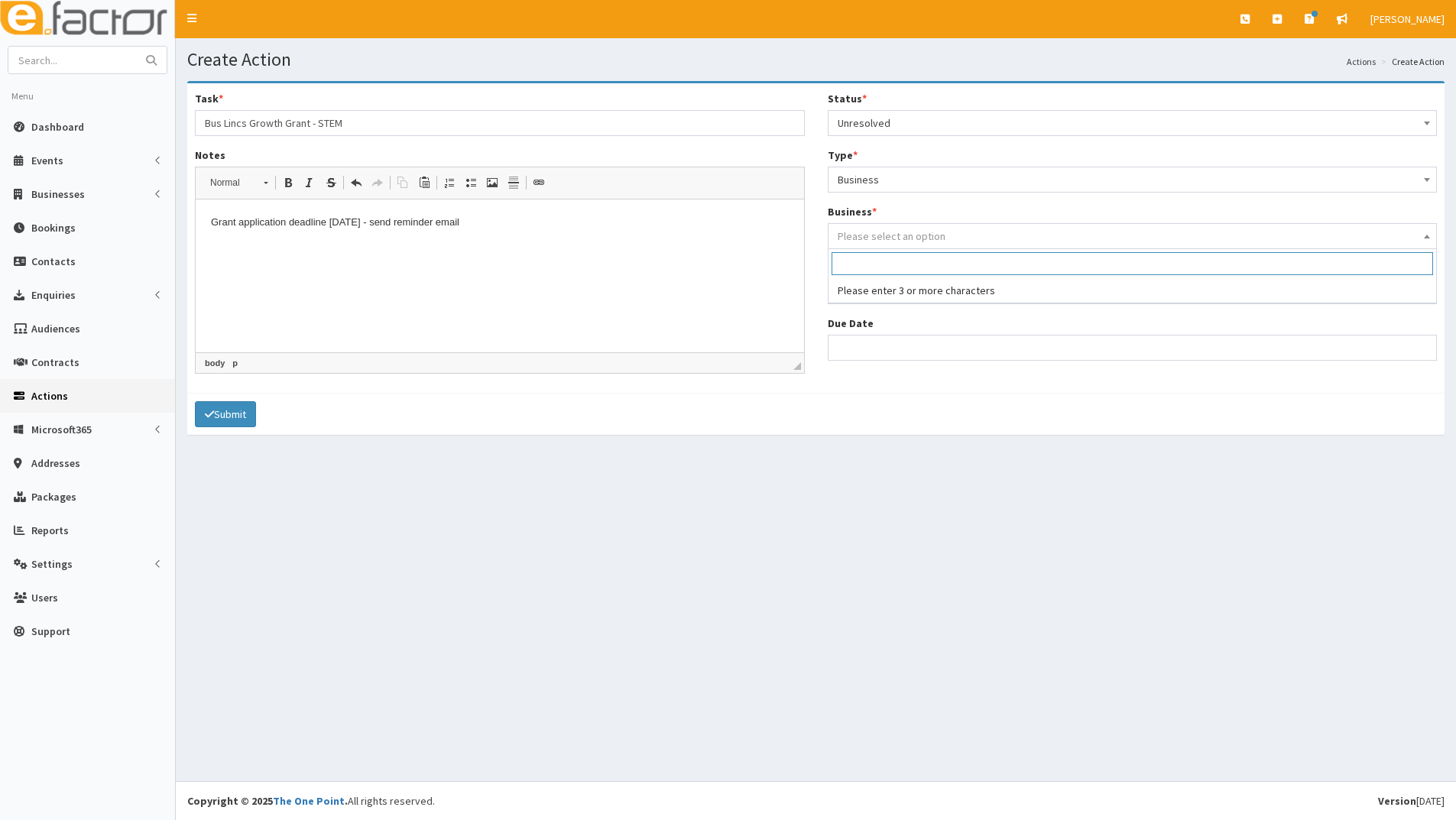
click at [889, 237] on span "Please select an option" at bounding box center [891, 236] width 108 height 14
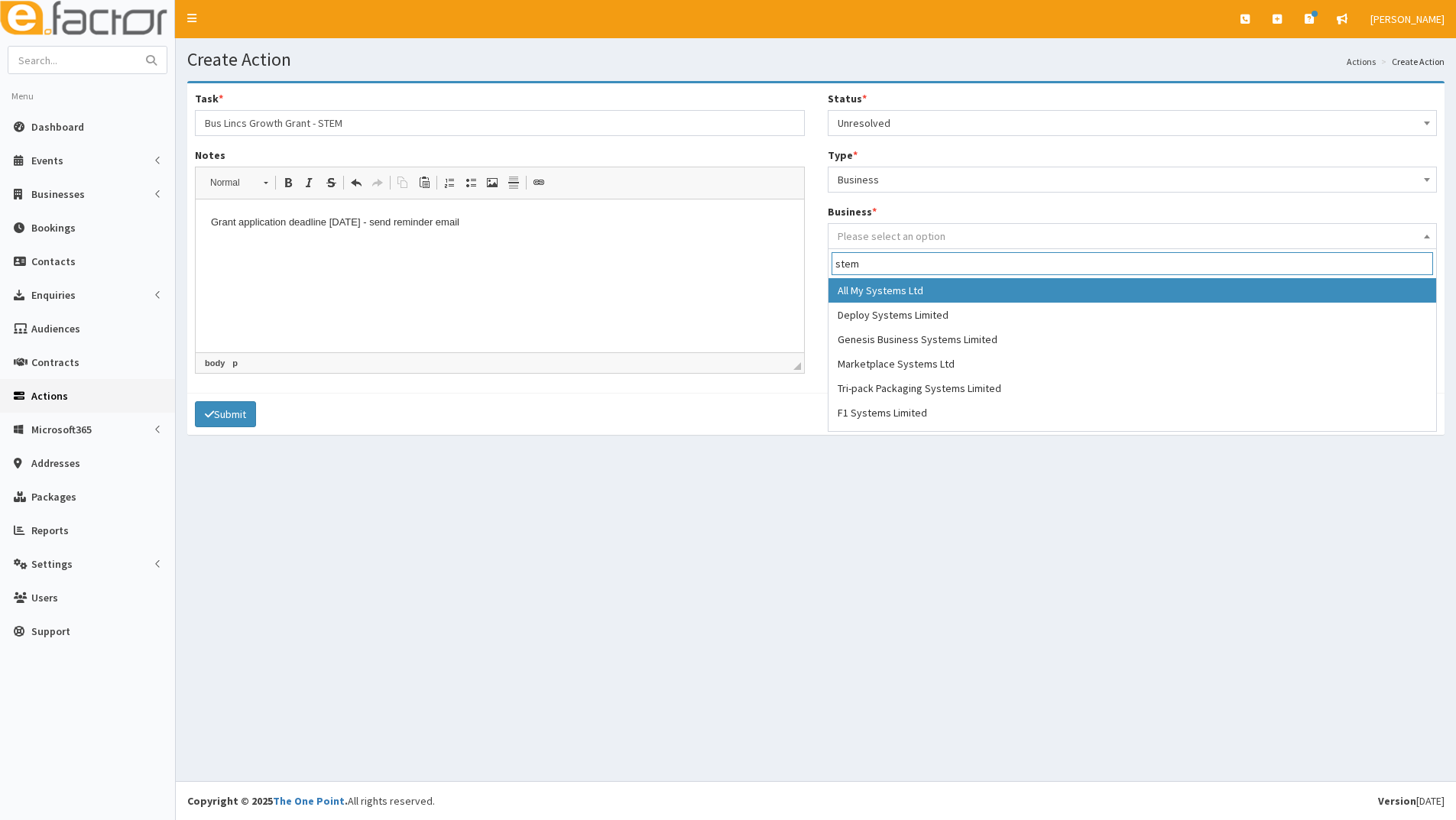
drag, startPoint x: 874, startPoint y: 265, endPoint x: 809, endPoint y: 261, distance: 65.1
click at [809, 261] on body "E Toggle navigation Quick Create Create Business Create Booking" at bounding box center [728, 410] width 1456 height 820
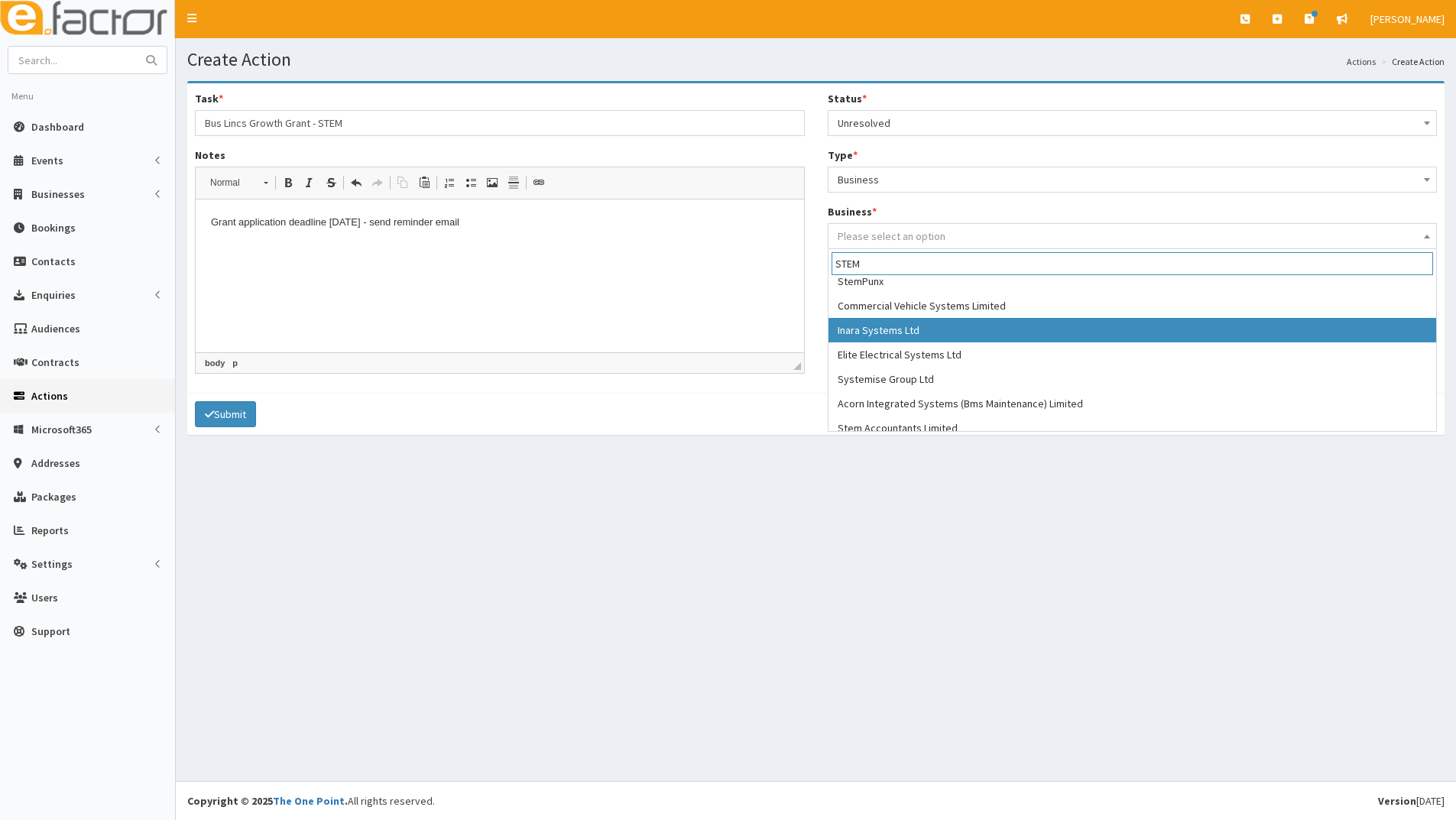
scroll to position [239, 0]
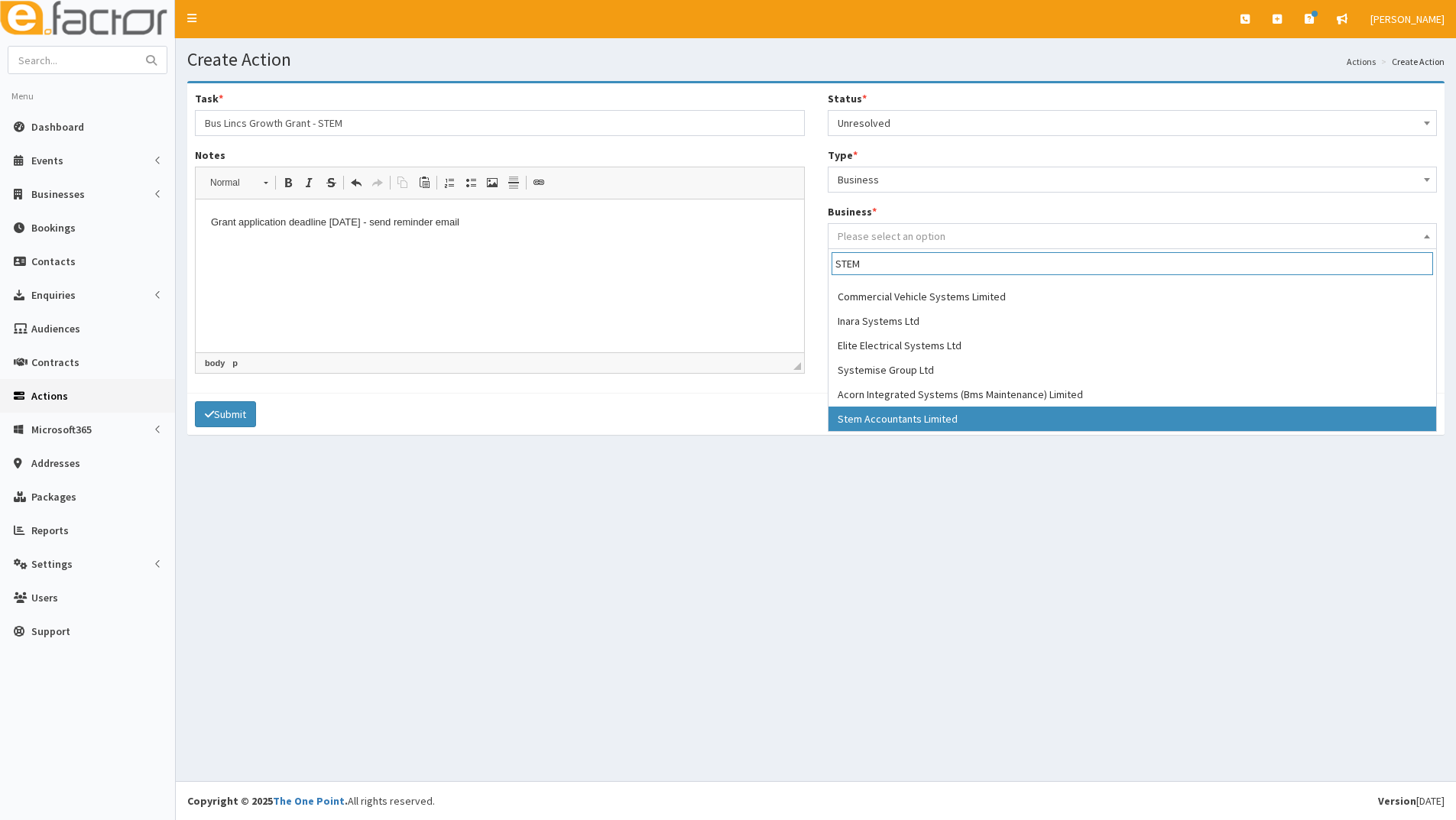
type input "STEM"
select select "4000"
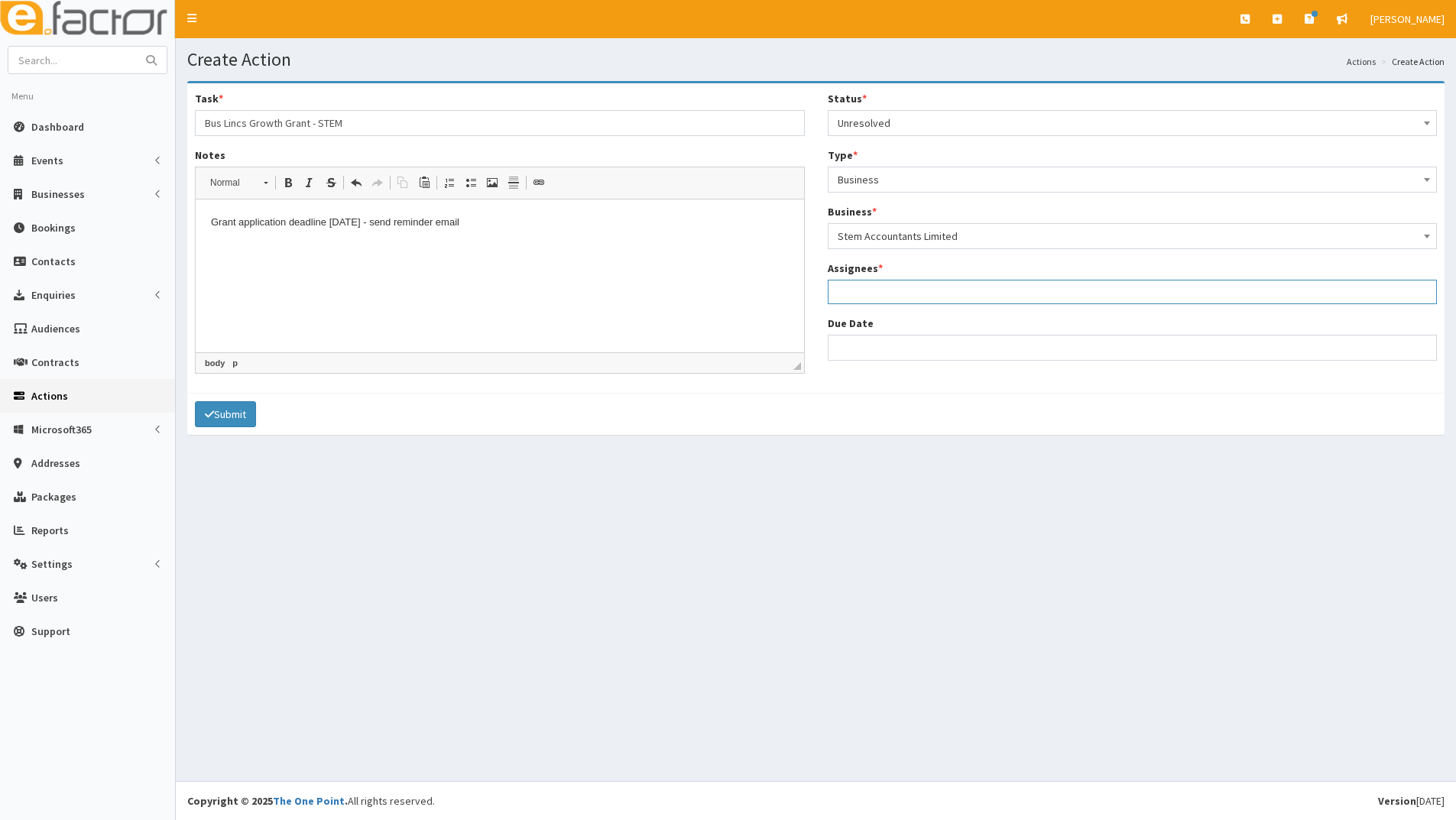
click at [860, 290] on ul at bounding box center [1132, 290] width 608 height 20
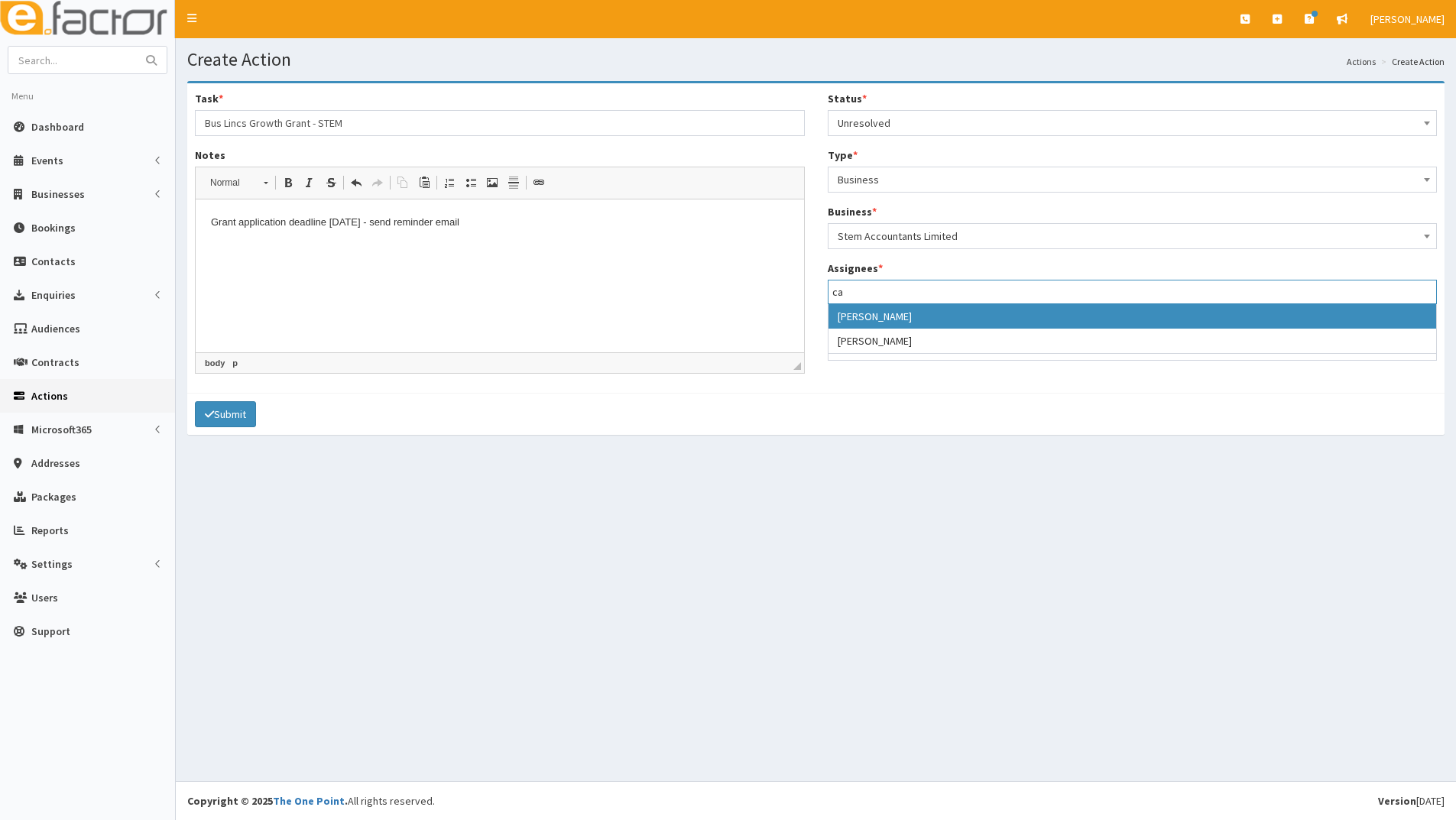
type input "ca"
select select "10"
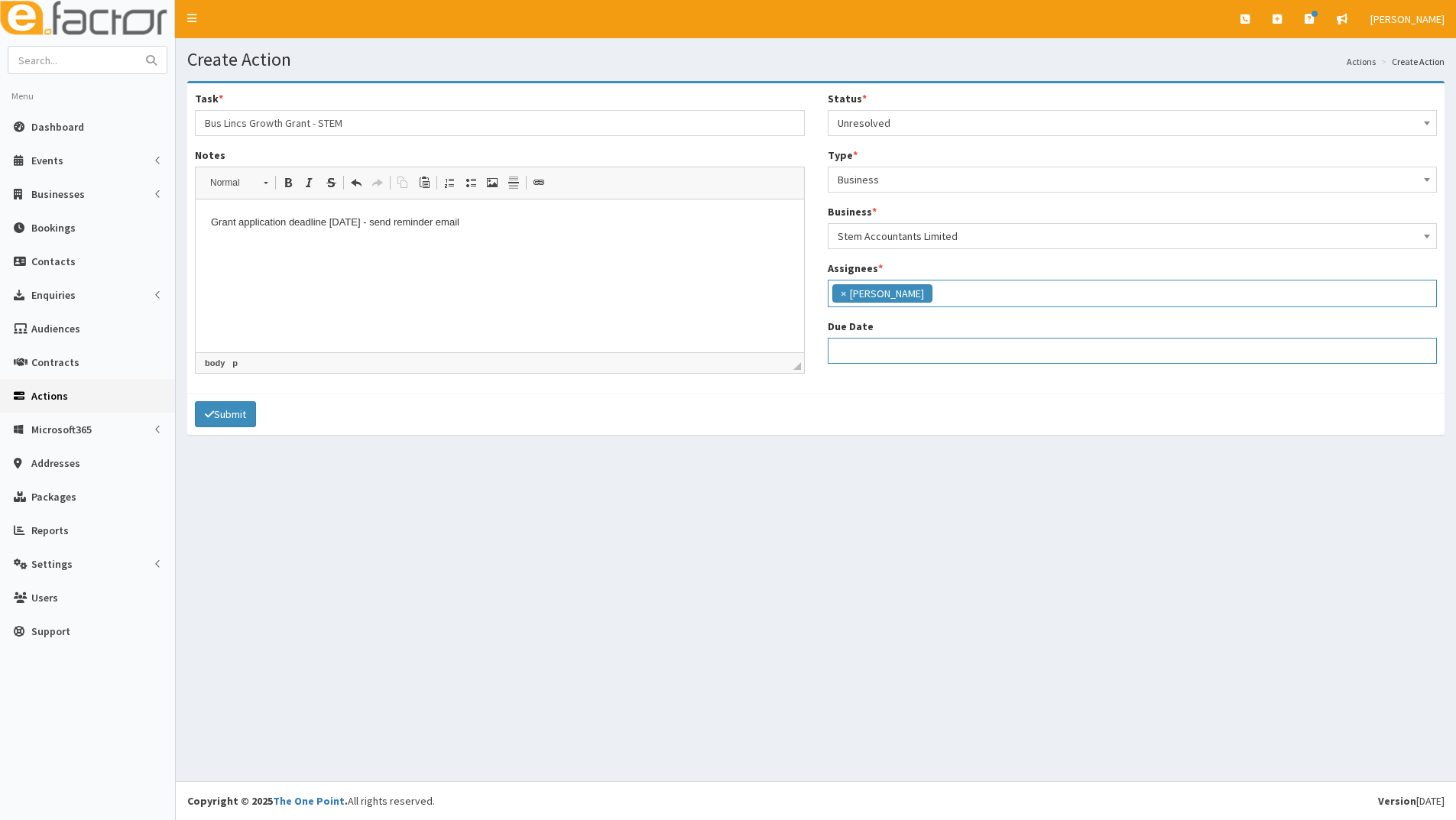
select select "12"
drag, startPoint x: 873, startPoint y: 342, endPoint x: 884, endPoint y: 377, distance: 36.7
click at [873, 342] on input "Due Date" at bounding box center [1132, 351] width 610 height 26
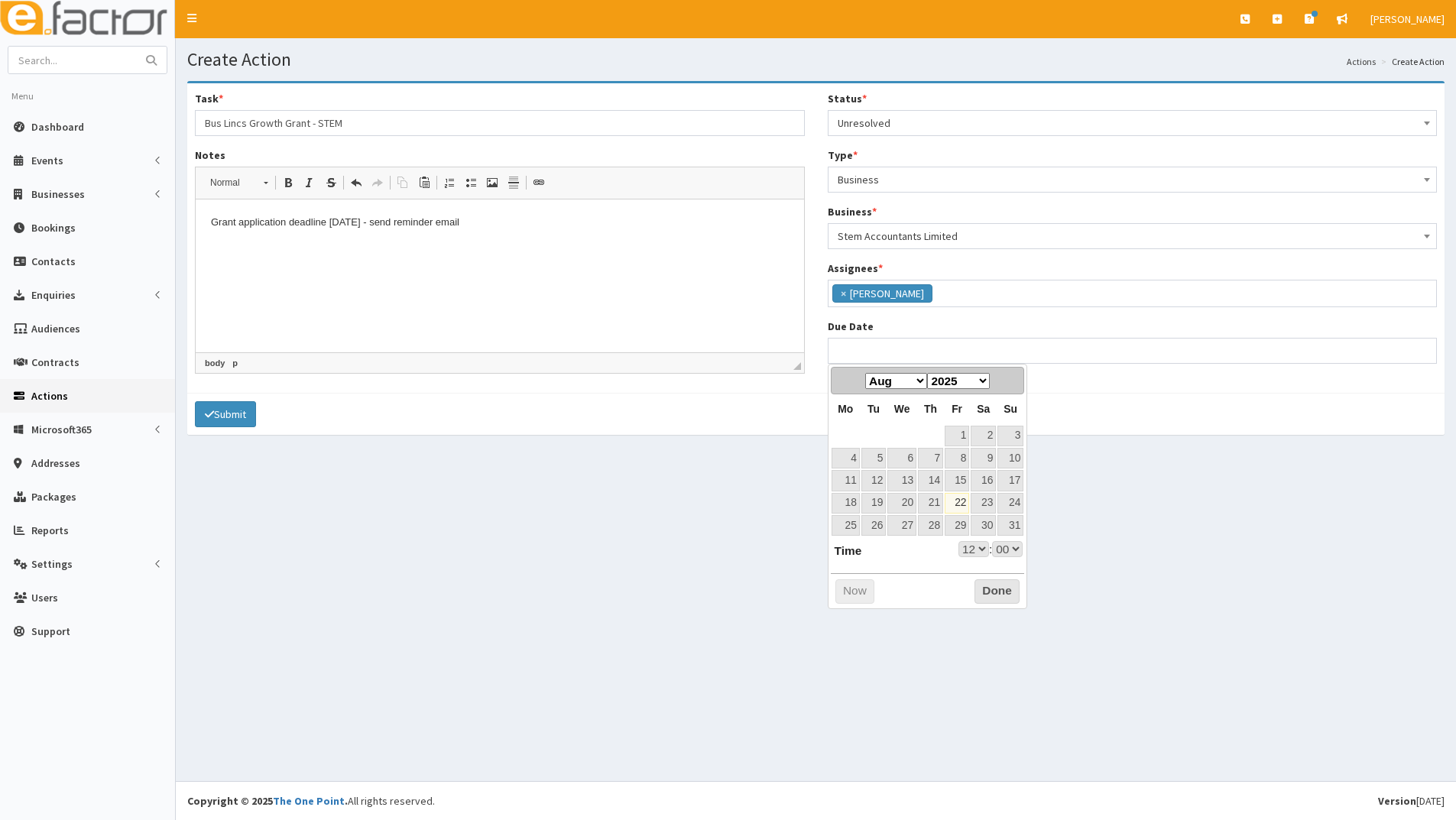
click at [900, 550] on dl "Time 12:00 Hour 00 01 02 03 04 05 06 07 08 09 10 11 12 13 14 15 16 17 18 19 20 …" at bounding box center [926, 550] width 192 height 17
click at [964, 524] on link "29" at bounding box center [956, 526] width 24 height 20
type input "[DATE] 12:00"
select select "12"
click at [983, 592] on button "Done" at bounding box center [996, 592] width 46 height 24
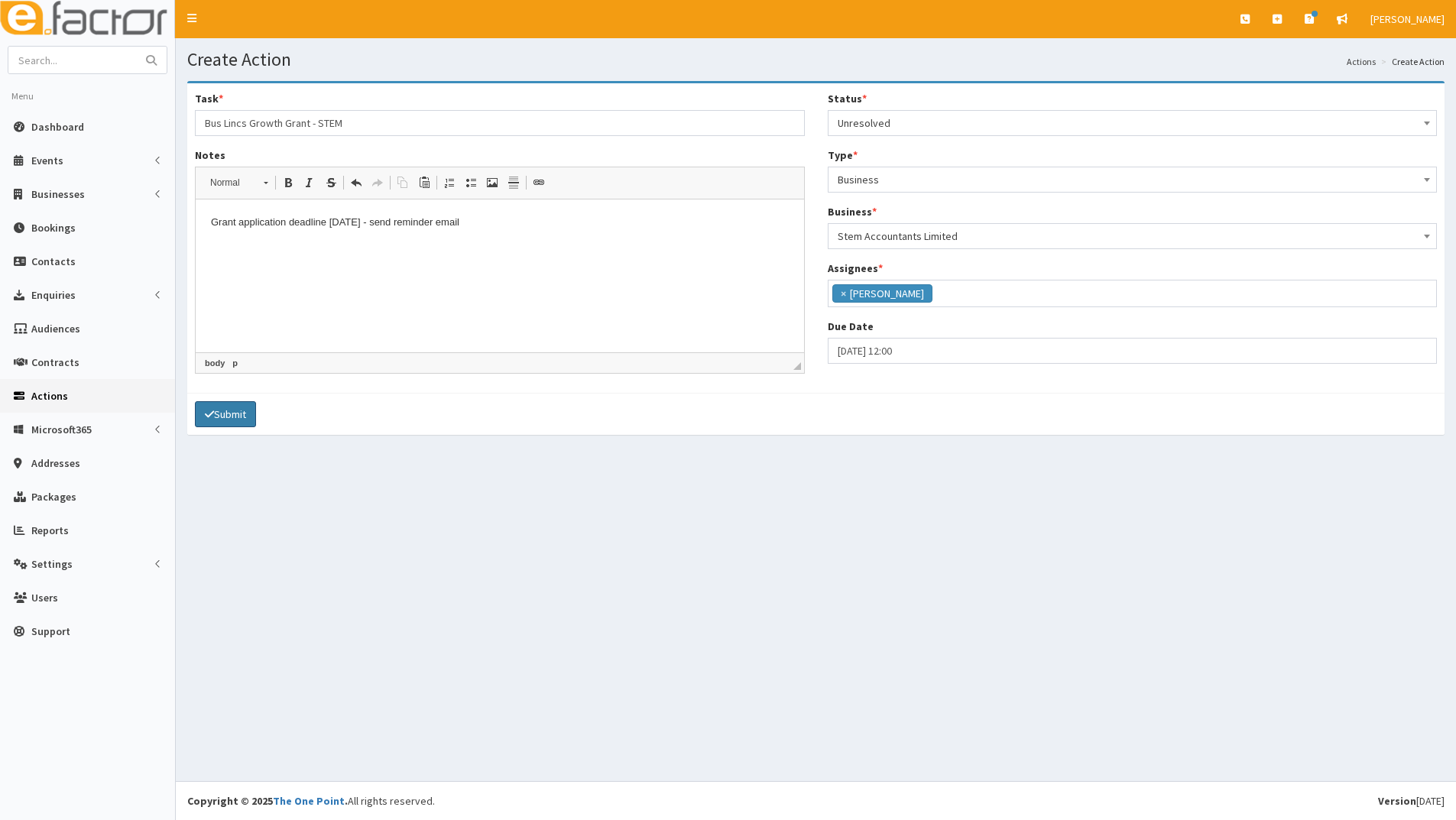
click at [239, 414] on button "Submit" at bounding box center [226, 414] width 61 height 26
